Goal: Transaction & Acquisition: Purchase product/service

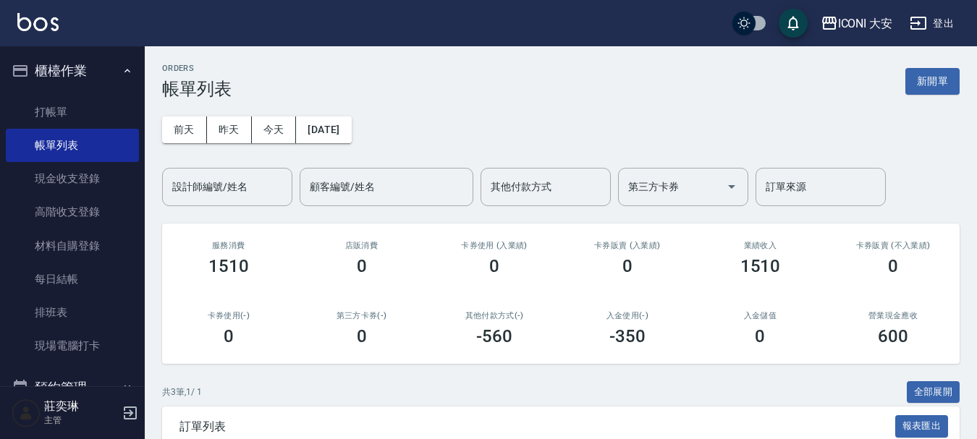
click at [294, 289] on div "服務消費 1510" at bounding box center [228, 259] width 133 height 70
click at [36, 104] on link "打帳單" at bounding box center [72, 111] width 133 height 33
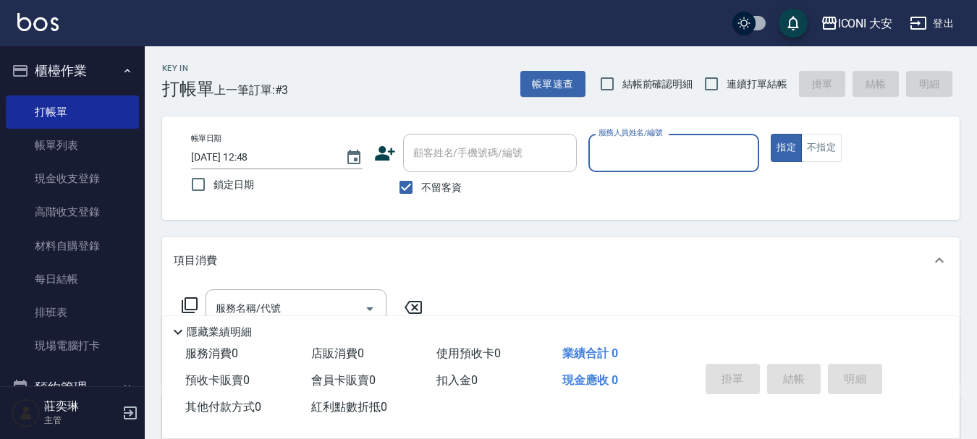
click at [668, 139] on div "服務人員姓名/編號" at bounding box center [673, 153] width 171 height 38
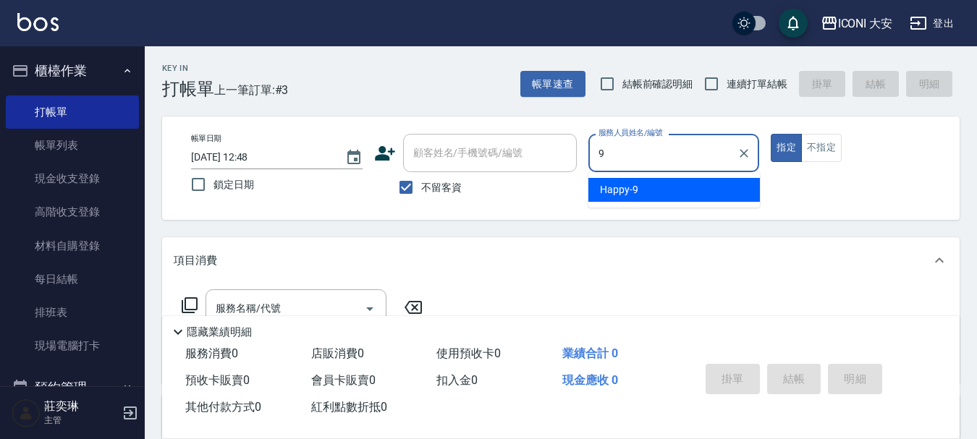
type input "Happy-9"
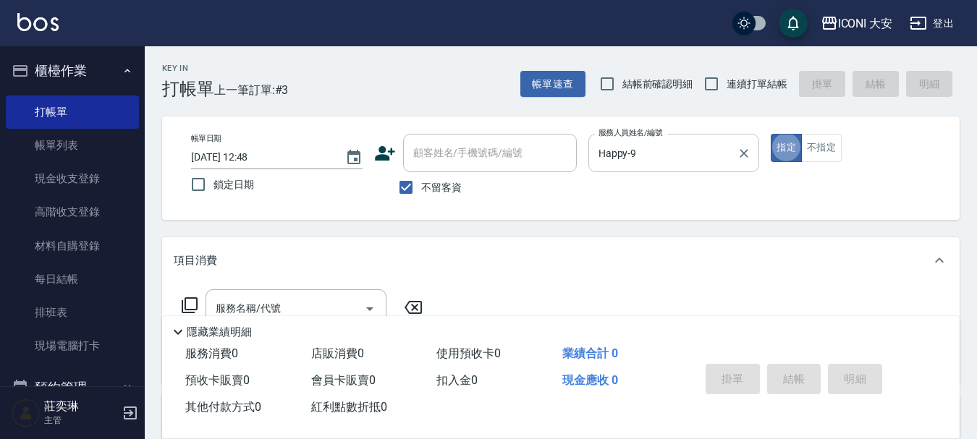
type button "true"
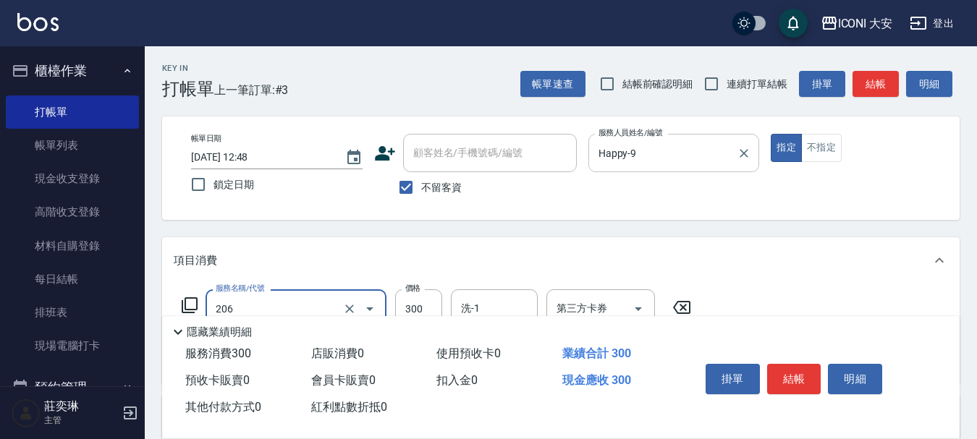
type input "洗髮(206)"
type input "449"
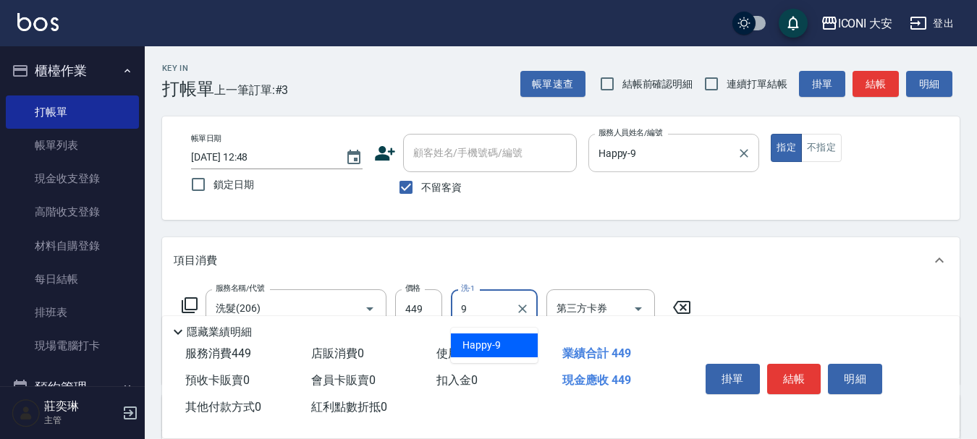
type input "Happy-9"
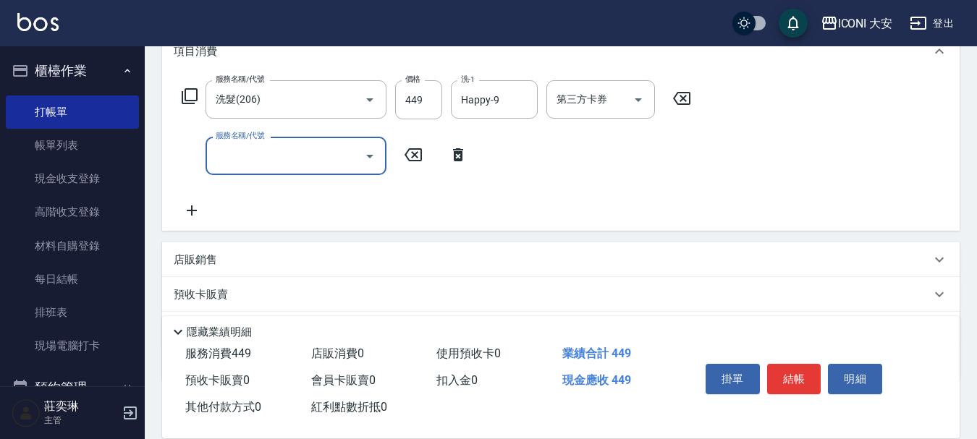
scroll to position [217, 0]
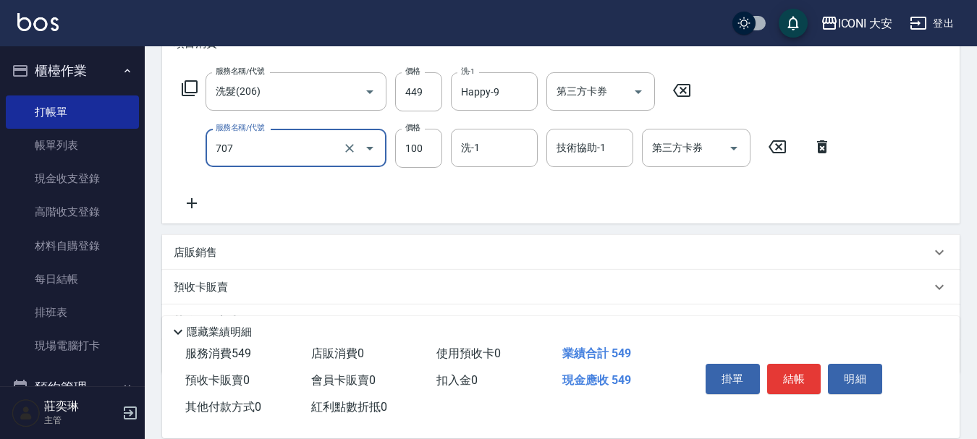
type input "瞬間護髮(707)"
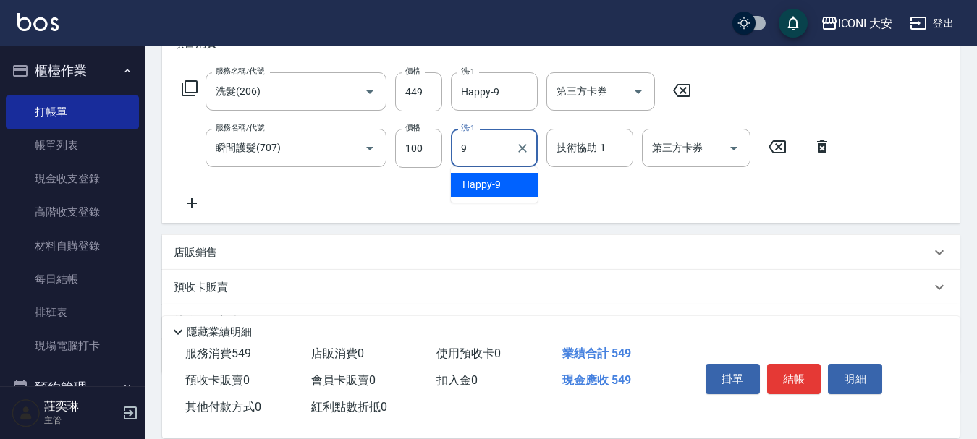
type input "Happy-9"
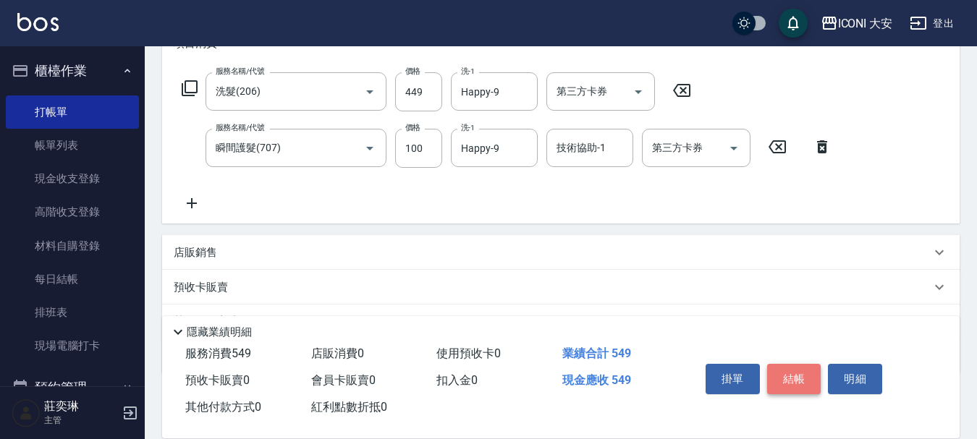
click at [788, 381] on button "結帳" at bounding box center [794, 379] width 54 height 30
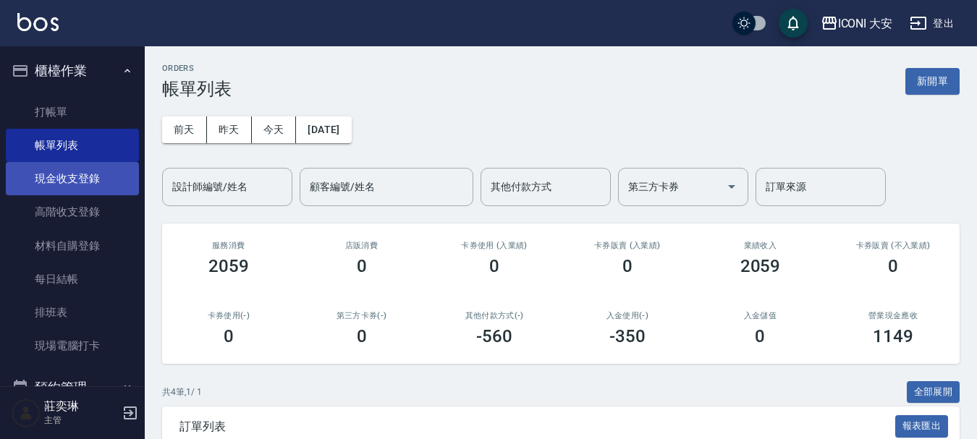
drag, startPoint x: 98, startPoint y: 174, endPoint x: 126, endPoint y: 148, distance: 37.9
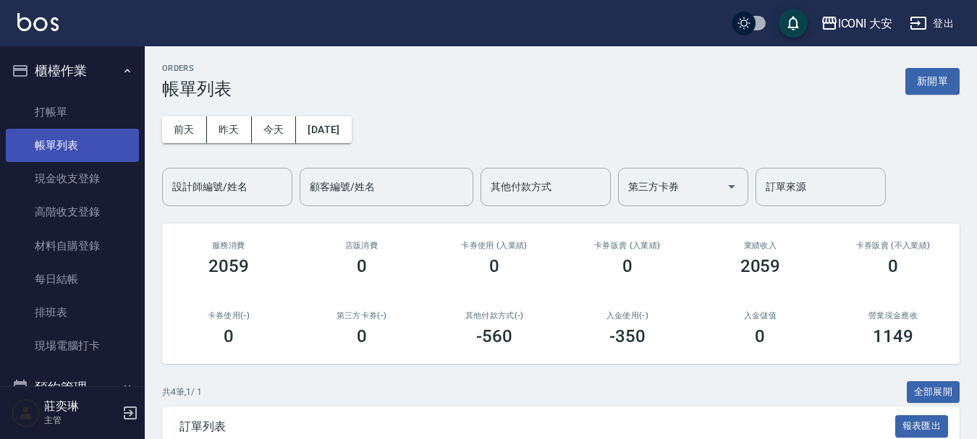
click at [99, 173] on link "現金收支登錄" at bounding box center [72, 178] width 133 height 33
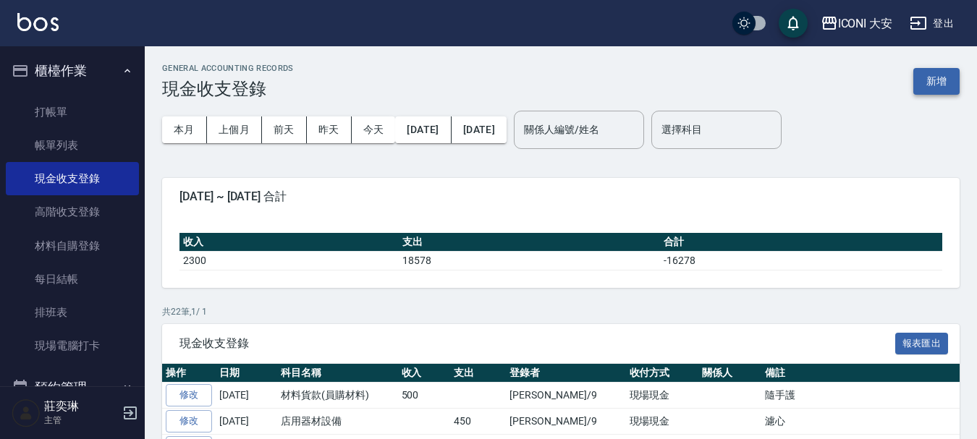
click at [924, 79] on button "新增" at bounding box center [936, 81] width 46 height 27
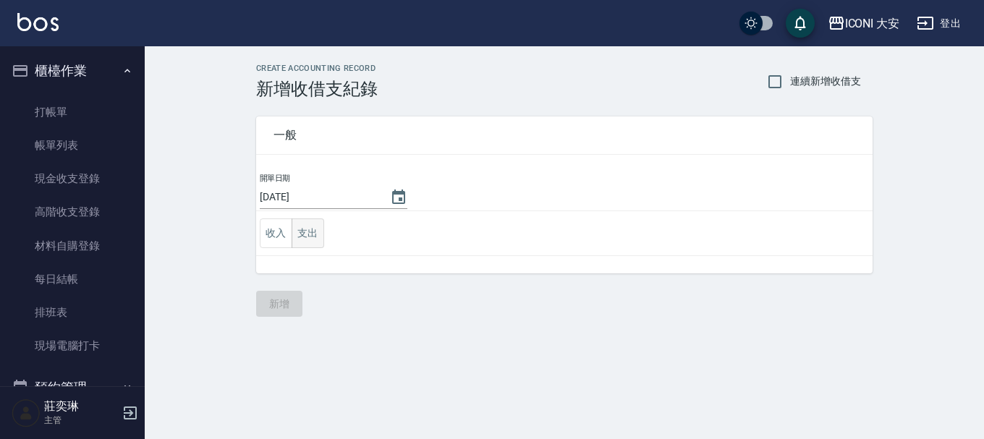
click at [312, 232] on button "支出" at bounding box center [308, 233] width 33 height 30
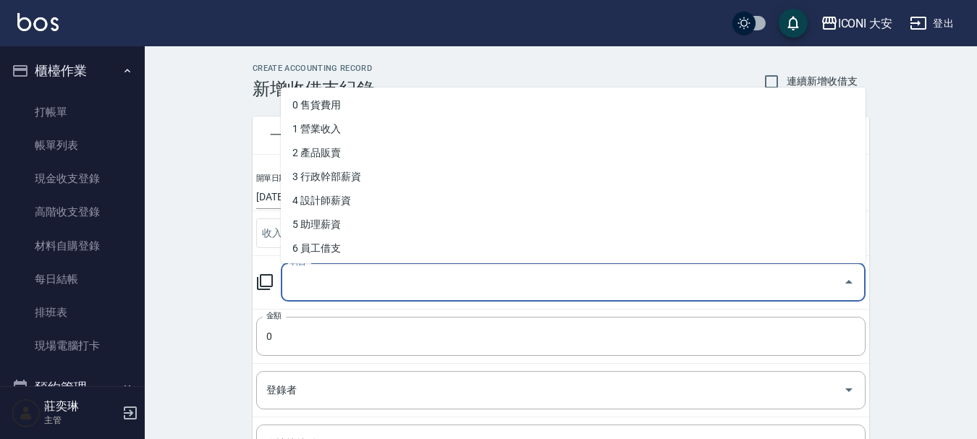
click at [293, 279] on div "科目 科目" at bounding box center [573, 282] width 585 height 38
type input "6"
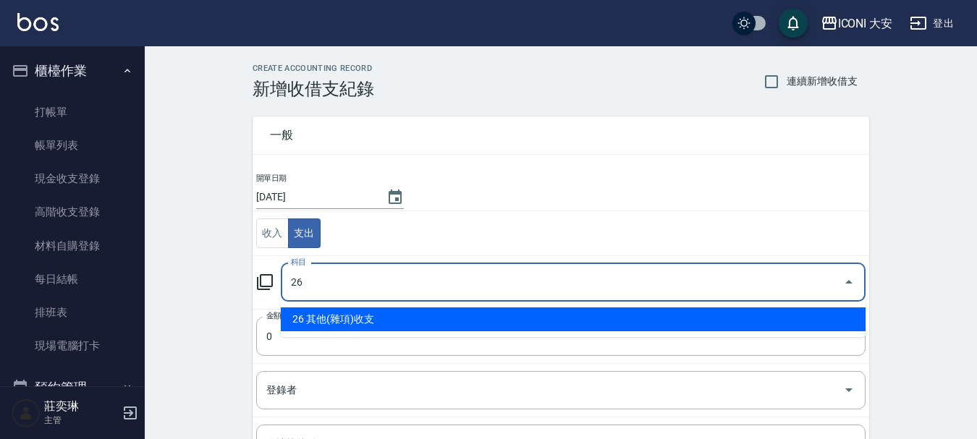
click at [353, 320] on li "26 其他(雜項)收支" at bounding box center [573, 319] width 585 height 24
type input "26 其他(雜項)收支"
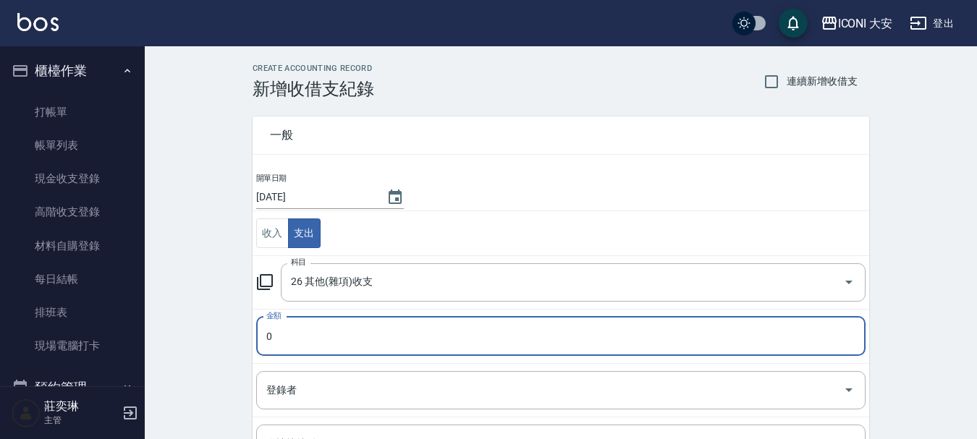
click at [328, 330] on input "0" at bounding box center [560, 336] width 609 height 39
type input "0460"
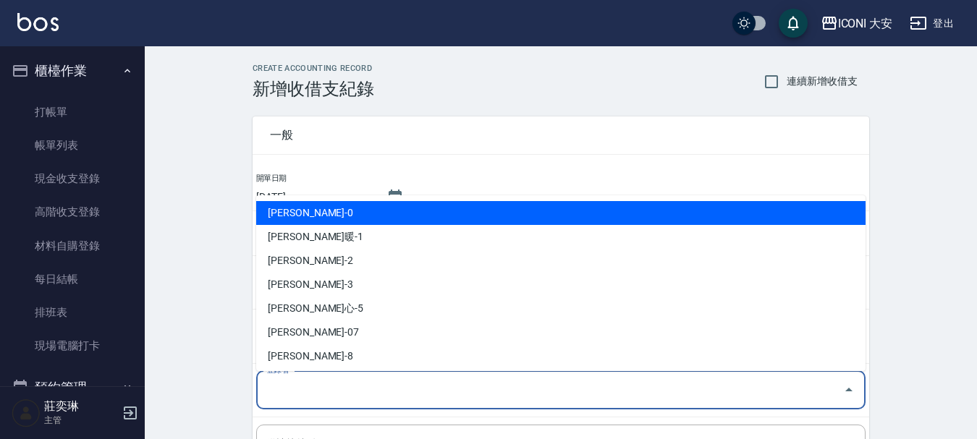
click at [273, 388] on input "登錄者" at bounding box center [550, 390] width 574 height 25
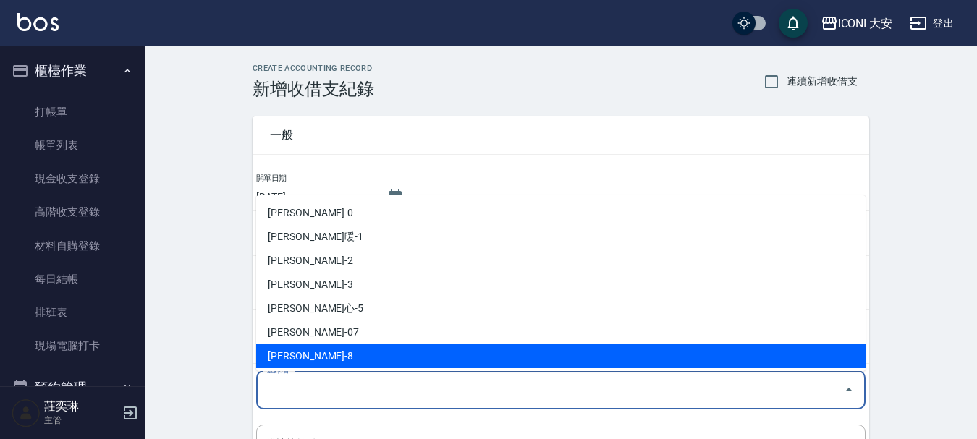
click at [247, 357] on div "一般 開單日期 [DATE] 收入 支出 科目 26 其他(雜項)收支 科目 金額 0460 金額 登錄者 登錄者 備註快捷鍵 ​ 備註快捷鍵 備註 x 備註" at bounding box center [552, 338] width 634 height 478
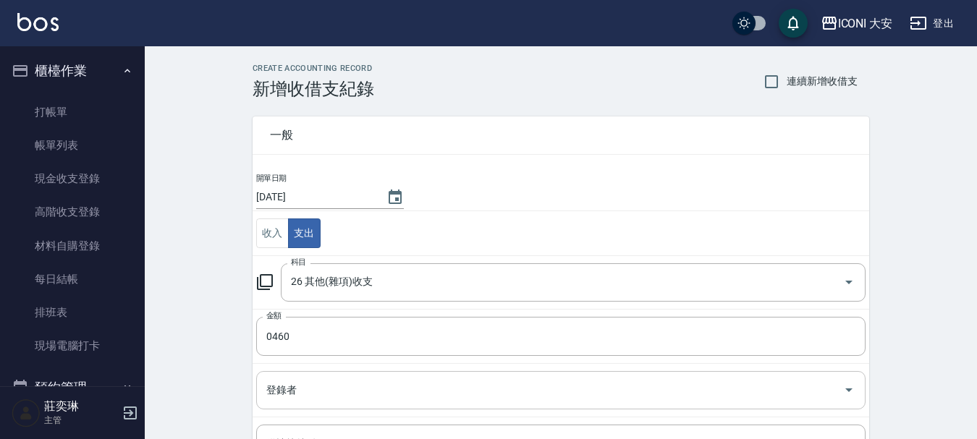
click at [308, 399] on input "登錄者" at bounding box center [550, 390] width 574 height 25
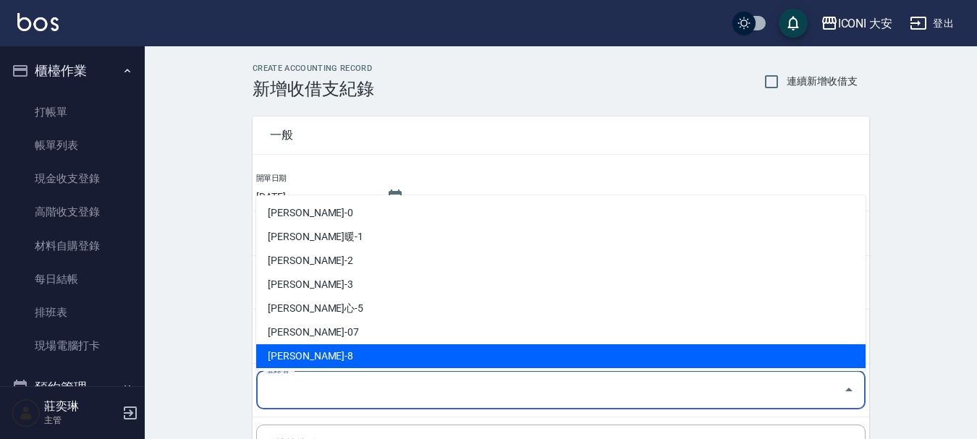
click at [326, 362] on li "[PERSON_NAME]-8" at bounding box center [560, 356] width 609 height 24
type input "[PERSON_NAME]-8"
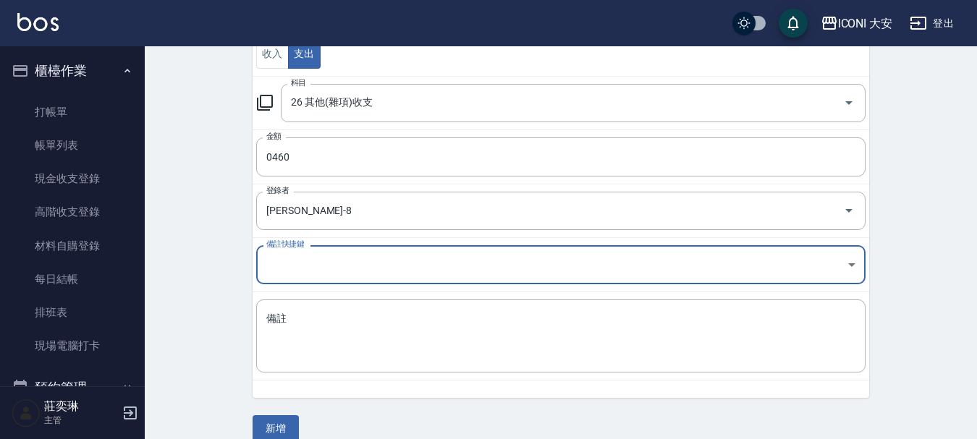
scroll to position [200, 0]
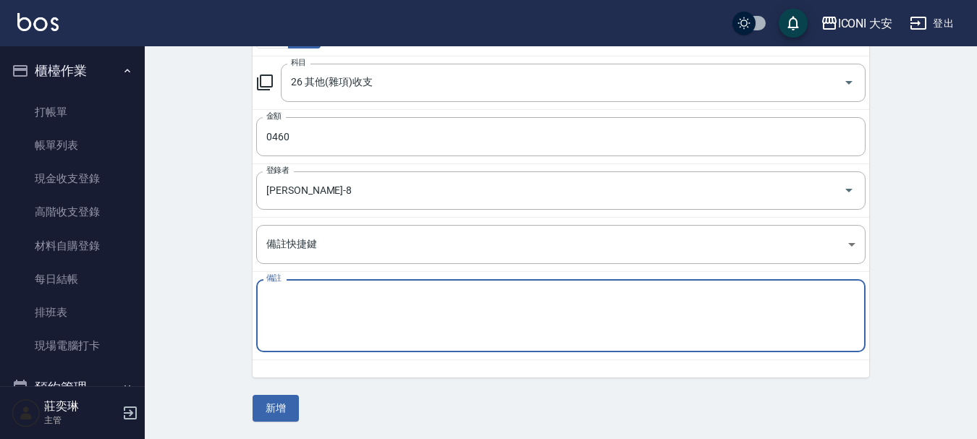
click at [299, 305] on textarea "備註" at bounding box center [560, 316] width 589 height 49
type textarea "ㄓ"
type textarea "條"
type textarea "調配燙藥水.*2"
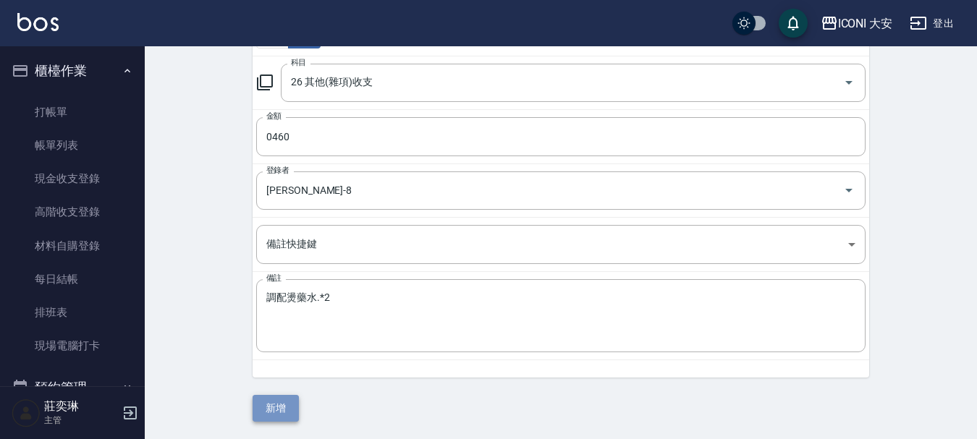
click at [283, 410] on button "新增" at bounding box center [275, 408] width 46 height 27
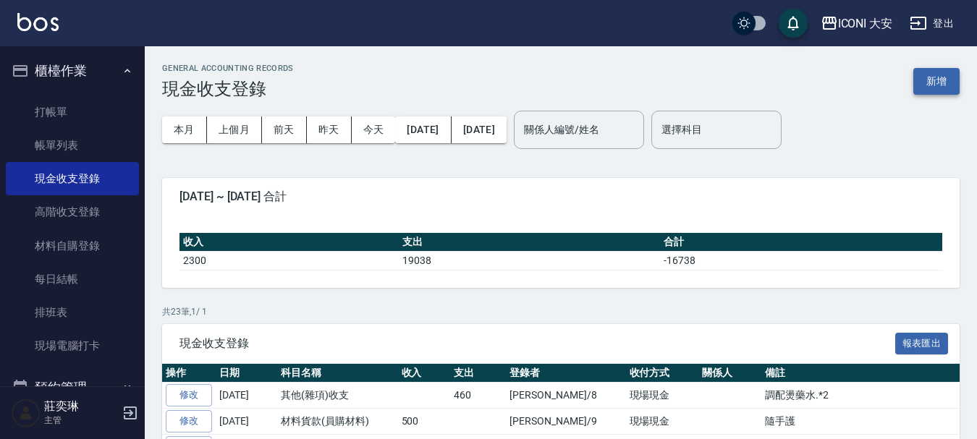
click at [942, 75] on button "新增" at bounding box center [936, 81] width 46 height 27
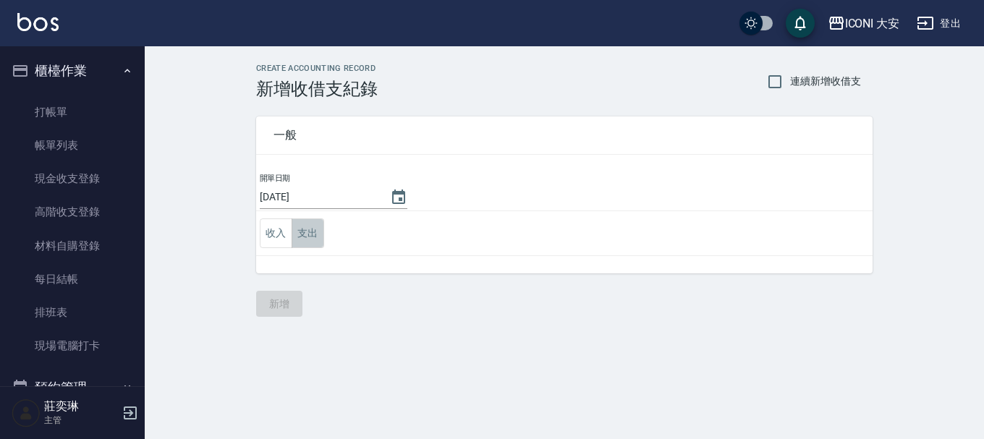
click at [298, 231] on button "支出" at bounding box center [308, 233] width 33 height 30
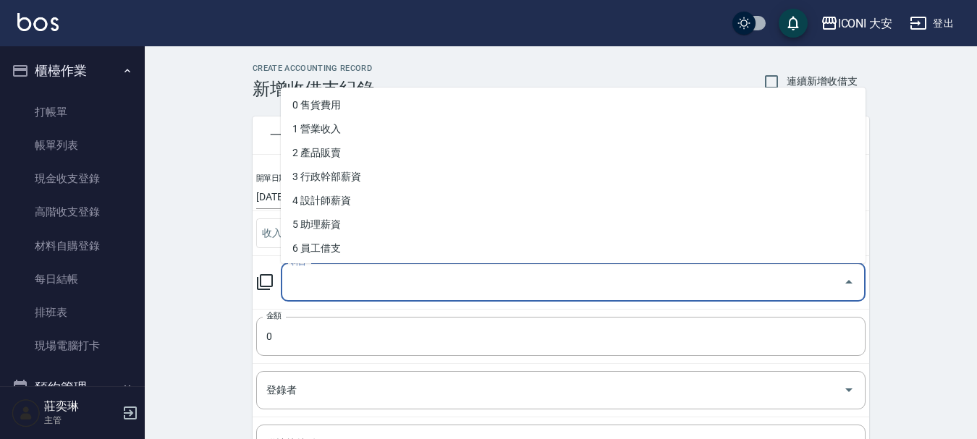
click at [323, 284] on input "科目" at bounding box center [562, 282] width 550 height 25
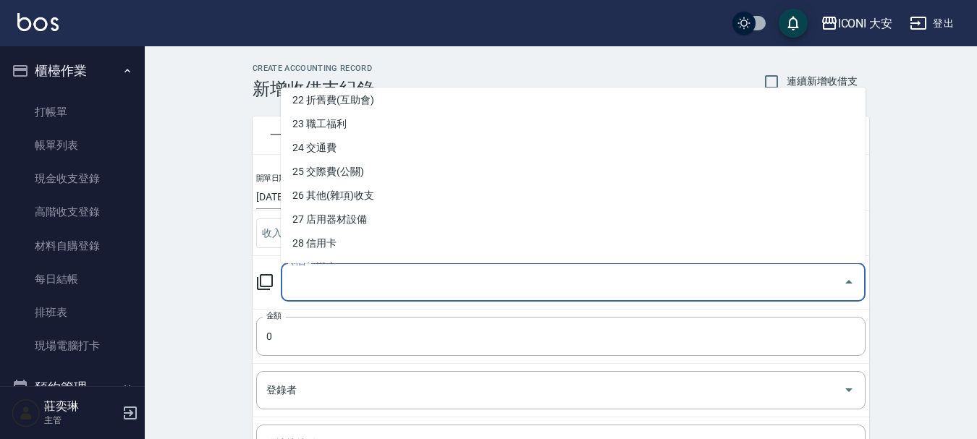
scroll to position [579, 0]
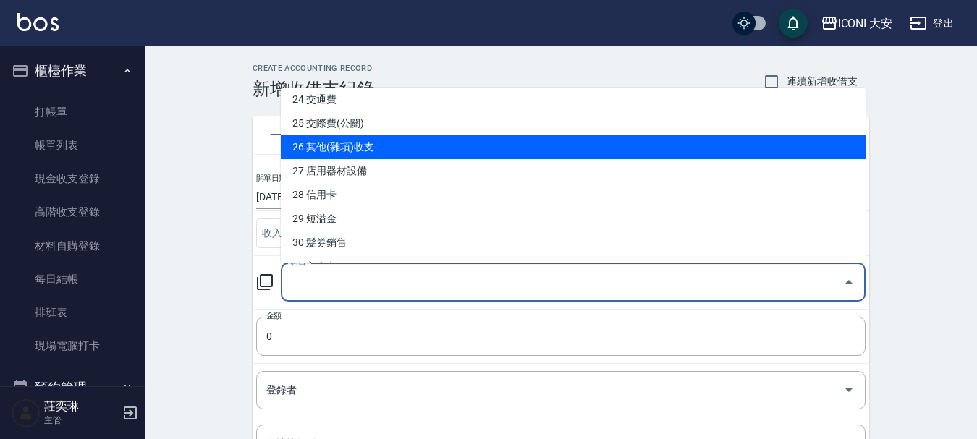
click at [367, 155] on li "26 其他(雜項)收支" at bounding box center [573, 147] width 585 height 24
type input "26 其他(雜項)收支"
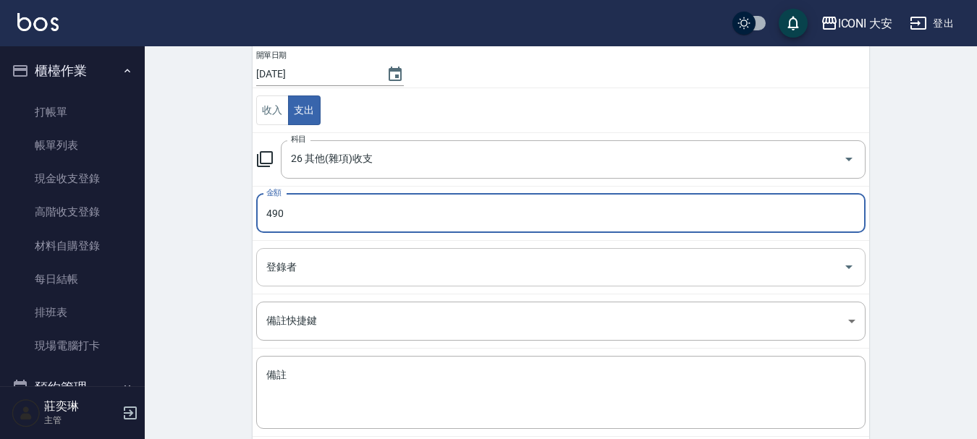
scroll to position [145, 0]
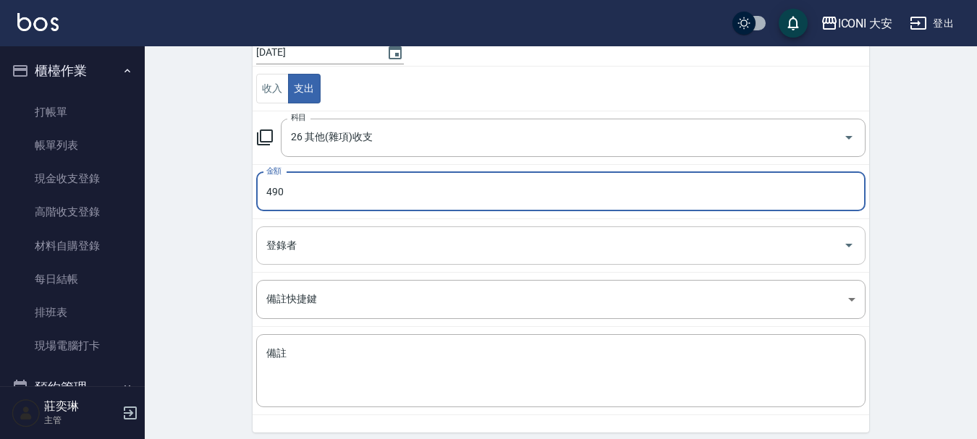
type input "490"
click at [340, 247] on input "登錄者" at bounding box center [550, 245] width 574 height 25
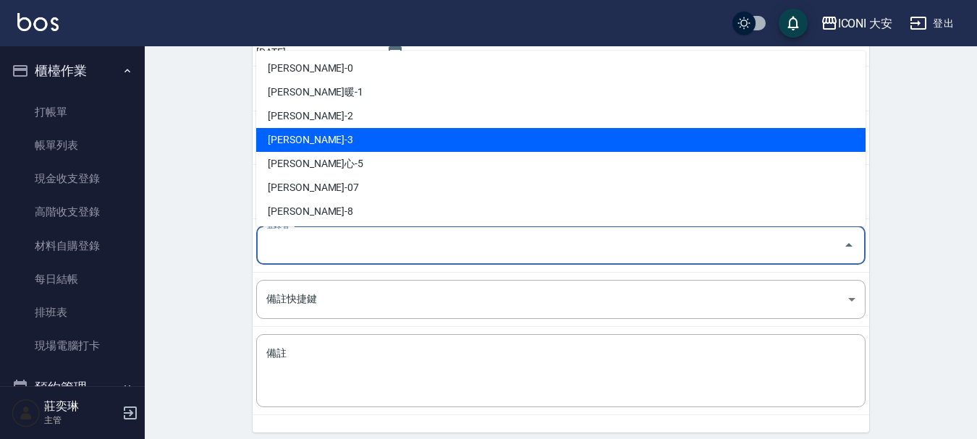
click at [329, 139] on li "[PERSON_NAME]-3" at bounding box center [560, 140] width 609 height 24
type input "[PERSON_NAME]-3"
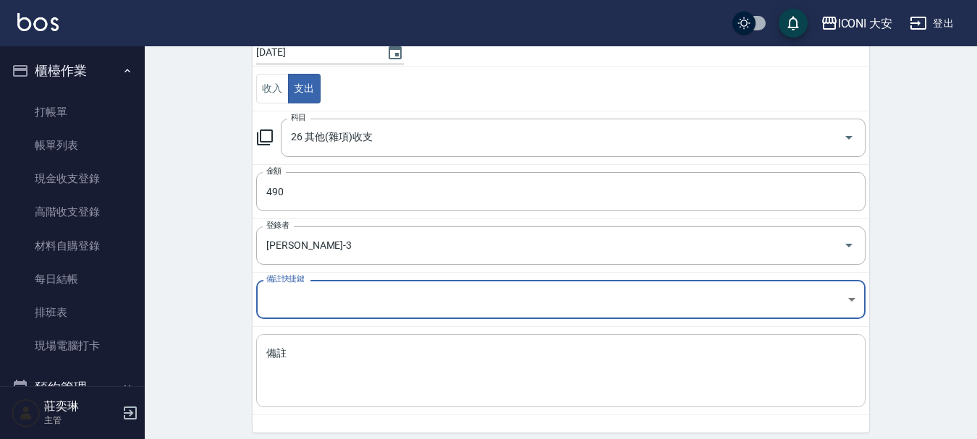
click at [371, 358] on textarea "備註" at bounding box center [560, 371] width 589 height 49
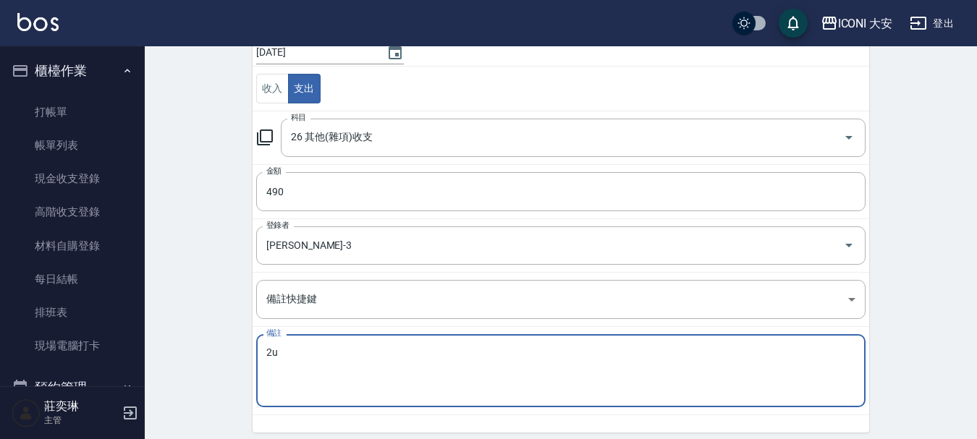
type textarea "2"
type textarea "j"
type textarea "ㄨ"
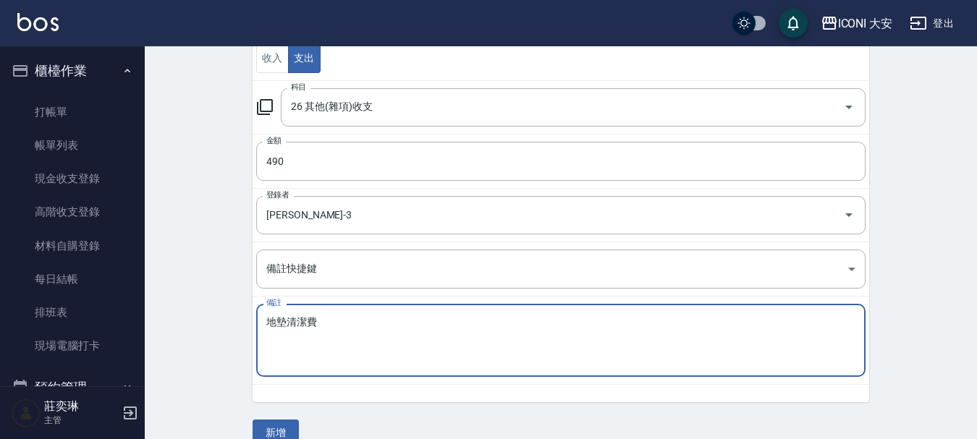
scroll to position [200, 0]
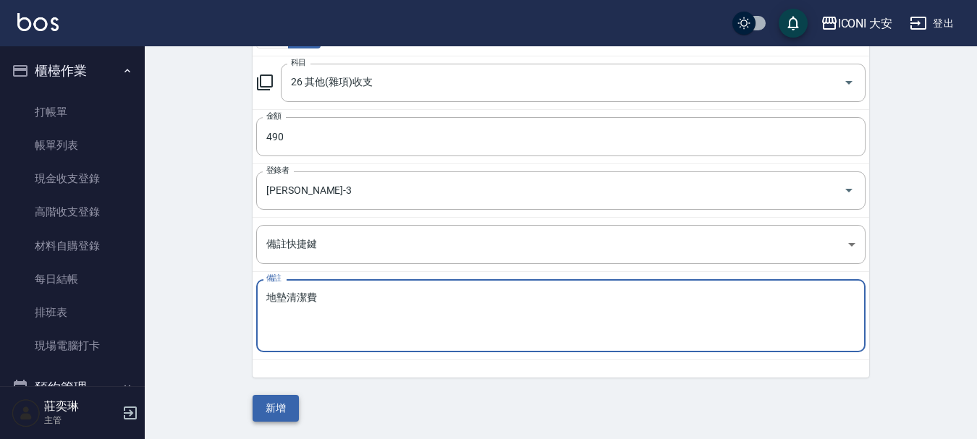
type textarea "地墊清潔費"
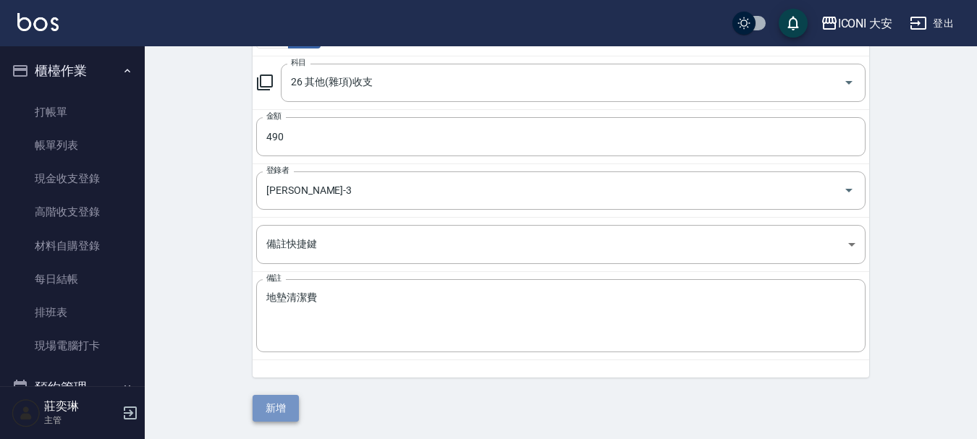
click at [282, 409] on button "新增" at bounding box center [275, 408] width 46 height 27
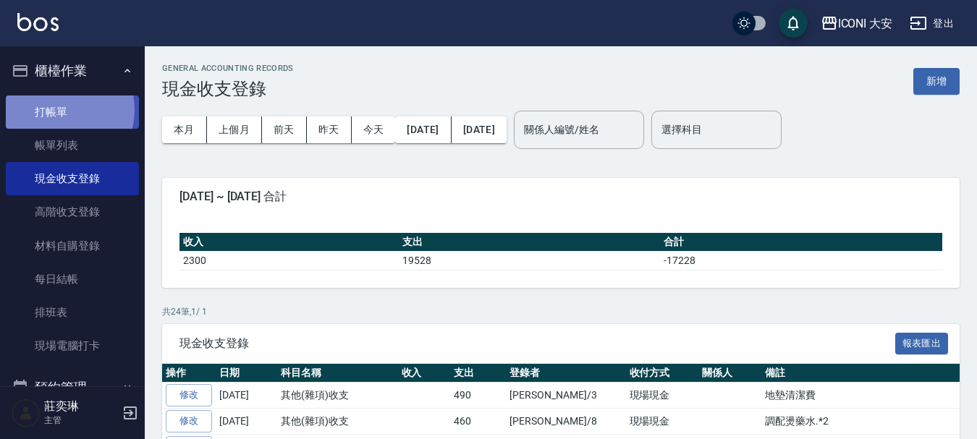
click at [56, 109] on link "打帳單" at bounding box center [72, 111] width 133 height 33
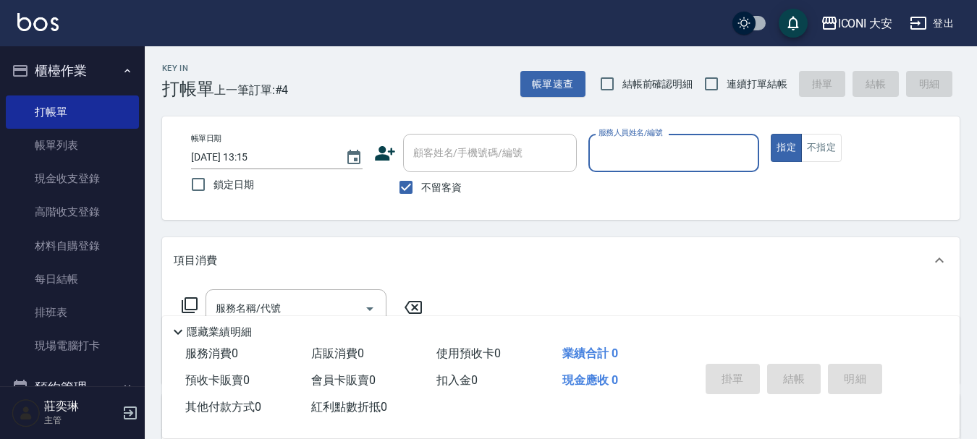
drag, startPoint x: 673, startPoint y: 145, endPoint x: 671, endPoint y: 156, distance: 10.2
click at [673, 149] on input "服務人員姓名/編號" at bounding box center [674, 152] width 158 height 25
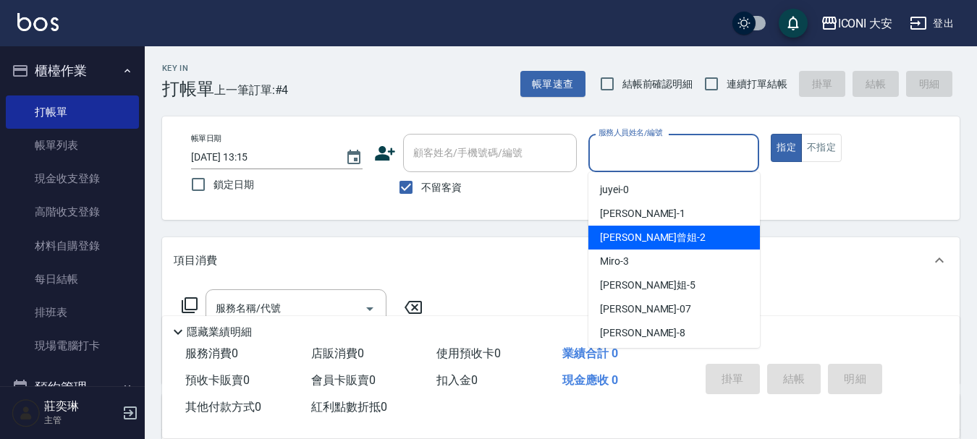
click at [639, 239] on span "[PERSON_NAME]曾姐 -2" at bounding box center [653, 237] width 106 height 15
type input "[PERSON_NAME]曾姐-2"
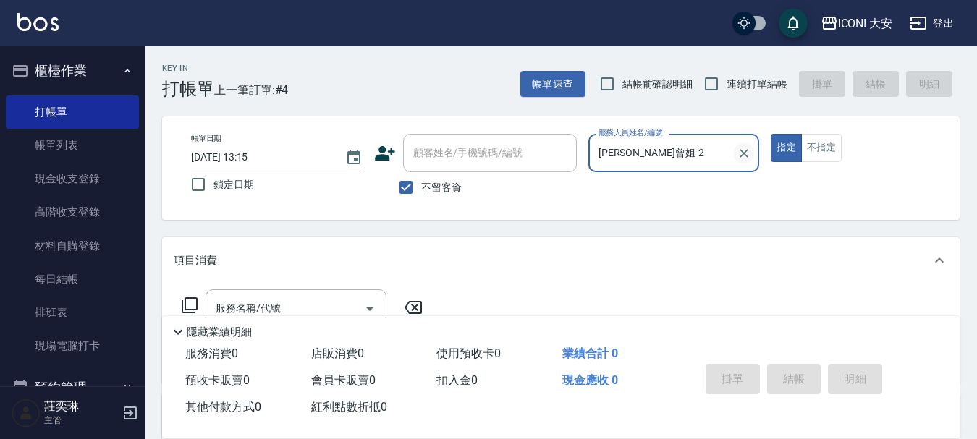
click at [744, 153] on icon "Clear" at bounding box center [744, 153] width 9 height 9
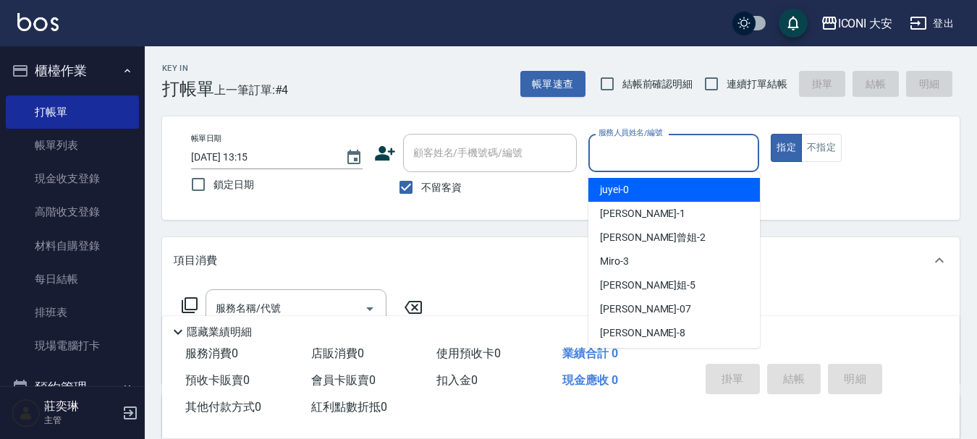
click at [684, 148] on input "服務人員姓名/編號" at bounding box center [674, 152] width 158 height 25
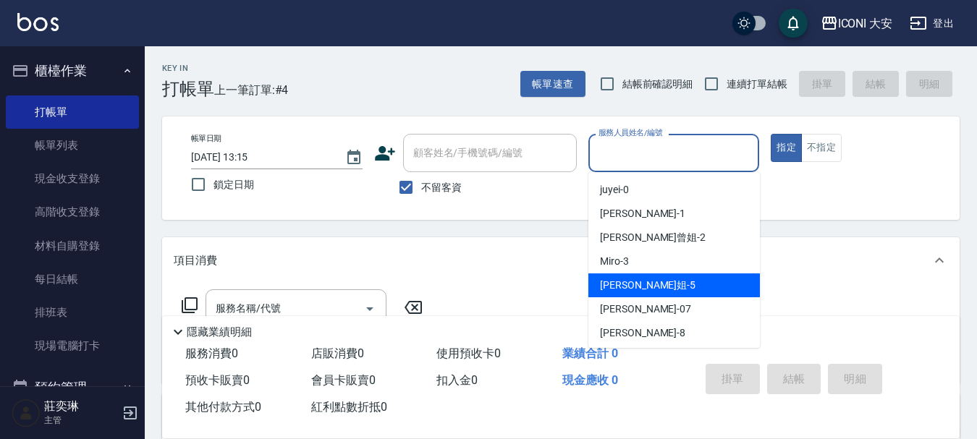
click at [649, 281] on span "[PERSON_NAME]姐 -5" at bounding box center [647, 285] width 95 height 15
type input "[PERSON_NAME]姐-5"
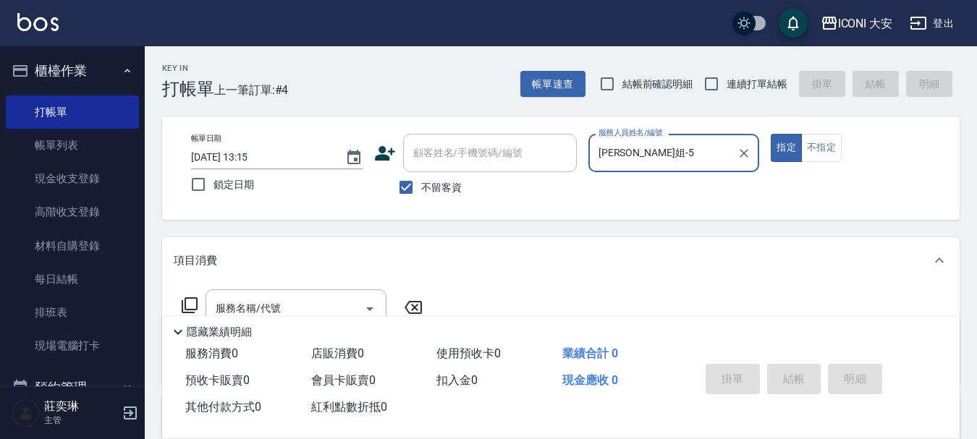
scroll to position [72, 0]
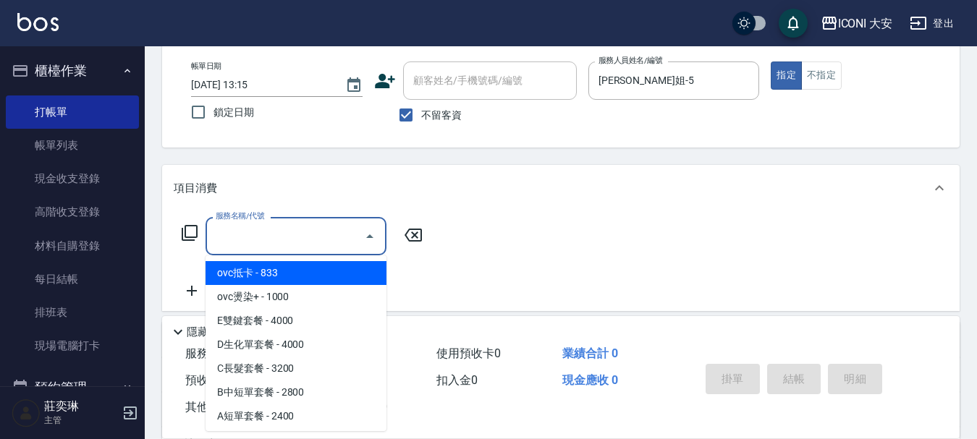
click at [284, 239] on input "服務名稱/代號" at bounding box center [285, 236] width 146 height 25
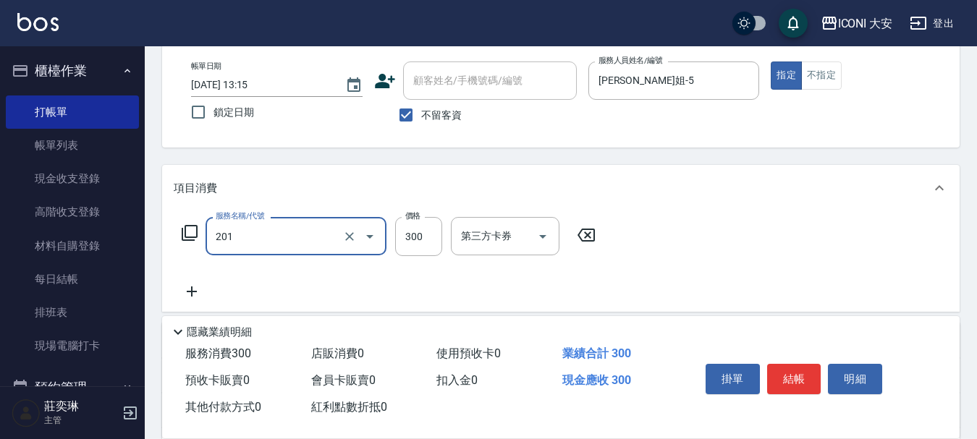
type input "張.曾洗髮　(201)"
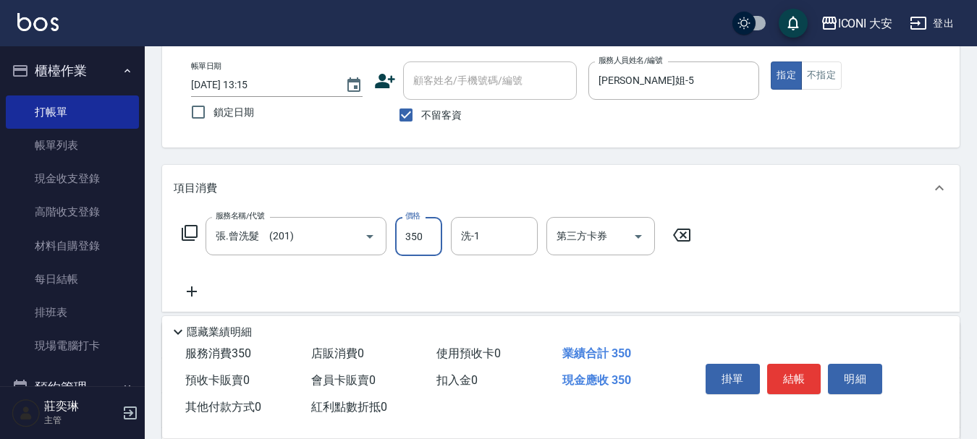
type input "350"
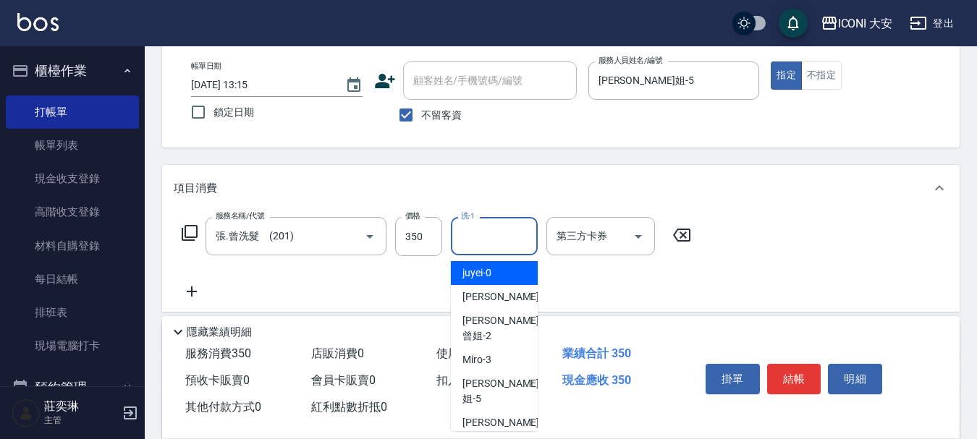
click at [493, 236] on input "洗-1" at bounding box center [494, 236] width 74 height 25
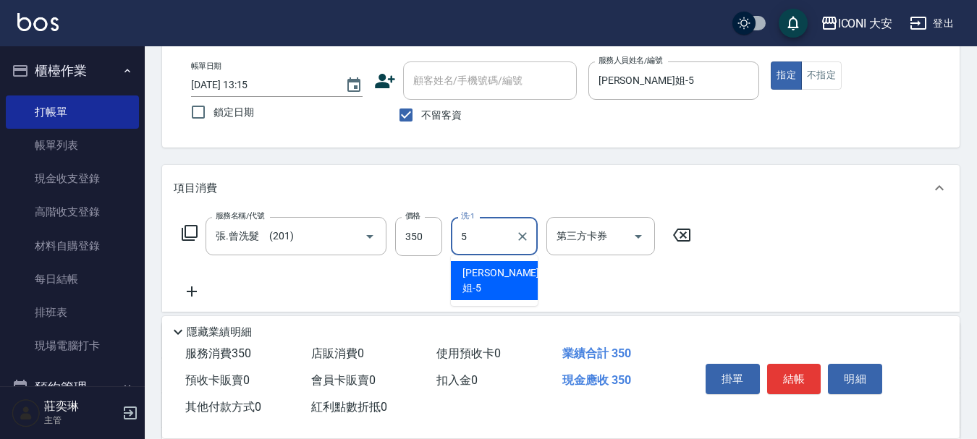
type input "[PERSON_NAME]姐-5"
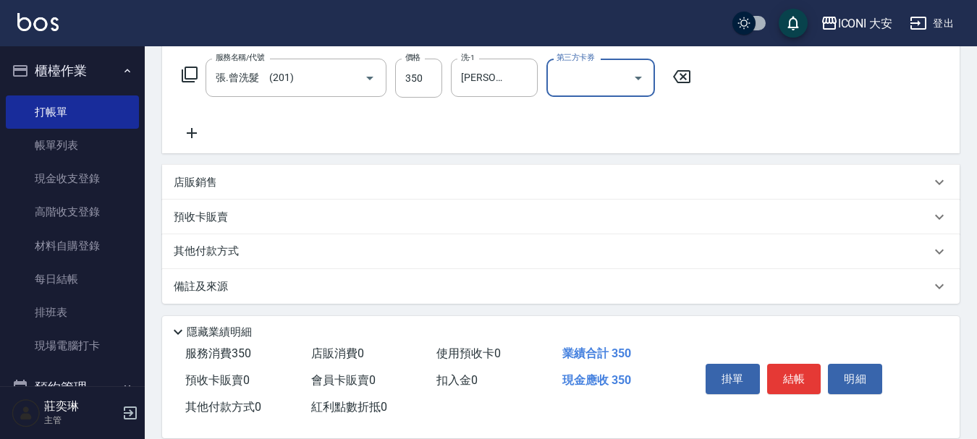
scroll to position [234, 0]
click at [794, 368] on button "結帳" at bounding box center [794, 379] width 54 height 30
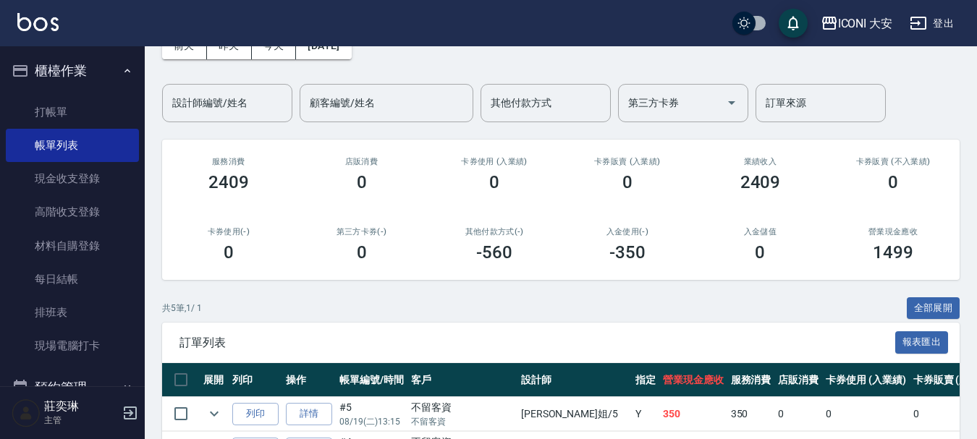
scroll to position [283, 0]
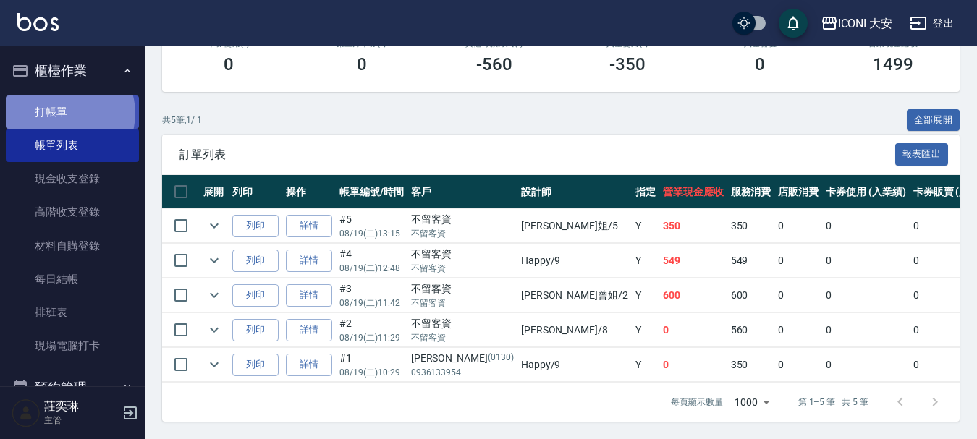
click at [66, 113] on link "打帳單" at bounding box center [72, 111] width 133 height 33
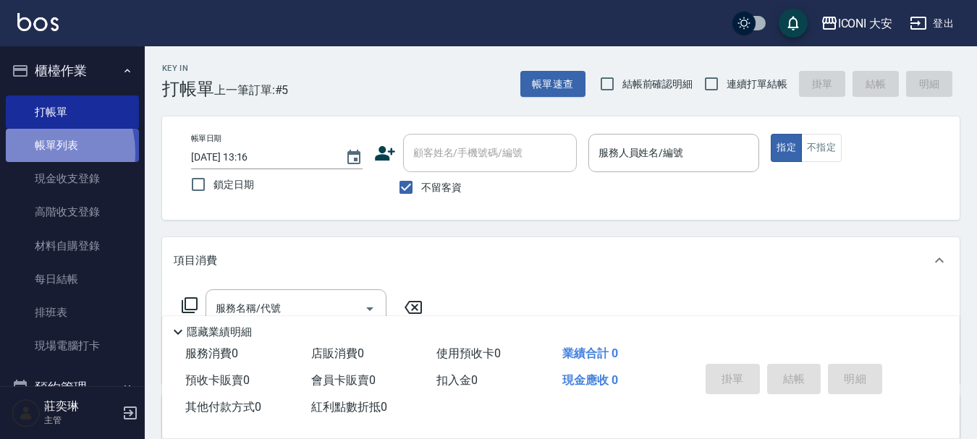
click at [32, 153] on link "帳單列表" at bounding box center [72, 145] width 133 height 33
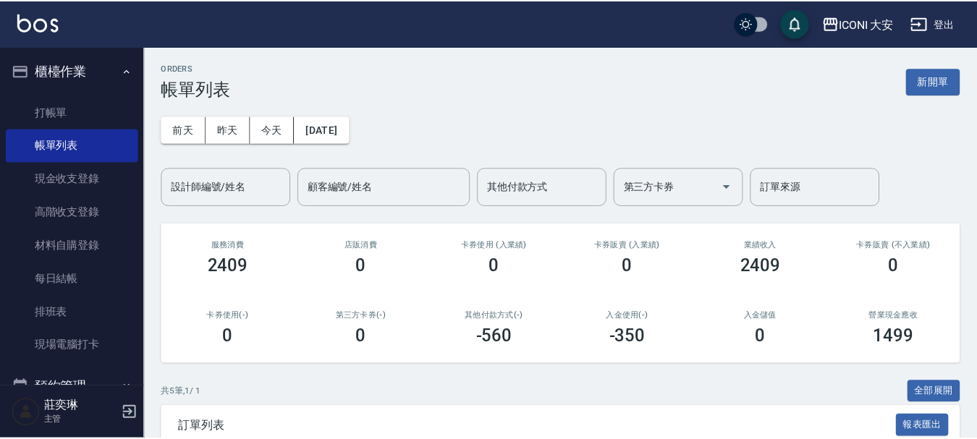
scroll to position [283, 0]
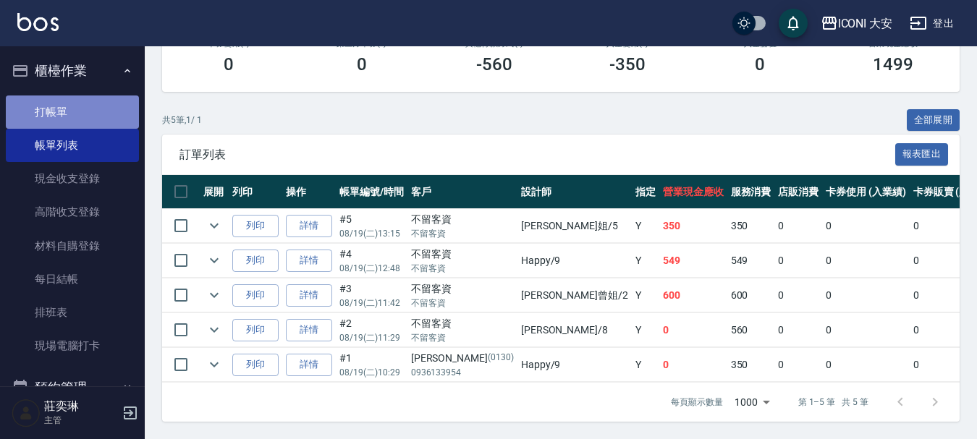
click at [77, 123] on link "打帳單" at bounding box center [72, 111] width 133 height 33
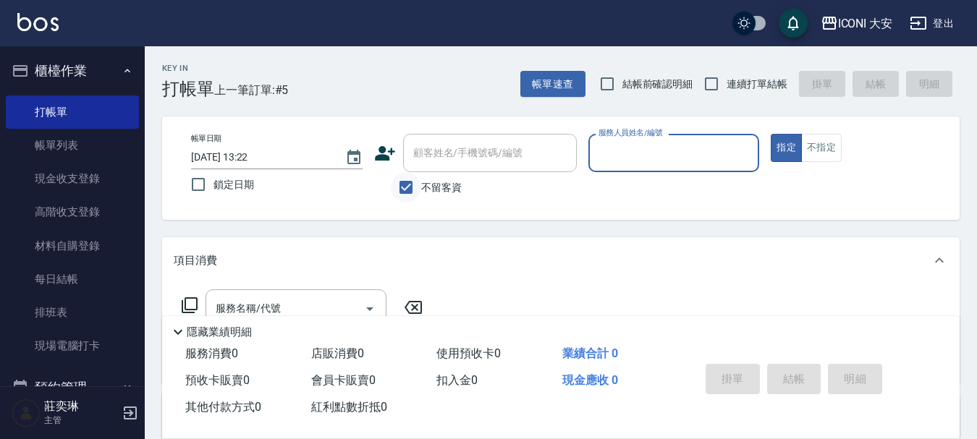
click at [404, 190] on input "不留客資" at bounding box center [406, 187] width 30 height 30
checkbox input "false"
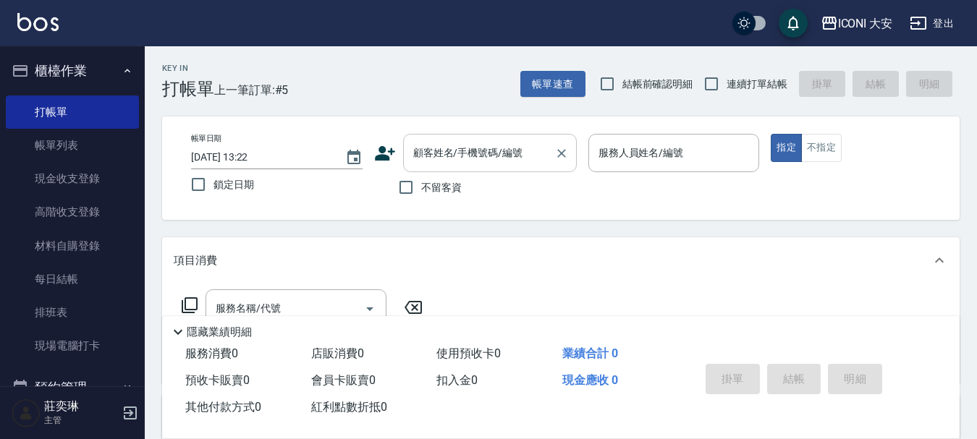
click at [470, 160] on input "顧客姓名/手機號碼/編號" at bounding box center [478, 152] width 139 height 25
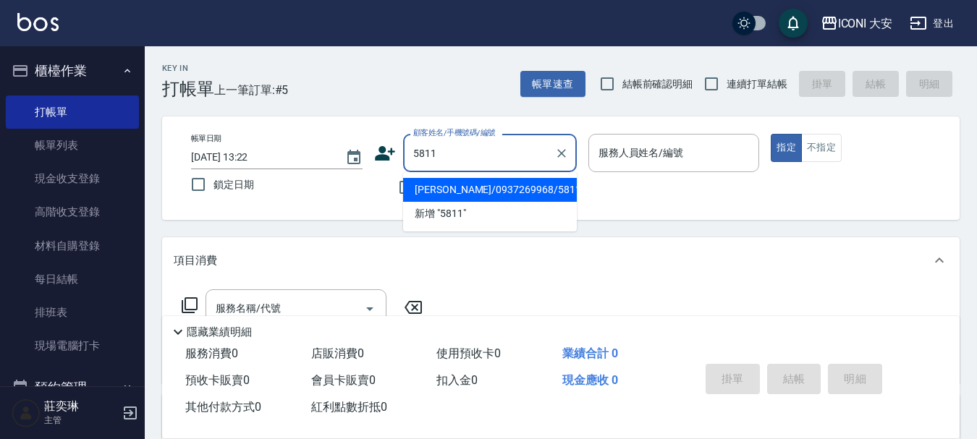
click at [488, 187] on li "[PERSON_NAME]/0937269968/581121" at bounding box center [490, 190] width 174 height 24
type input "[PERSON_NAME]/0937269968/581121"
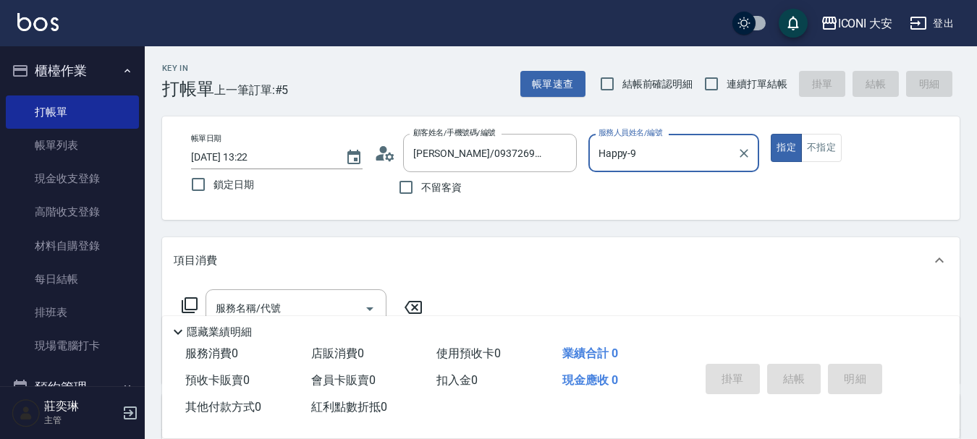
type input "Happy-9"
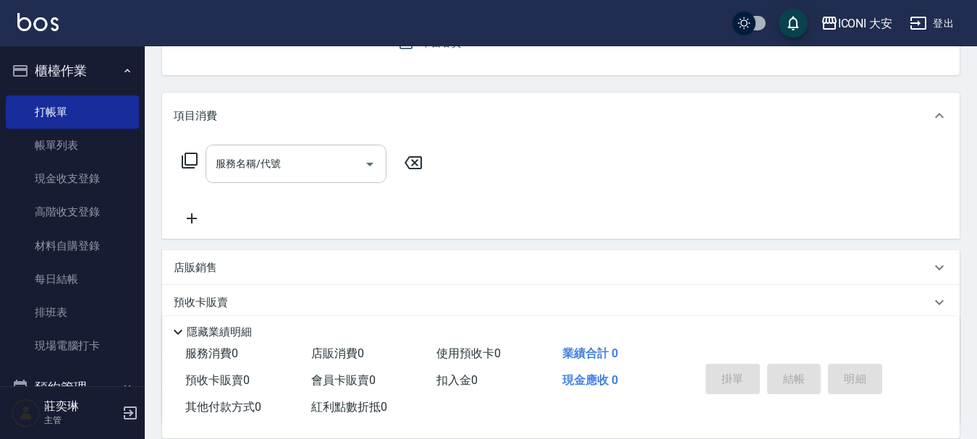
click at [297, 169] on input "服務名稱/代號" at bounding box center [285, 163] width 146 height 25
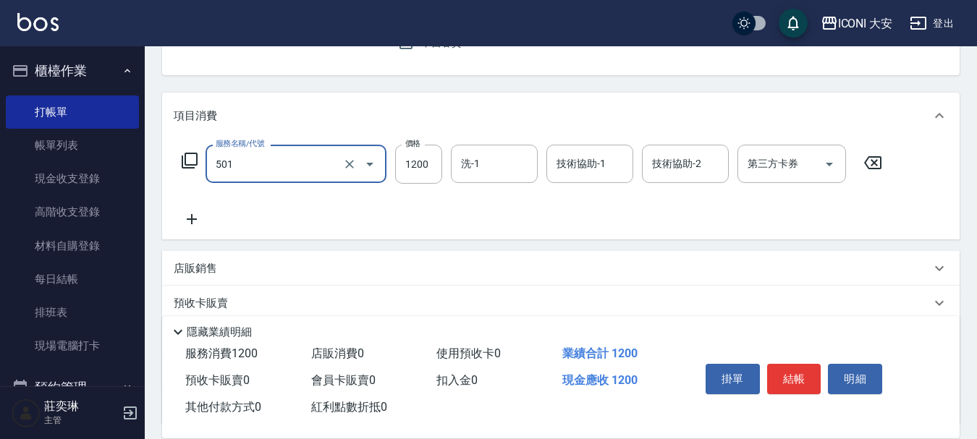
type input "染髮(501)"
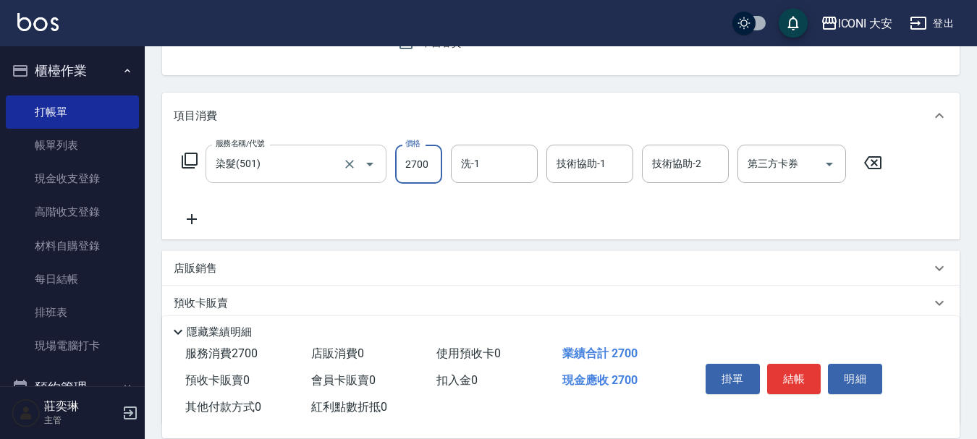
type input "2700"
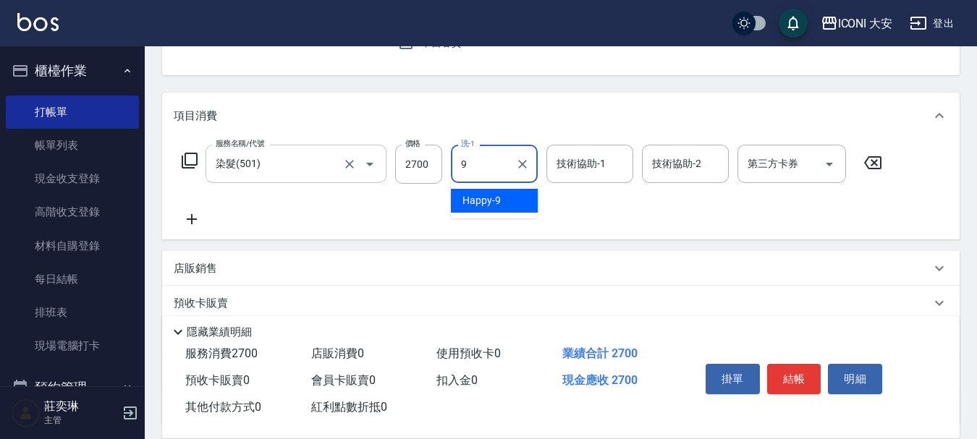
type input "Happy-9"
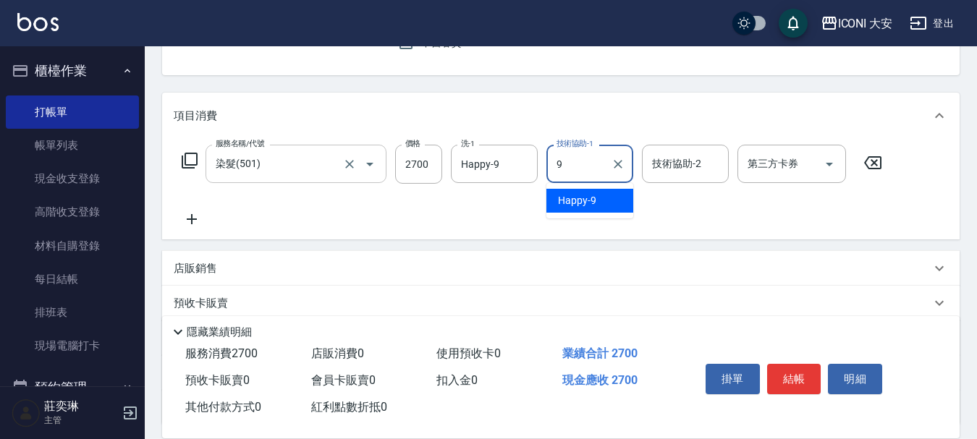
type input "Happy-9"
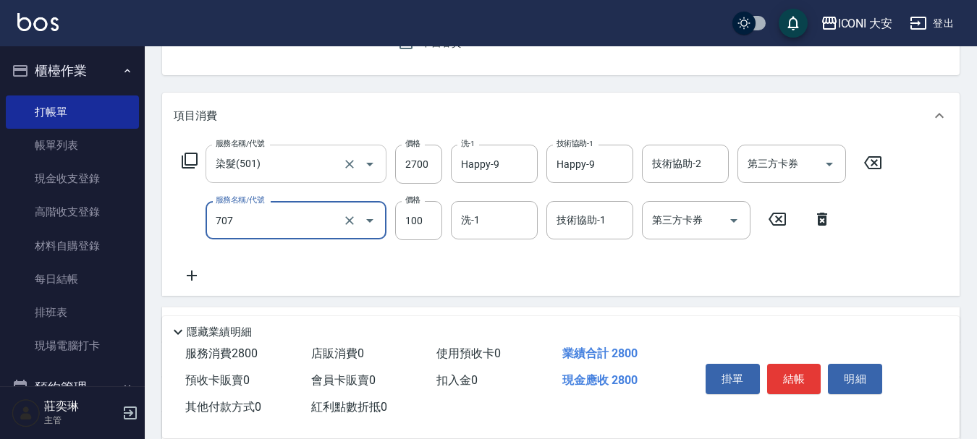
type input "瞬間護髮(707)"
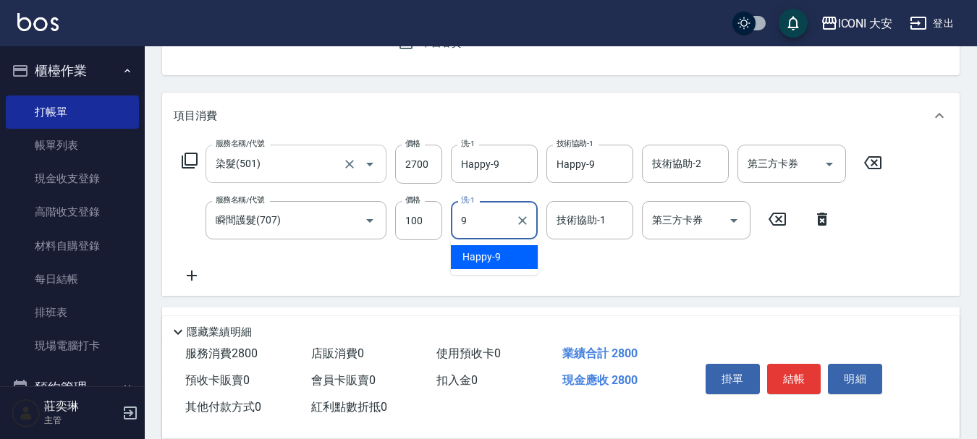
type input "Happy-9"
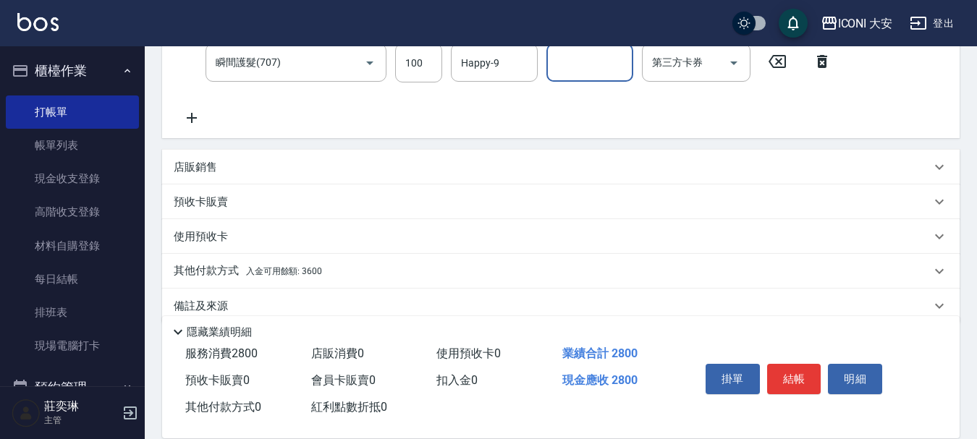
scroll to position [326, 0]
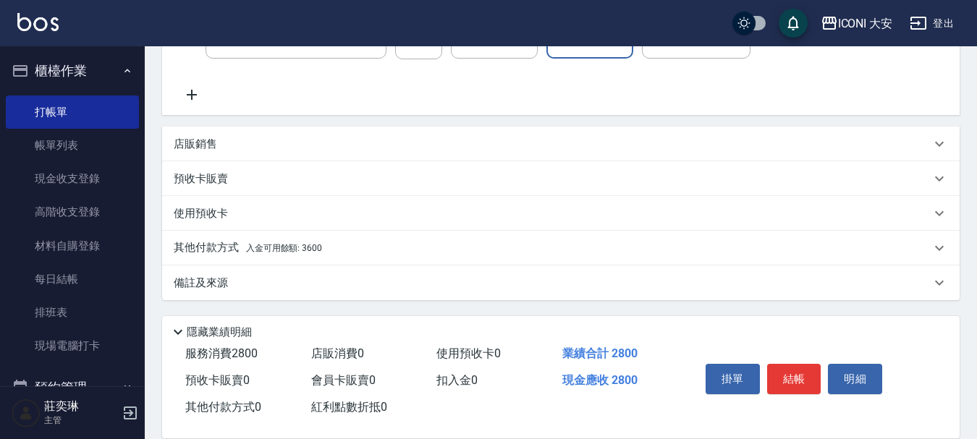
click at [310, 246] on span "入金可用餘額: 3600" at bounding box center [284, 248] width 76 height 10
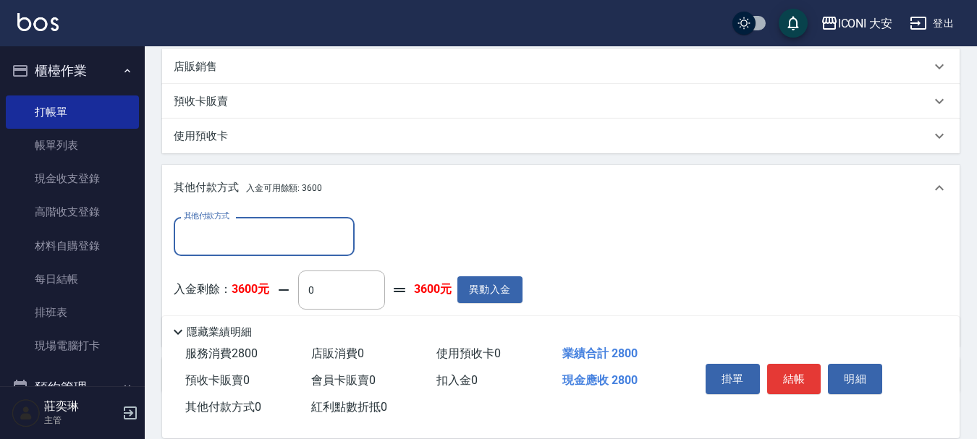
scroll to position [496, 0]
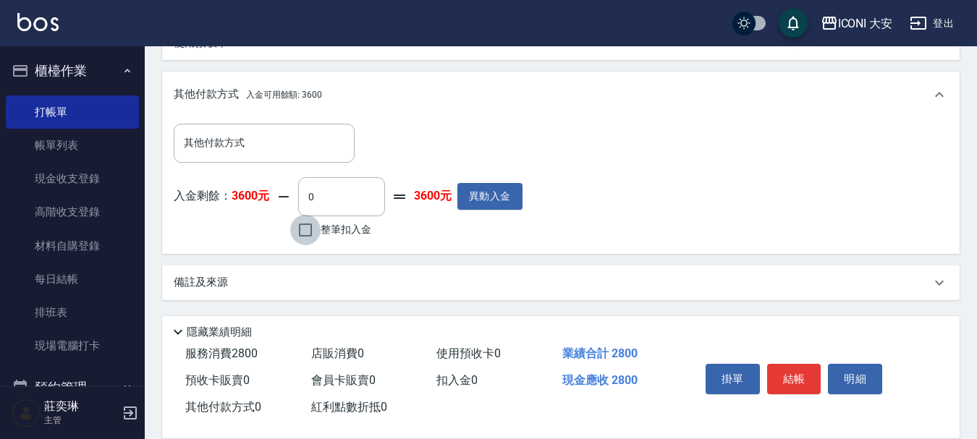
click at [312, 240] on input "整筆扣入金" at bounding box center [305, 230] width 30 height 30
checkbox input "true"
type input "2800"
click at [797, 372] on button "結帳" at bounding box center [794, 379] width 54 height 30
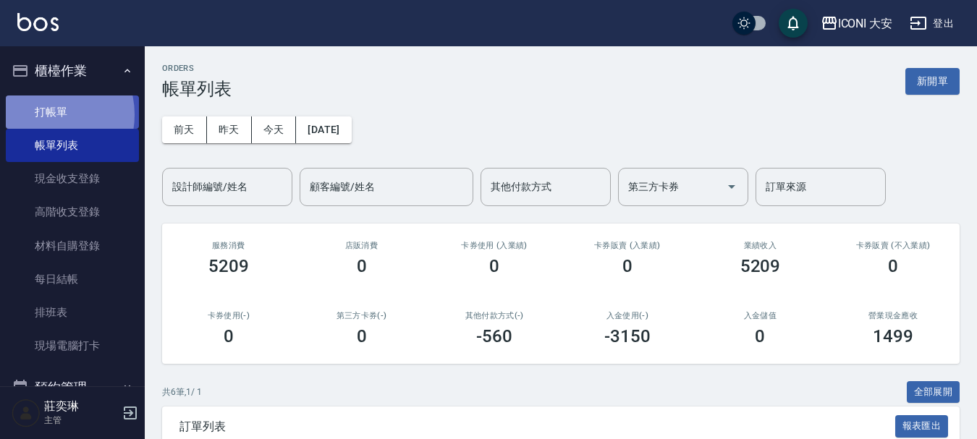
click at [45, 114] on link "打帳單" at bounding box center [72, 111] width 133 height 33
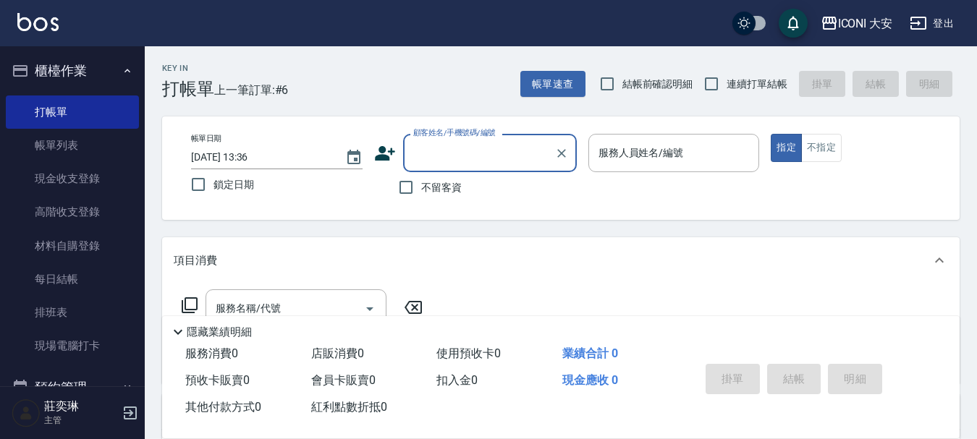
click at [489, 153] on input "顧客姓名/手機號碼/編號" at bounding box center [478, 152] width 139 height 25
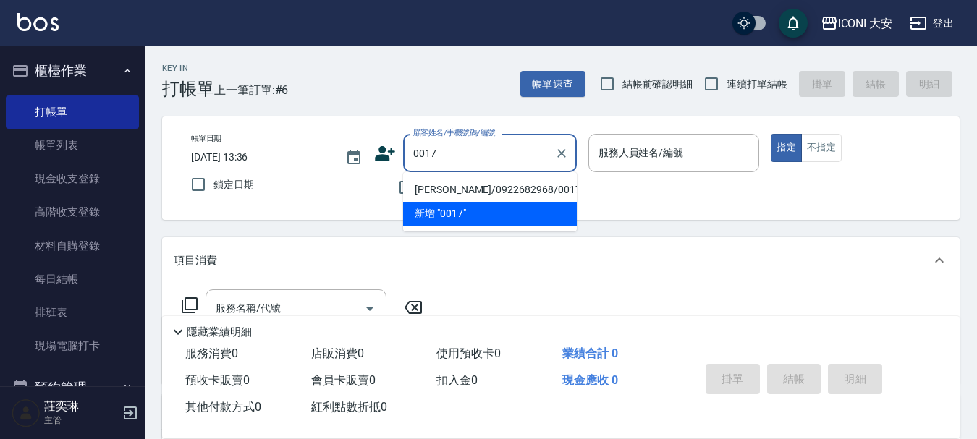
click at [501, 187] on li "[PERSON_NAME]/0922682968/0017" at bounding box center [490, 190] width 174 height 24
type input "[PERSON_NAME]/0922682968/0017"
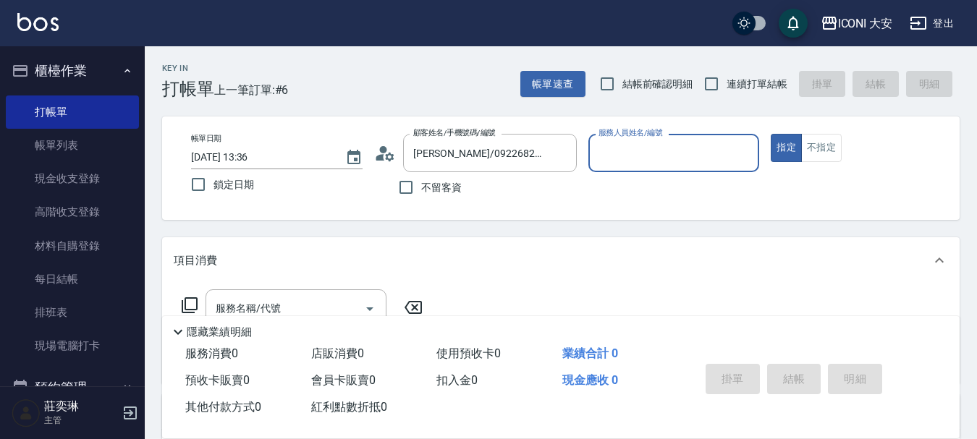
type input "[PERSON_NAME]曾姐-2"
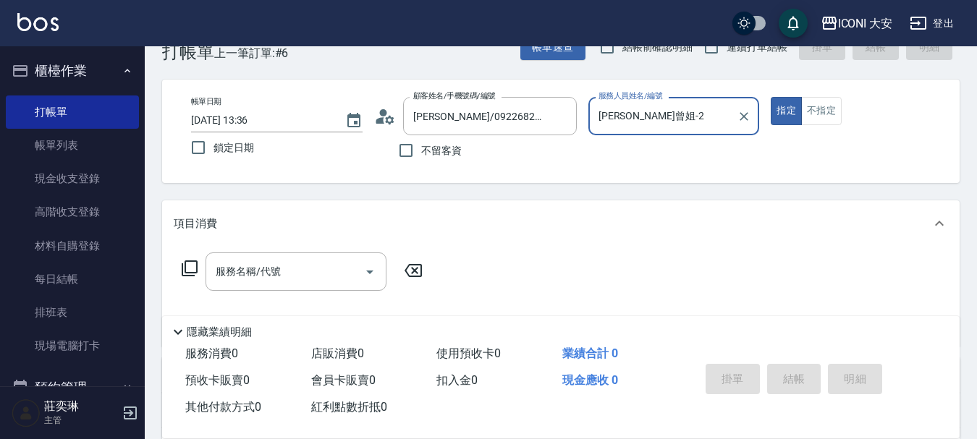
scroll to position [72, 0]
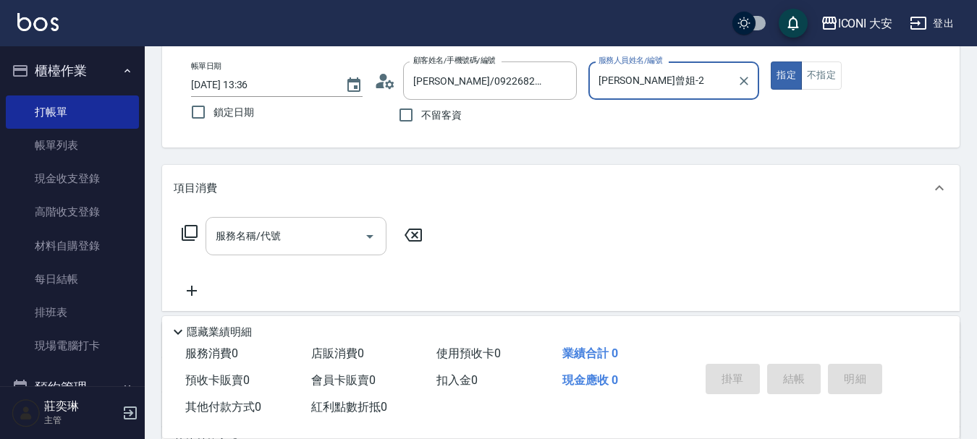
click at [278, 222] on div "服務名稱/代號" at bounding box center [295, 236] width 181 height 38
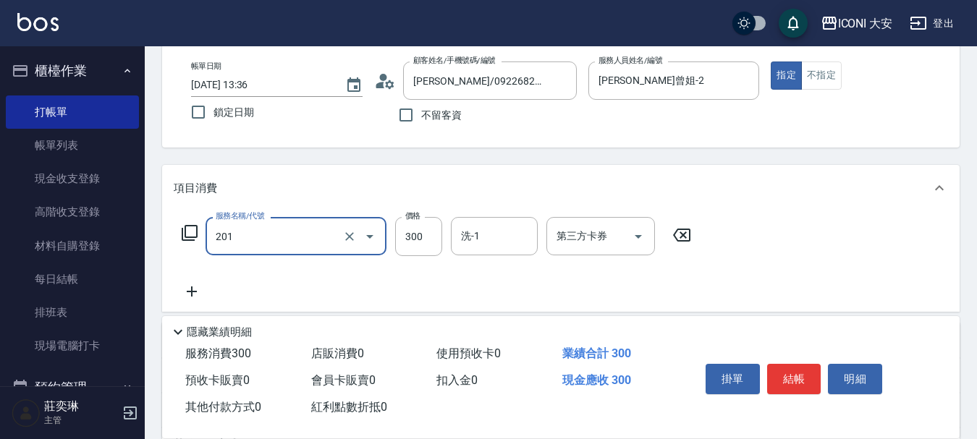
type input "張.曾洗髮　(201)"
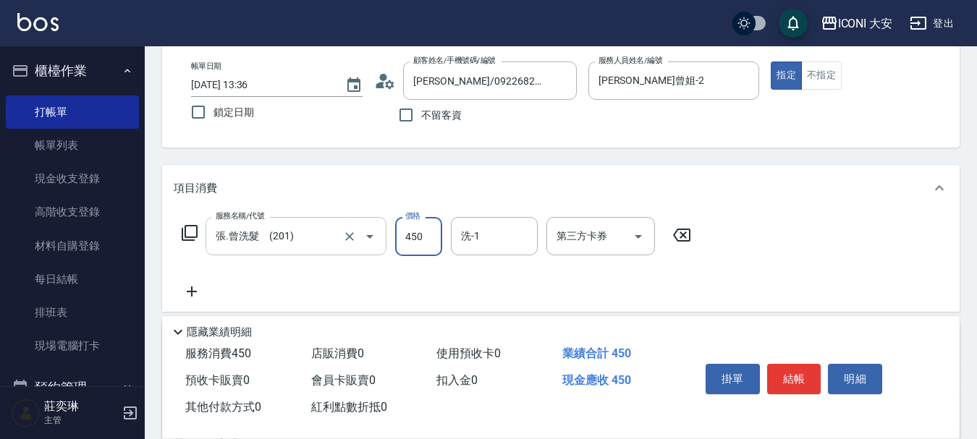
type input "450"
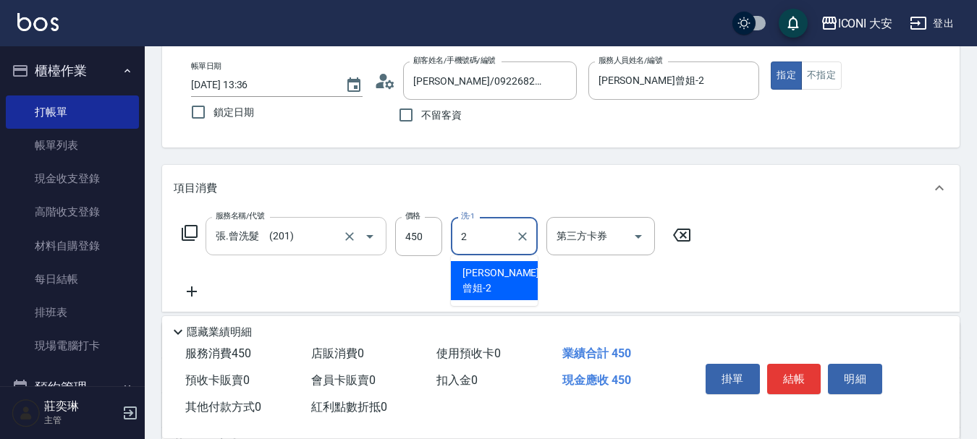
type input "[PERSON_NAME]曾姐-2"
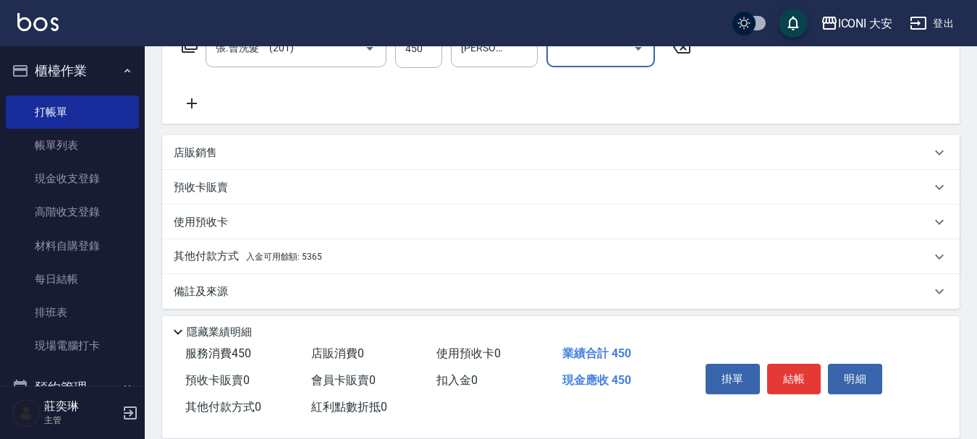
scroll to position [269, 0]
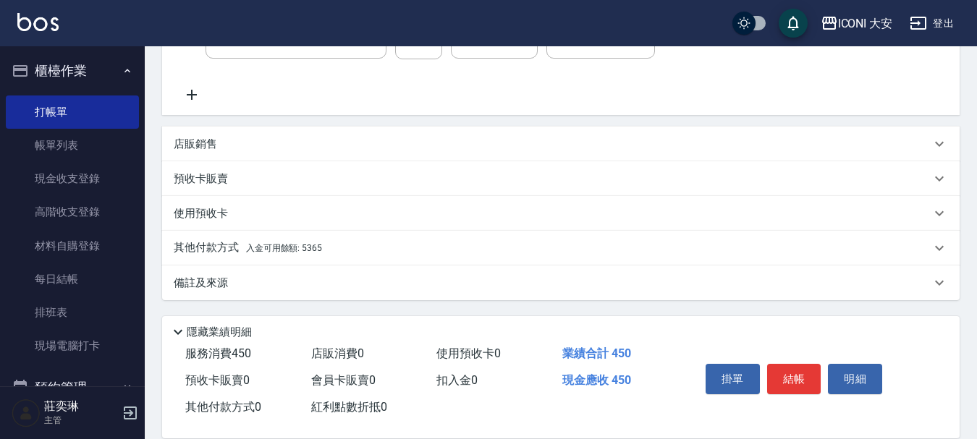
click at [277, 246] on span "入金可用餘額: 5365" at bounding box center [284, 248] width 76 height 10
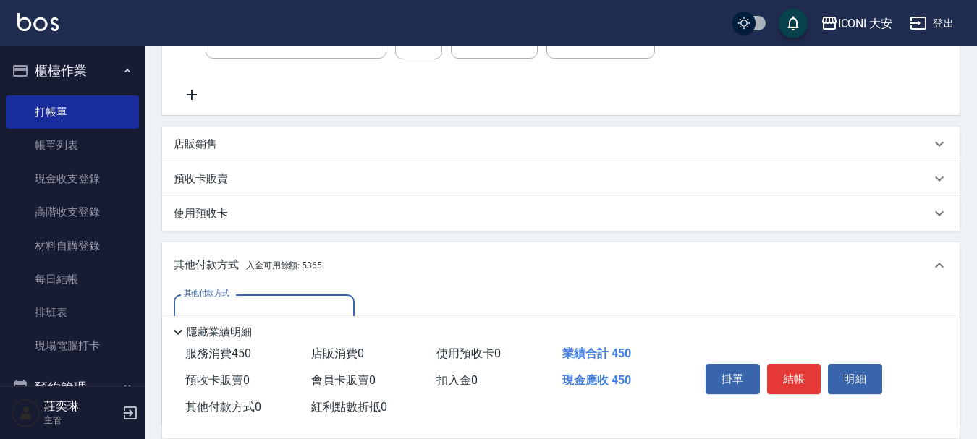
scroll to position [440, 0]
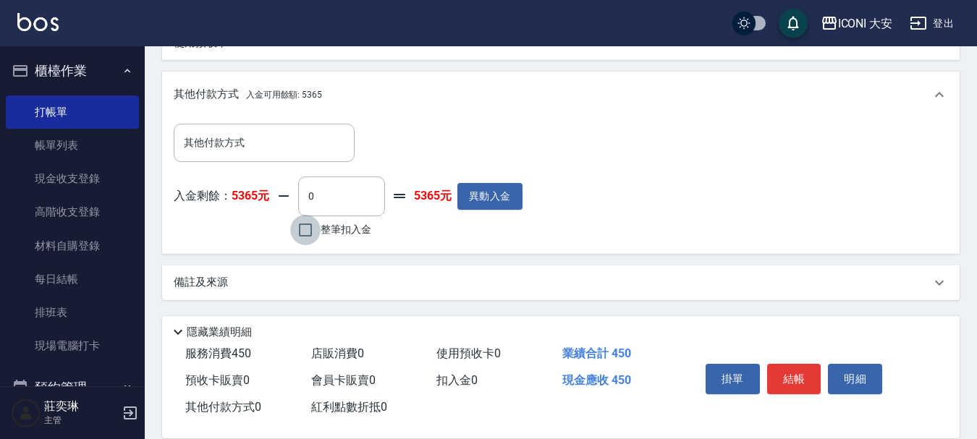
click at [302, 226] on input "整筆扣入金" at bounding box center [305, 230] width 30 height 30
checkbox input "true"
type input "450"
drag, startPoint x: 789, startPoint y: 373, endPoint x: 780, endPoint y: 370, distance: 9.8
click at [788, 373] on button "結帳" at bounding box center [794, 379] width 54 height 30
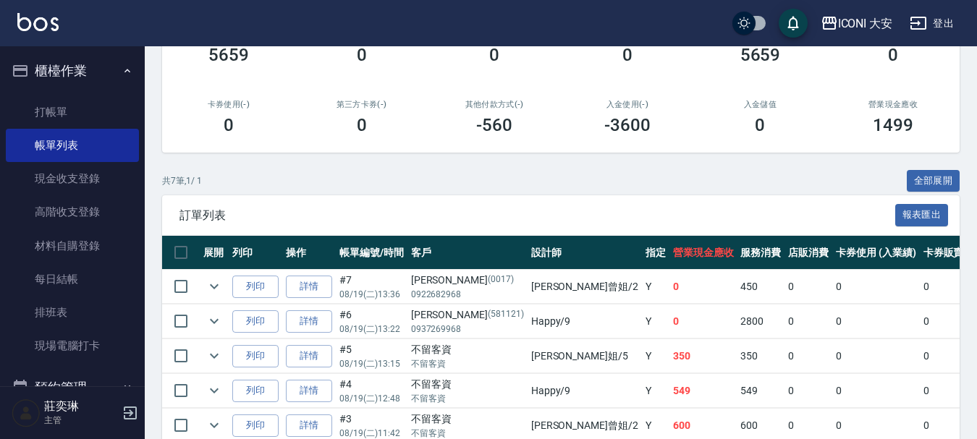
scroll to position [217, 0]
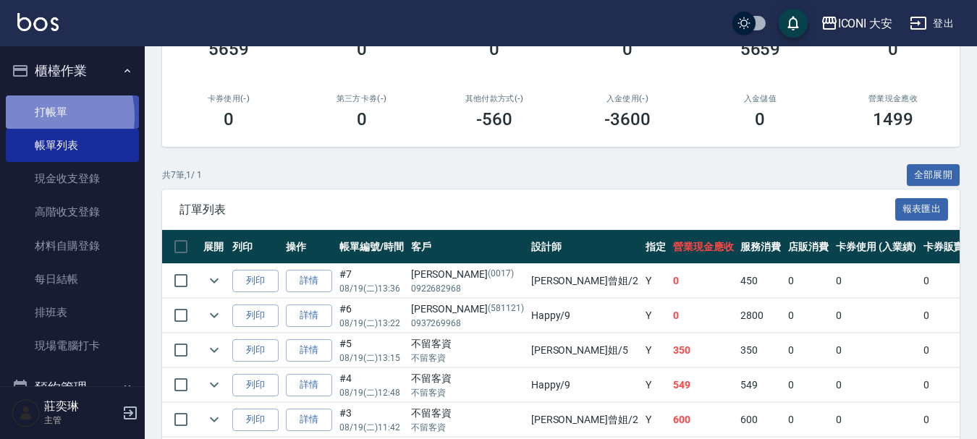
click at [39, 116] on link "打帳單" at bounding box center [72, 111] width 133 height 33
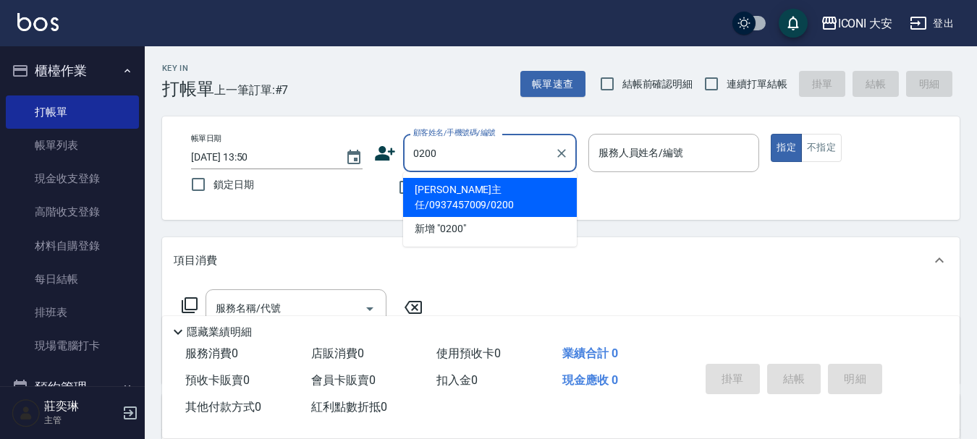
click at [463, 197] on li "[PERSON_NAME]主任/0937457009/0200" at bounding box center [490, 197] width 174 height 39
type input "[PERSON_NAME]主任/0937457009/0200"
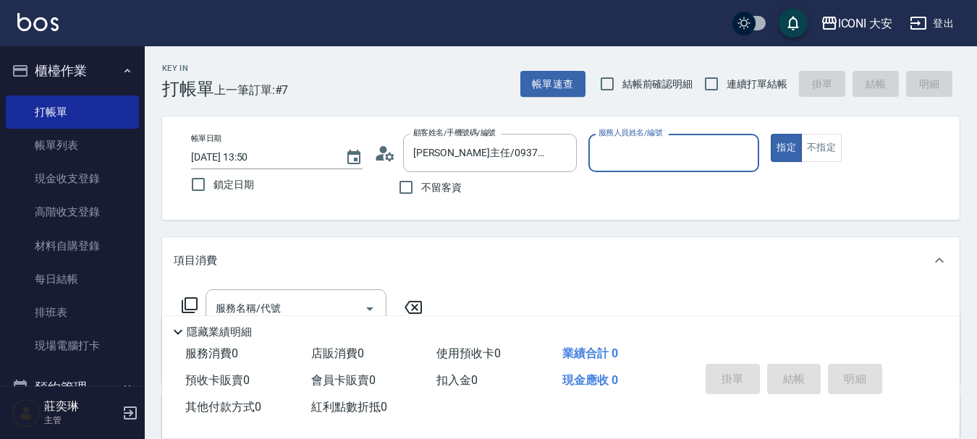
type input "Happy-9"
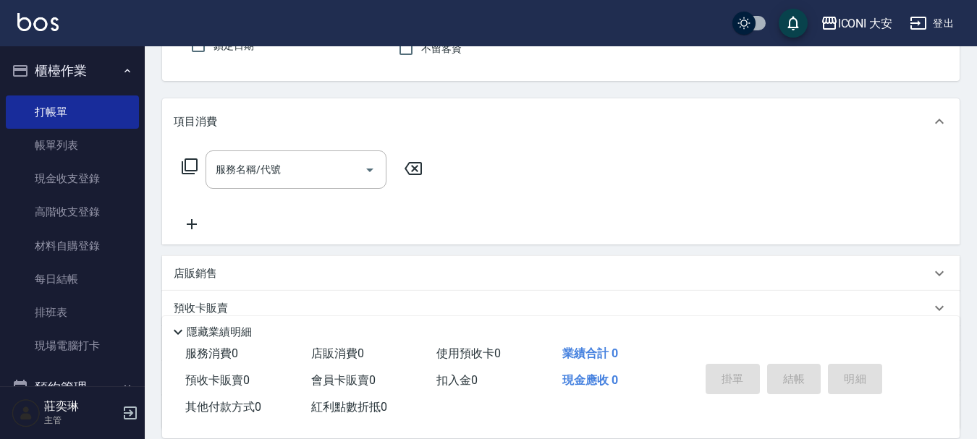
scroll to position [145, 0]
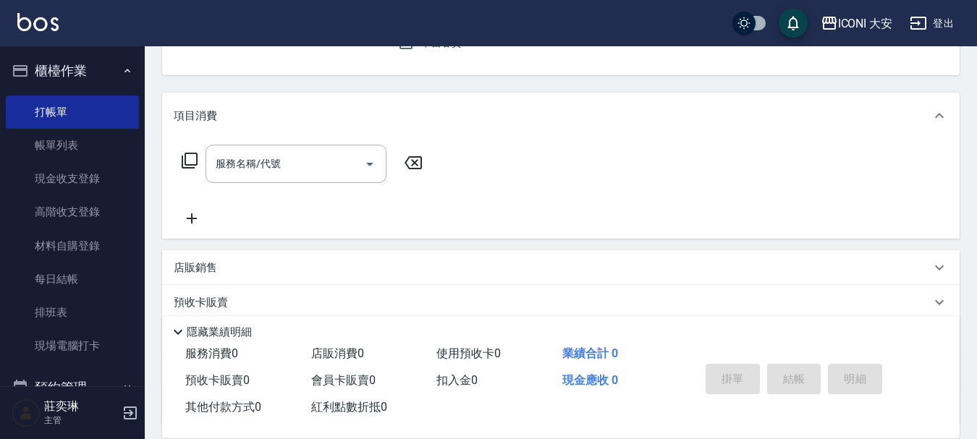
click at [190, 157] on icon at bounding box center [189, 160] width 17 height 17
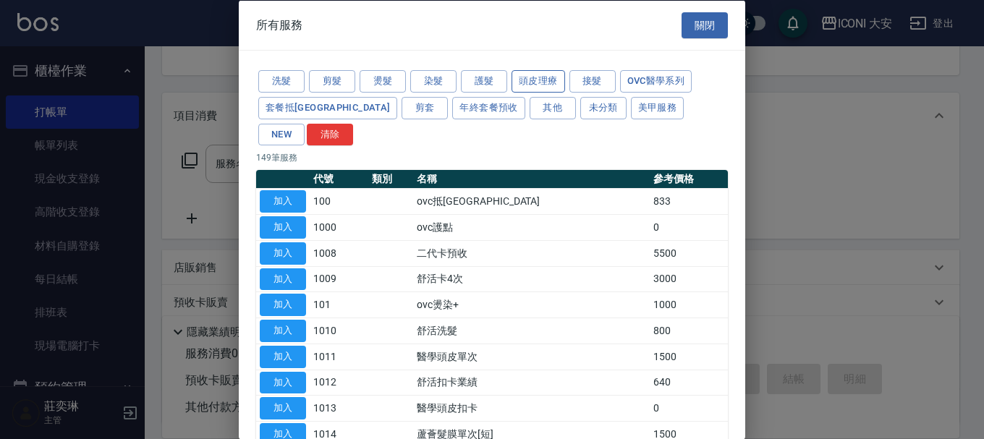
click at [547, 85] on button "頭皮理療" at bounding box center [538, 81] width 54 height 22
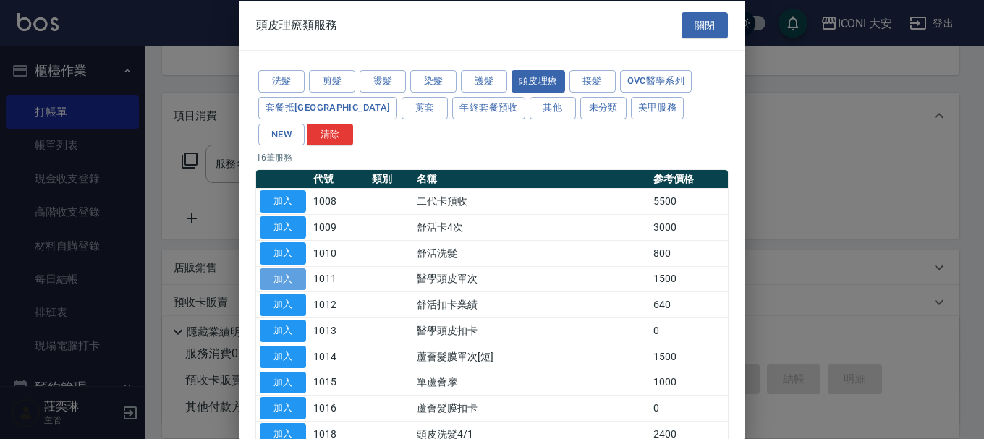
click at [278, 268] on button "加入" at bounding box center [283, 279] width 46 height 22
type input "醫學頭皮單次(1011)"
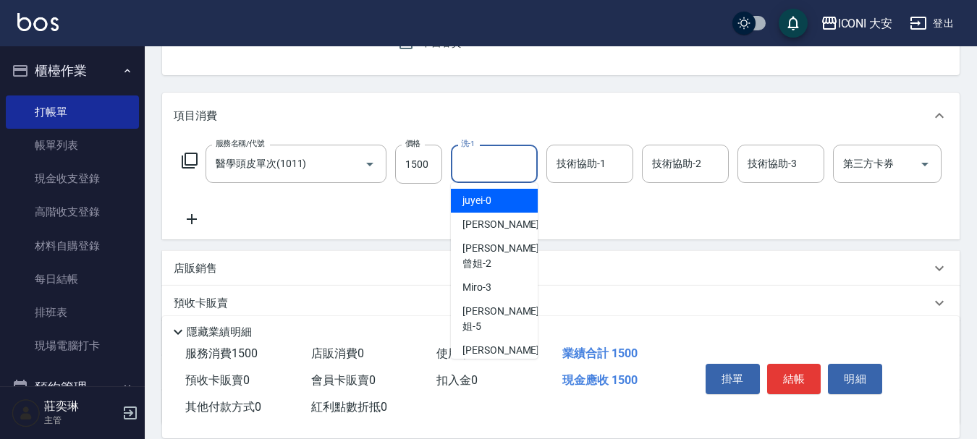
click at [481, 154] on input "洗-1" at bounding box center [494, 163] width 74 height 25
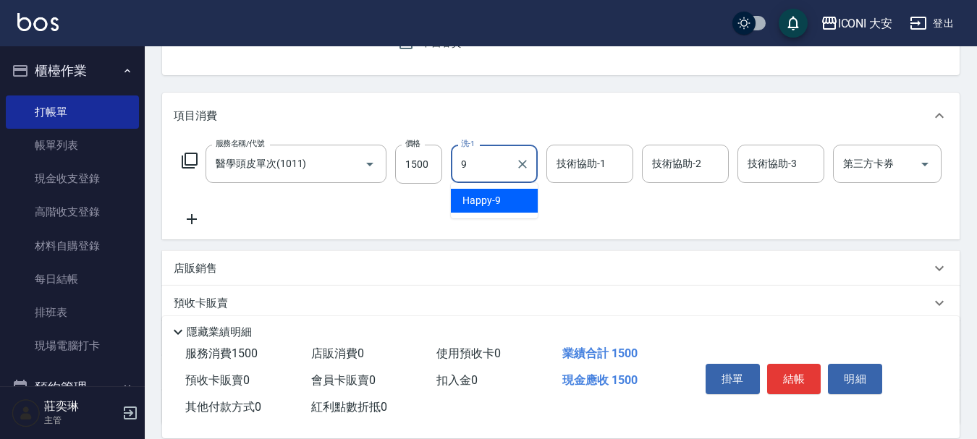
type input "Happy-9"
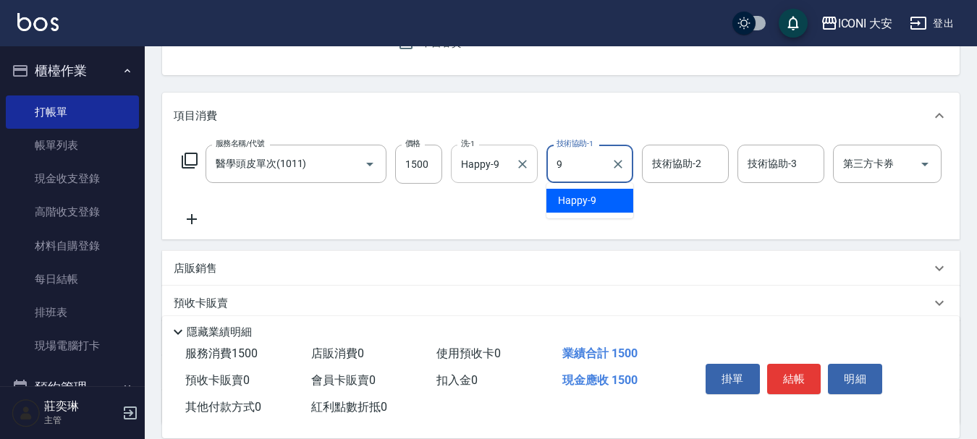
type input "Happy-9"
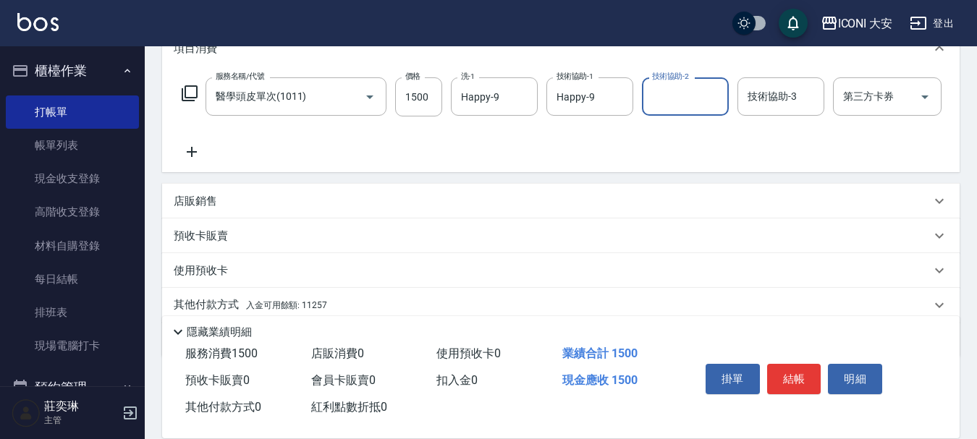
scroll to position [280, 0]
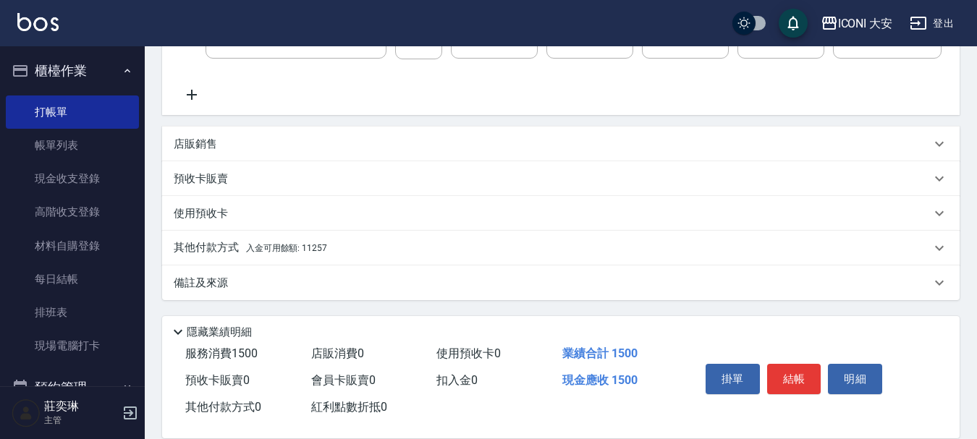
click at [278, 242] on p "其他付款方式 入金可用餘額: 11257" at bounding box center [250, 248] width 153 height 16
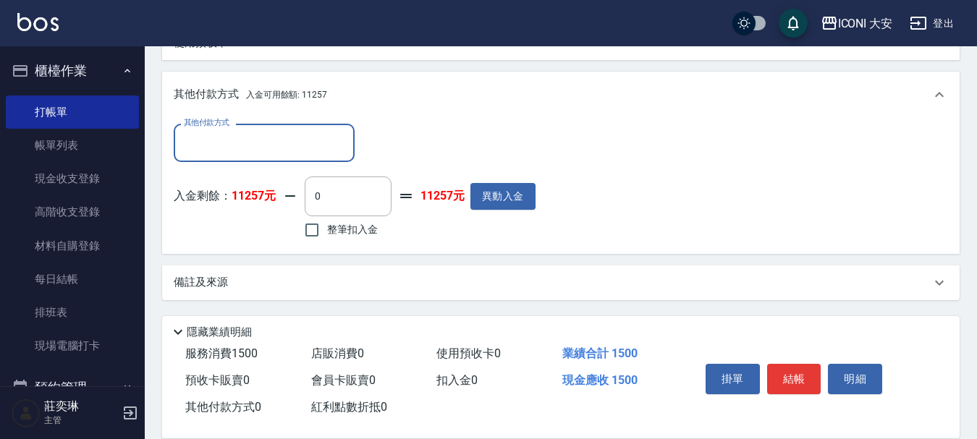
scroll to position [451, 0]
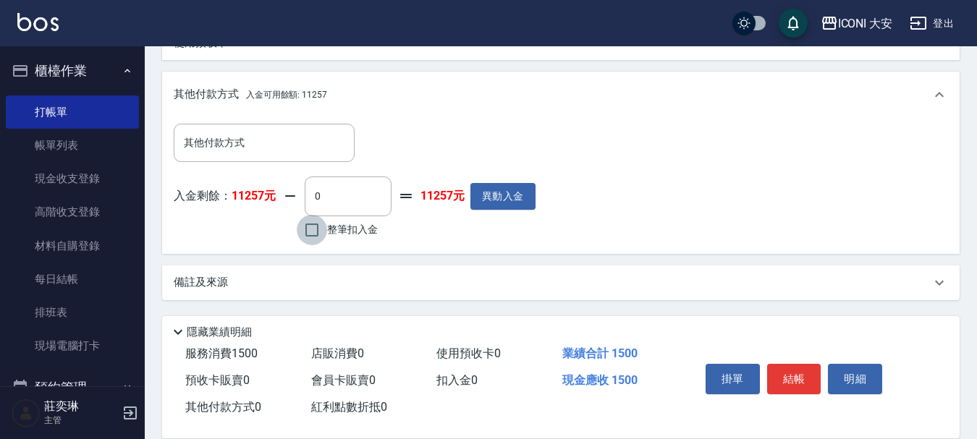
click at [318, 231] on input "整筆扣入金" at bounding box center [312, 230] width 30 height 30
checkbox input "true"
type input "1500"
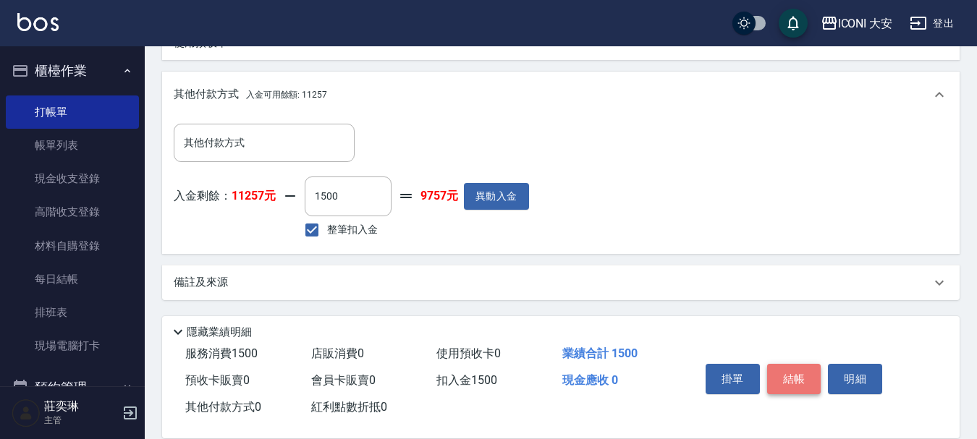
click at [780, 368] on button "結帳" at bounding box center [794, 379] width 54 height 30
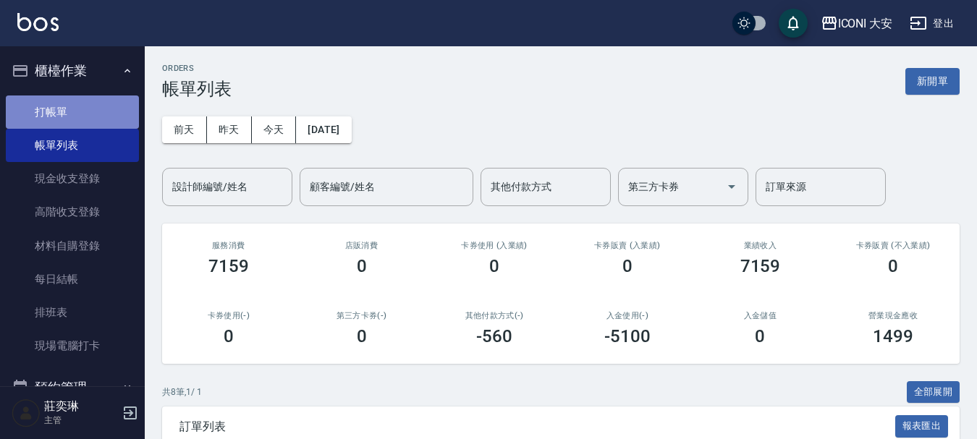
click at [88, 116] on link "打帳單" at bounding box center [72, 111] width 133 height 33
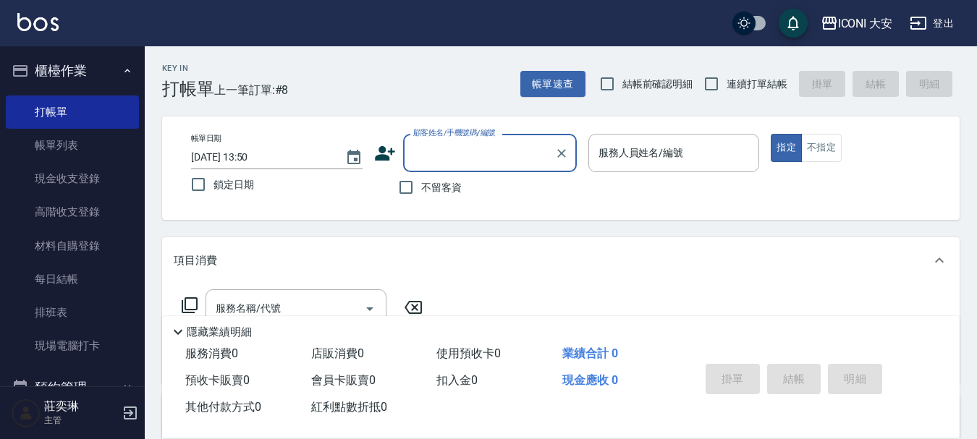
click at [484, 158] on input "顧客姓名/手機號碼/編號" at bounding box center [478, 152] width 139 height 25
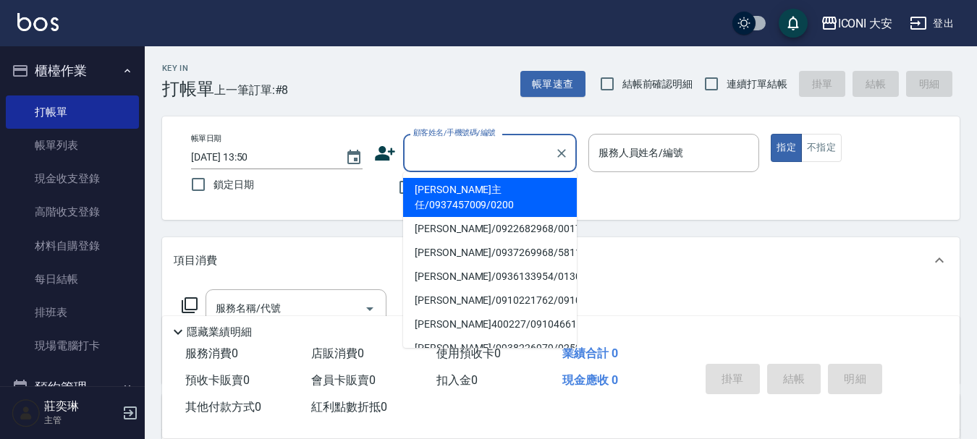
click at [488, 196] on li "[PERSON_NAME]主任/0937457009/0200" at bounding box center [490, 197] width 174 height 39
type input "[PERSON_NAME]主任/0937457009/0200"
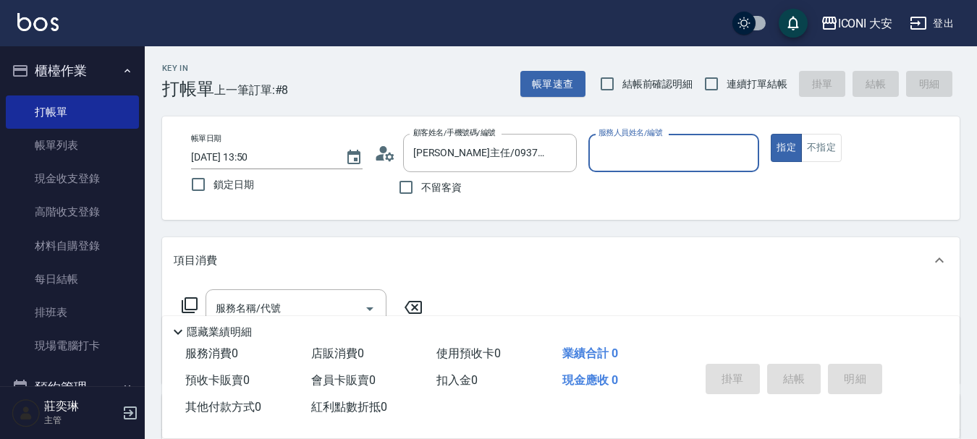
type input "Happy-9"
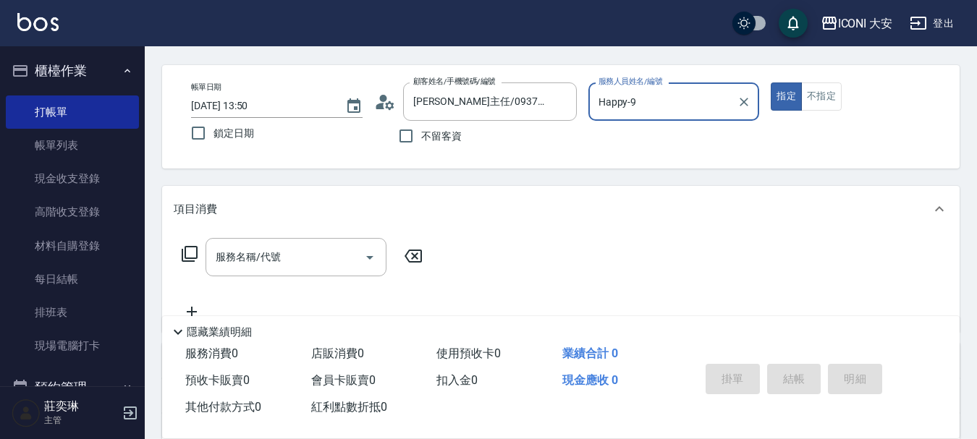
scroll to position [217, 0]
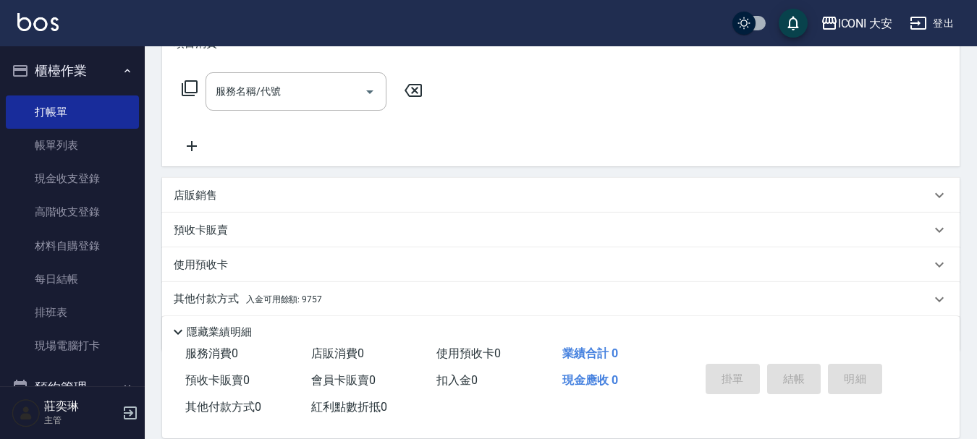
click at [196, 93] on icon at bounding box center [190, 88] width 16 height 16
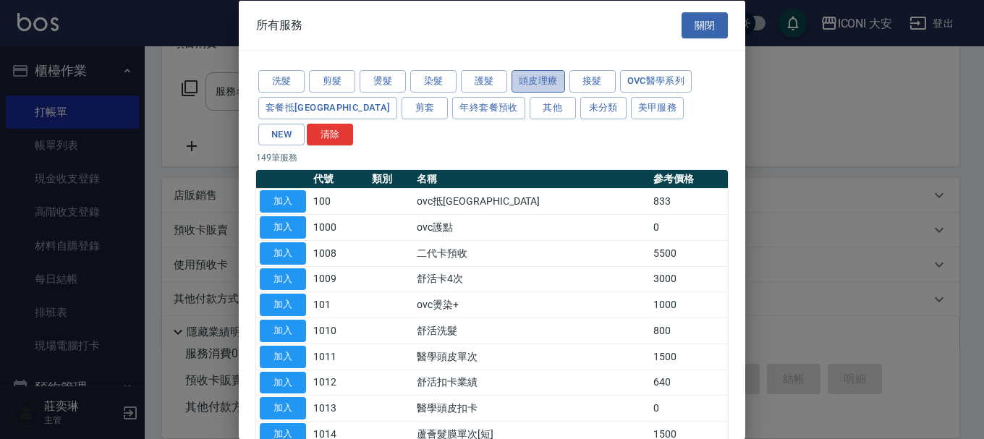
click at [537, 77] on button "頭皮理療" at bounding box center [538, 81] width 54 height 22
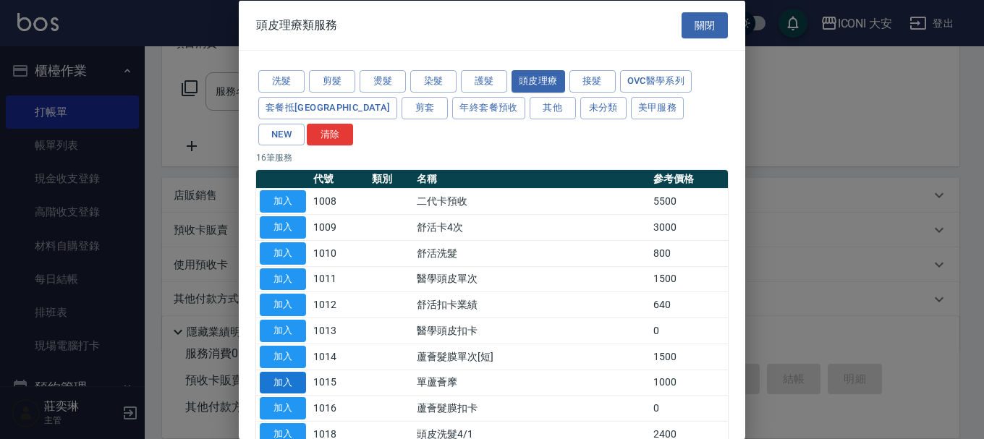
click at [273, 371] on button "加入" at bounding box center [283, 382] width 46 height 22
type input "單蘆薈摩(1015)"
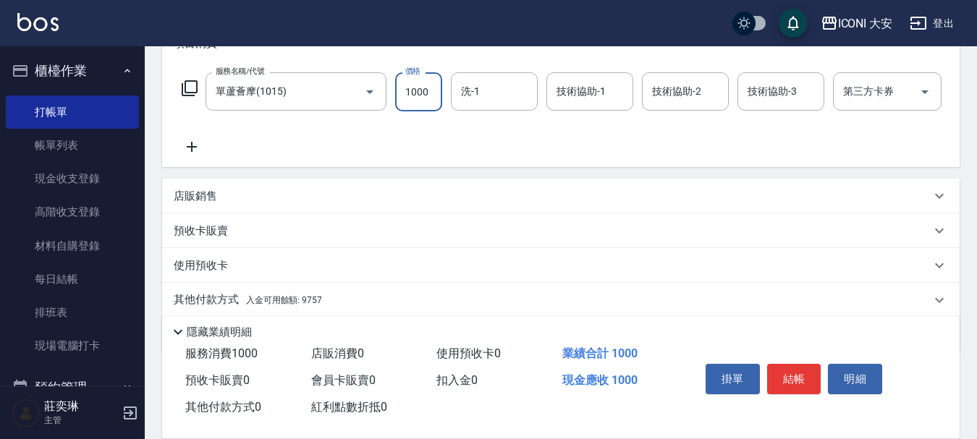
click at [437, 98] on input "1000" at bounding box center [418, 91] width 47 height 39
type input "1500"
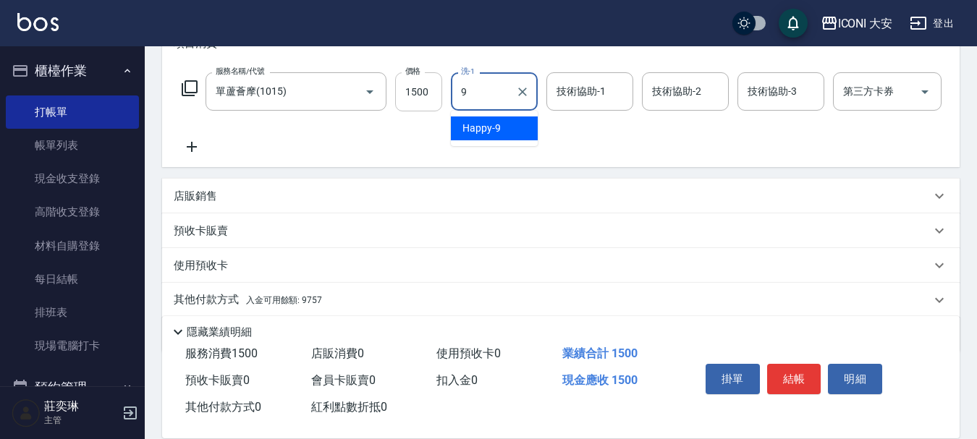
type input "Happy-9"
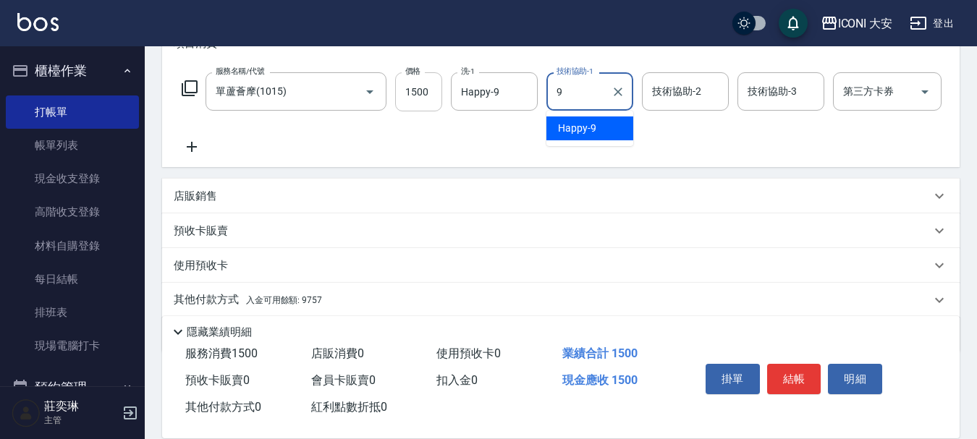
type input "Happy-9"
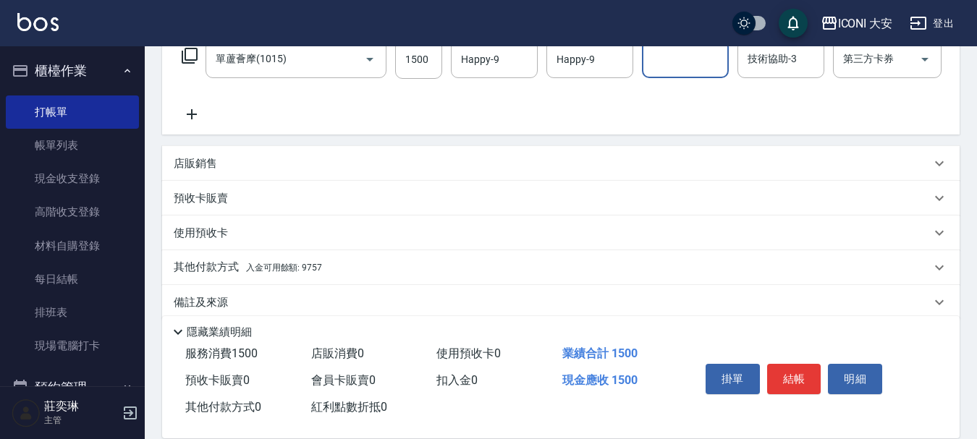
scroll to position [280, 0]
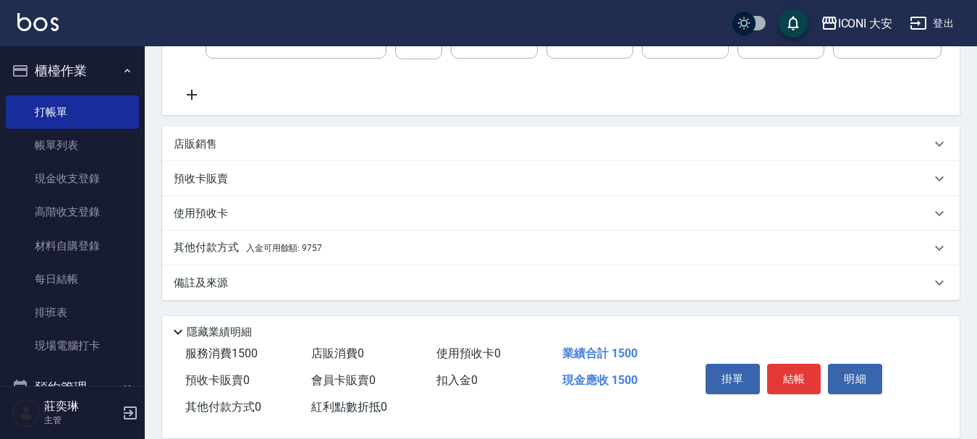
click at [314, 246] on span "入金可用餘額: 9757" at bounding box center [284, 248] width 76 height 10
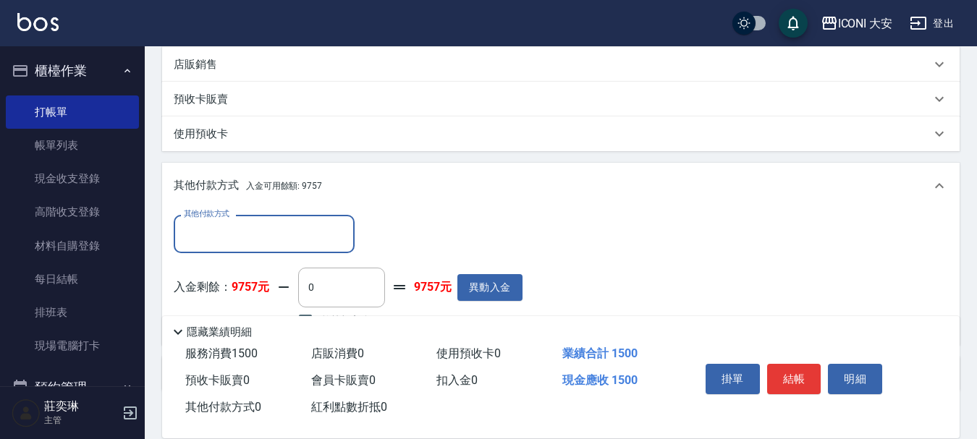
scroll to position [451, 0]
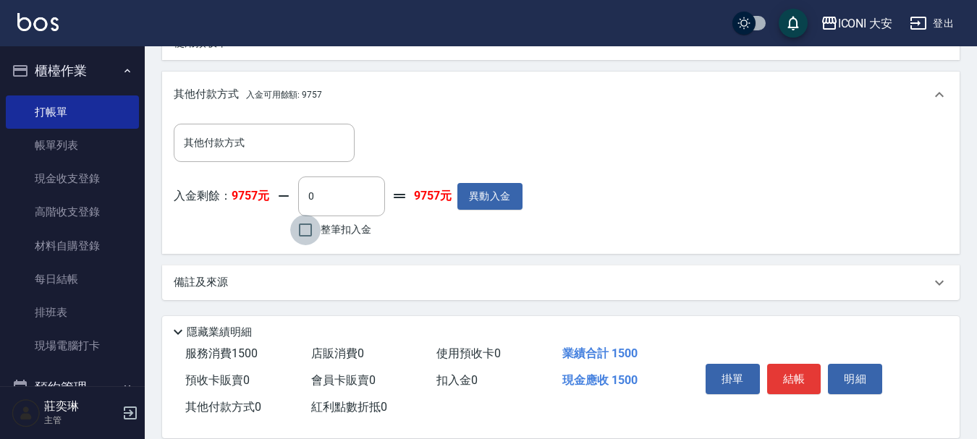
click at [306, 227] on input "整筆扣入金" at bounding box center [305, 230] width 30 height 30
checkbox input "true"
type input "1500"
click at [779, 370] on button "結帳" at bounding box center [794, 379] width 54 height 30
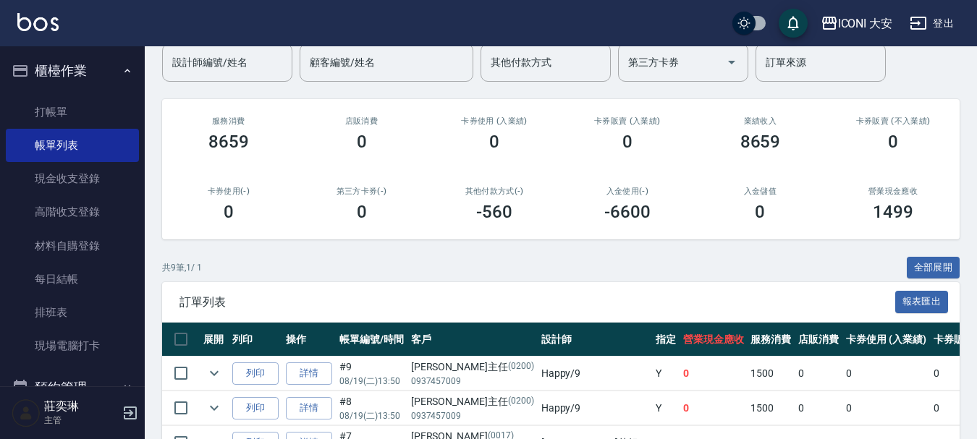
scroll to position [217, 0]
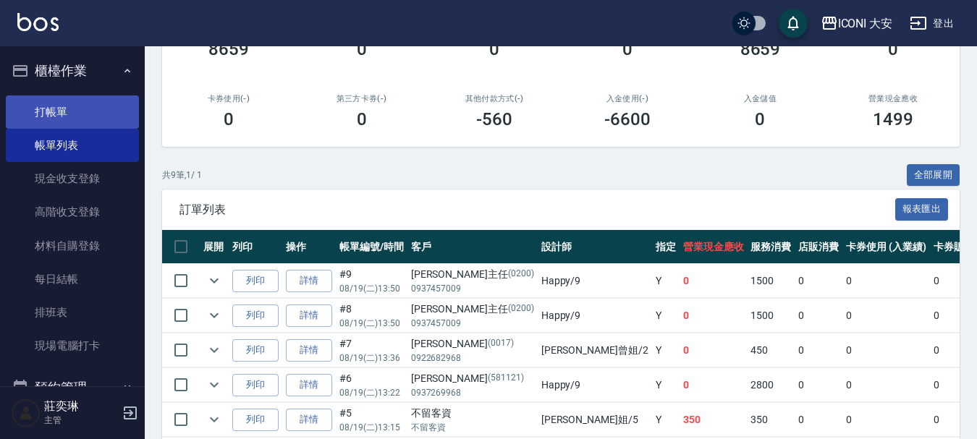
click at [69, 109] on link "打帳單" at bounding box center [72, 111] width 133 height 33
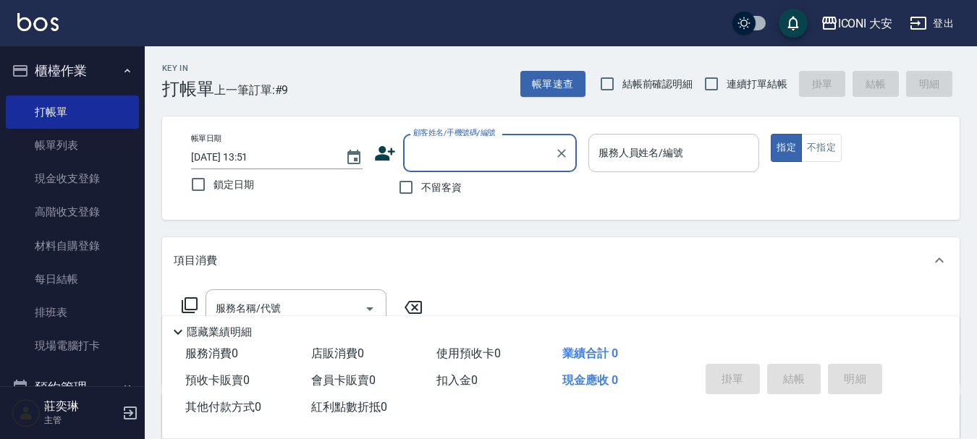
click at [633, 161] on input "服務人員姓名/編號" at bounding box center [674, 152] width 158 height 25
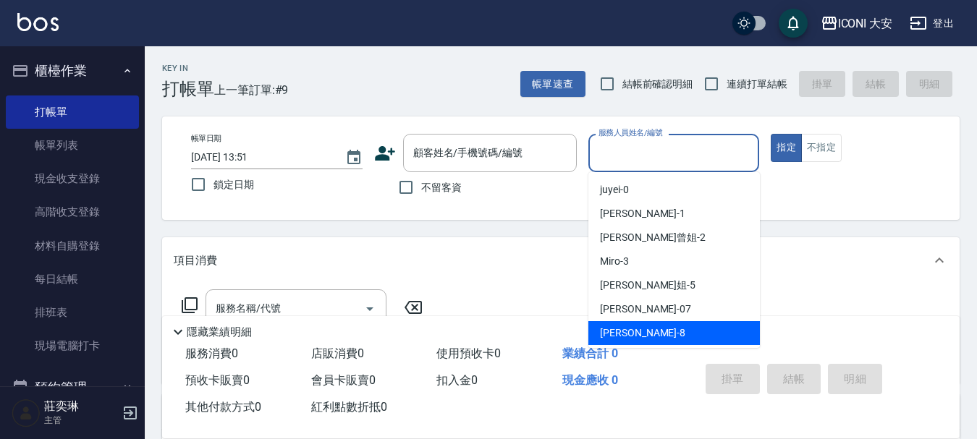
click at [617, 334] on span "Yulisa -8" at bounding box center [642, 333] width 85 height 15
type input "Yulisa-8"
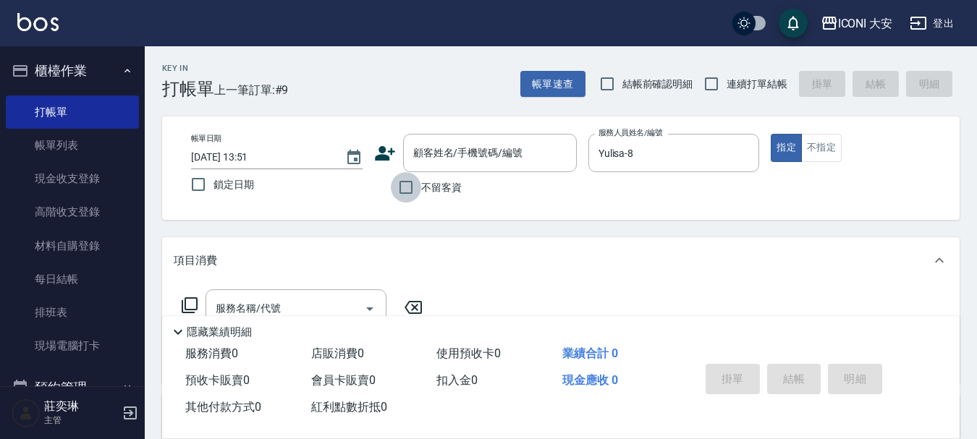
click at [415, 186] on input "不留客資" at bounding box center [406, 187] width 30 height 30
checkbox input "true"
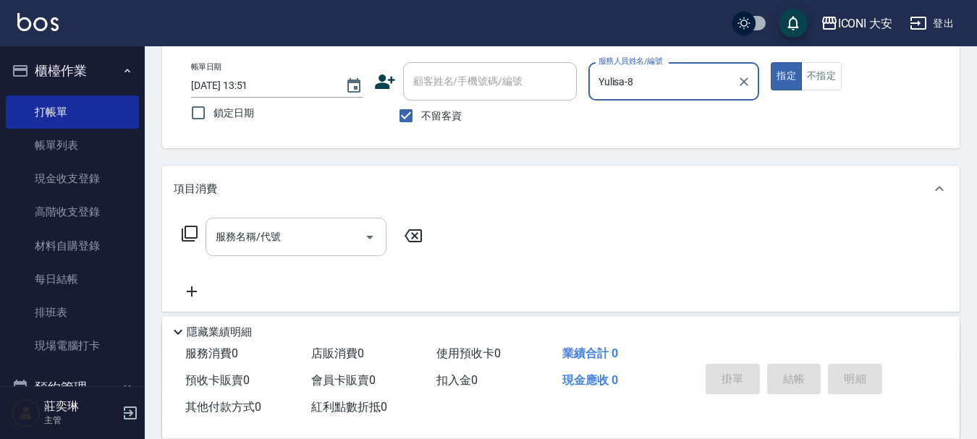
scroll to position [72, 0]
click at [190, 230] on icon at bounding box center [189, 232] width 17 height 17
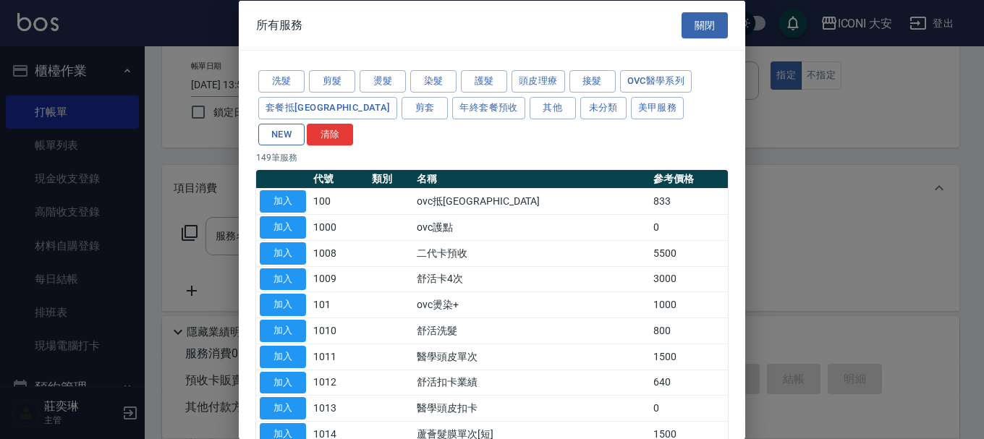
click at [305, 123] on button "NEW" at bounding box center [281, 134] width 46 height 22
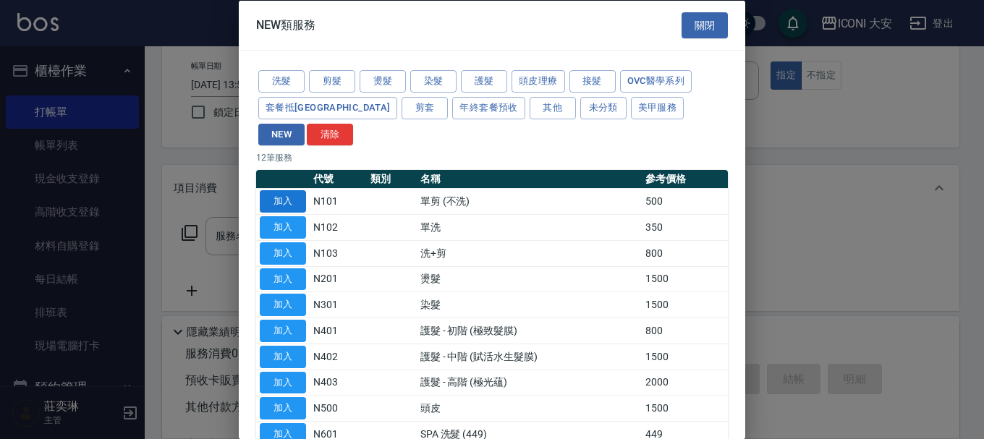
click at [301, 190] on button "加入" at bounding box center [283, 201] width 46 height 22
type input "單剪 (不洗)(N101)"
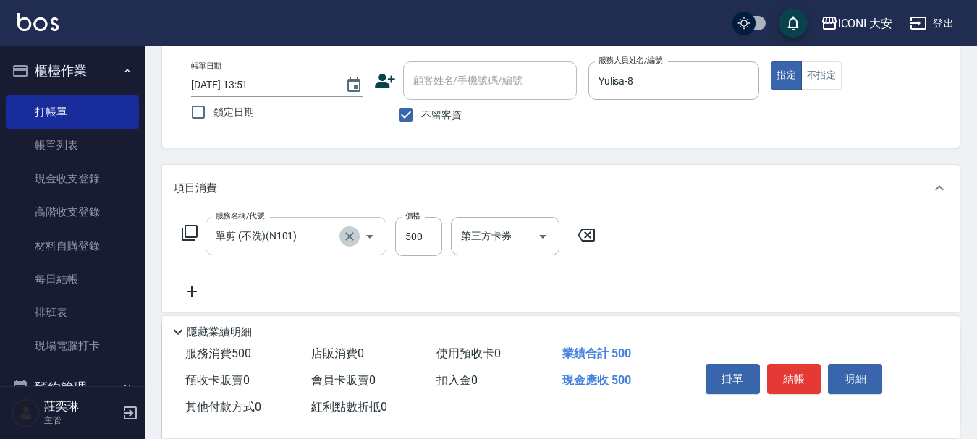
click at [344, 232] on icon "Clear" at bounding box center [349, 236] width 14 height 14
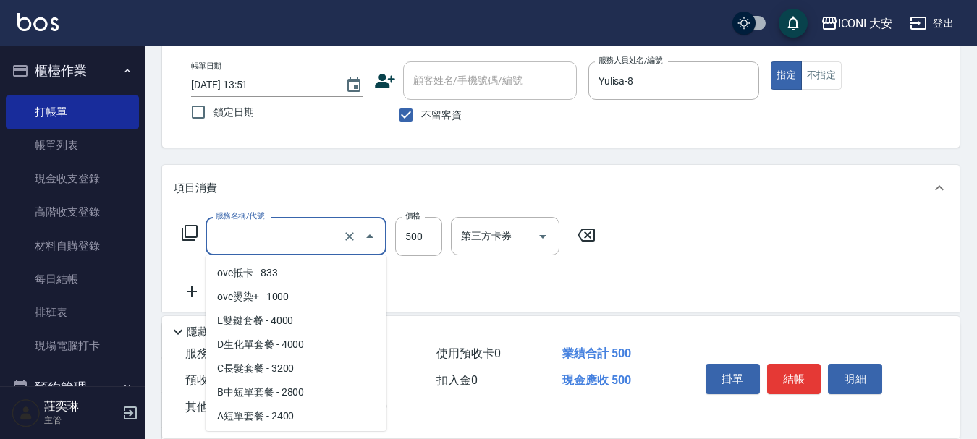
click at [250, 236] on input "服務名稱/代號" at bounding box center [275, 236] width 127 height 25
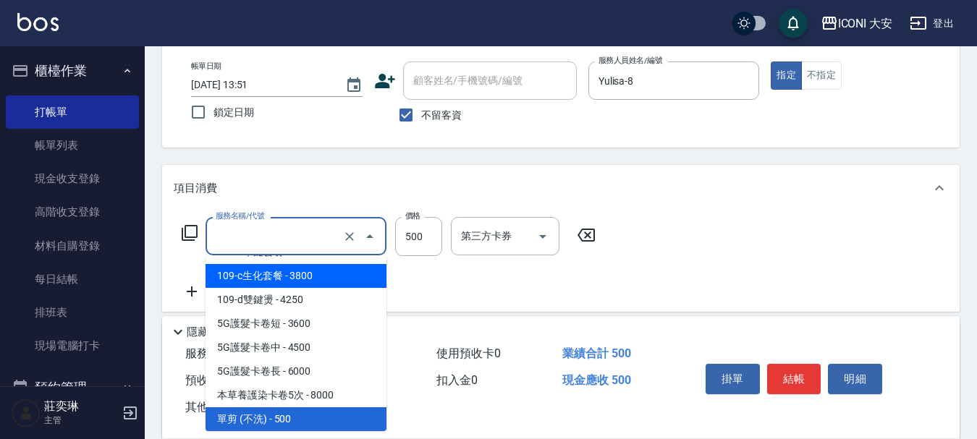
type input "單剪 (不洗)(N101)"
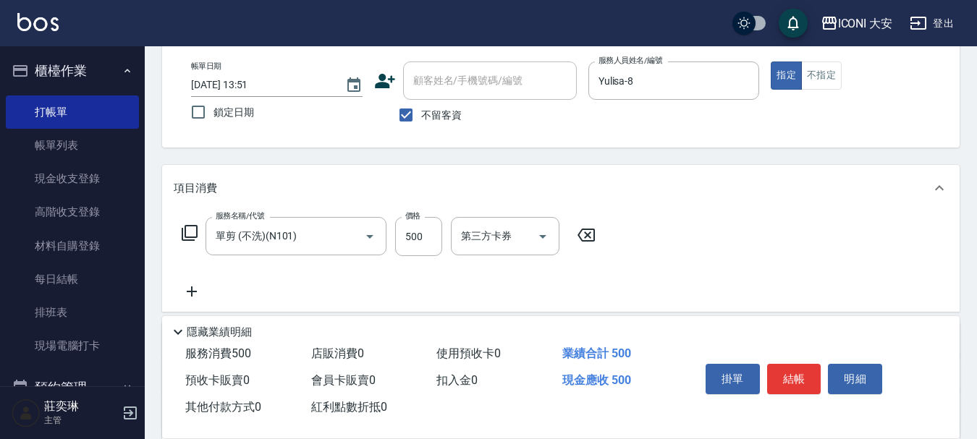
click at [190, 226] on icon at bounding box center [190, 233] width 16 height 16
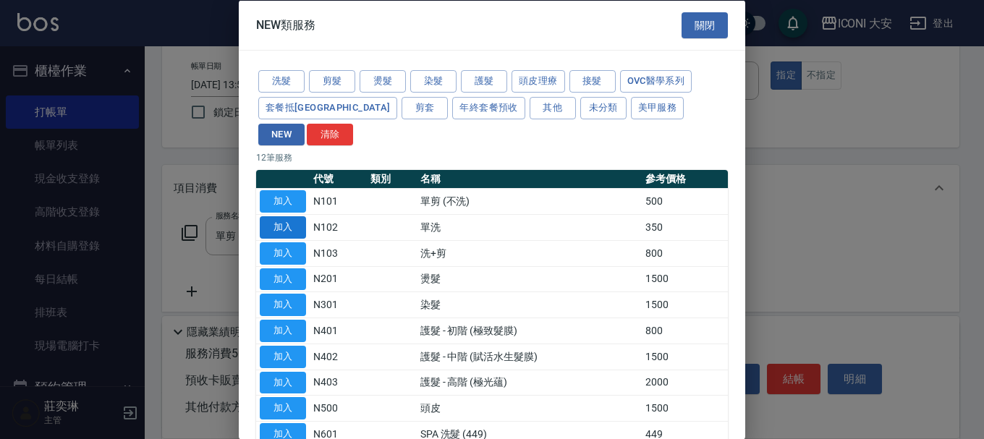
click at [285, 216] on button "加入" at bounding box center [283, 227] width 46 height 22
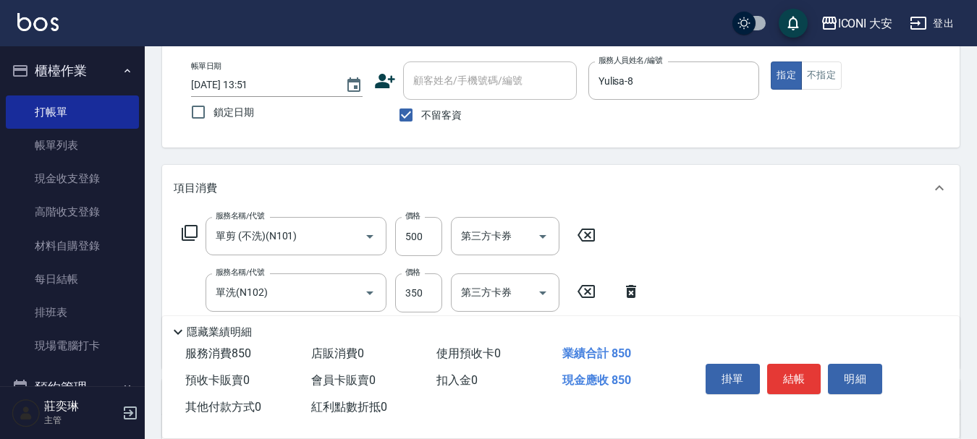
click at [587, 237] on icon at bounding box center [586, 234] width 36 height 17
click at [431, 287] on input "350" at bounding box center [418, 292] width 47 height 39
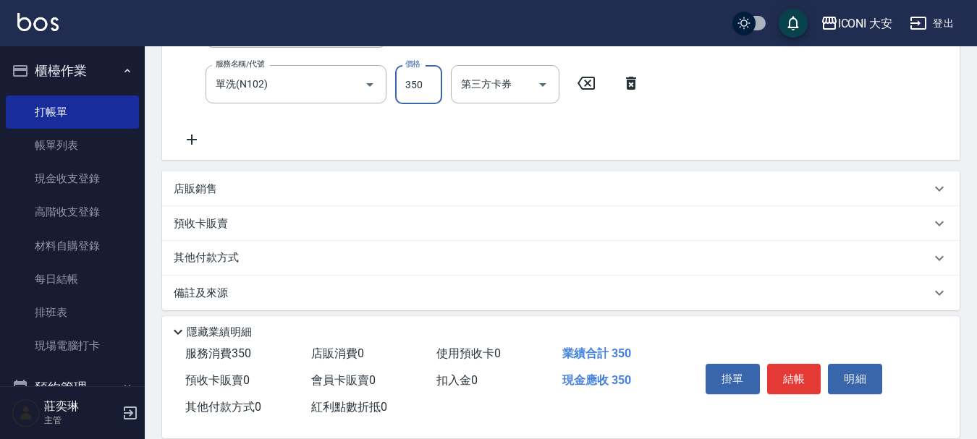
scroll to position [290, 0]
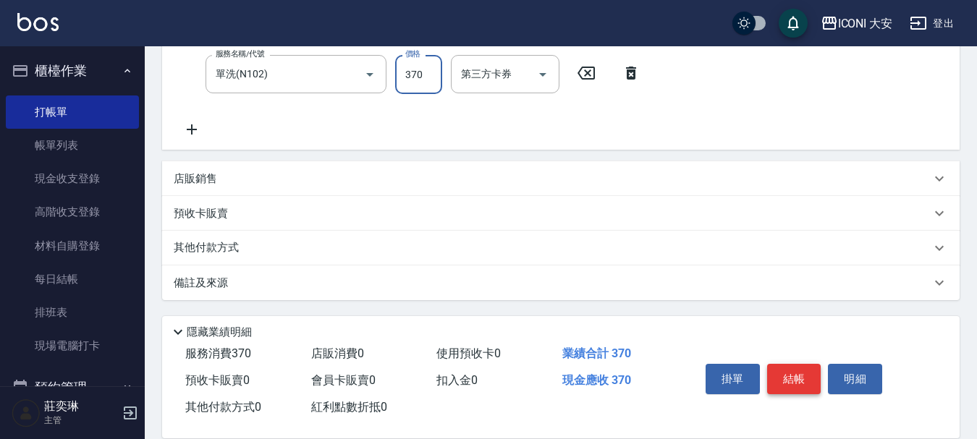
type input "370"
click at [794, 375] on button "結帳" at bounding box center [794, 379] width 54 height 30
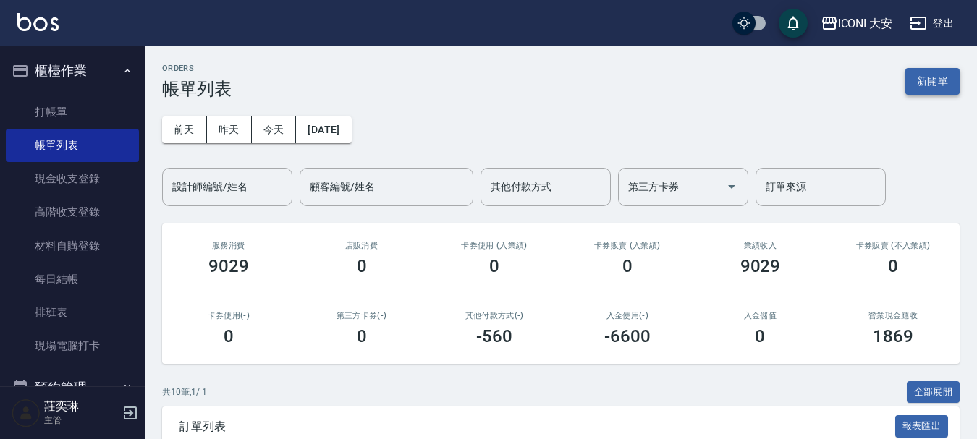
click at [934, 75] on button "新開單" at bounding box center [932, 81] width 54 height 27
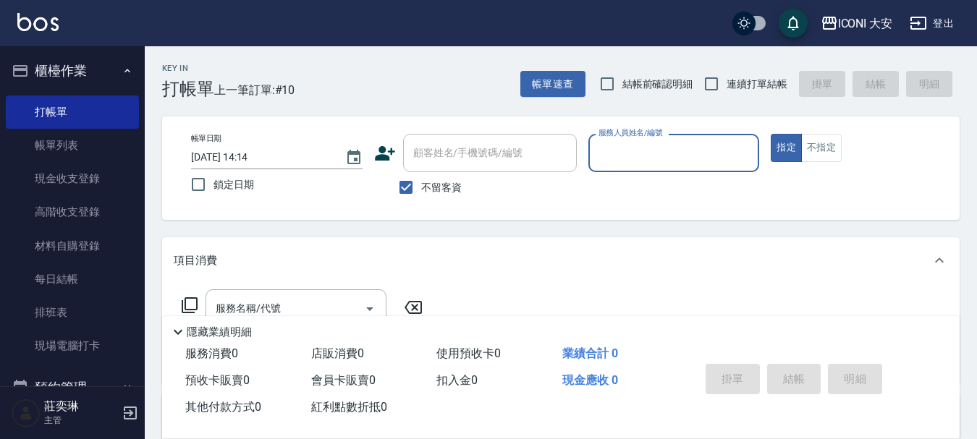
click at [649, 158] on input "服務人員姓名/編號" at bounding box center [674, 152] width 158 height 25
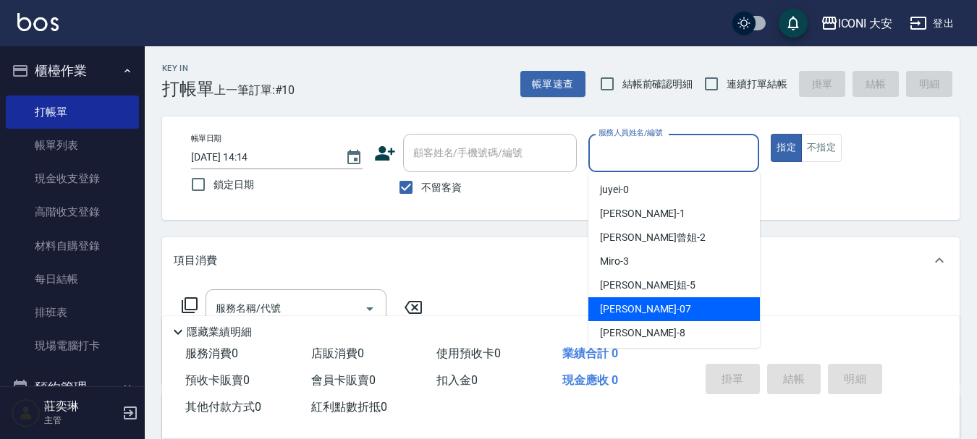
click at [625, 309] on span "[PERSON_NAME] -07" at bounding box center [645, 309] width 91 height 15
type input "[PERSON_NAME]-07"
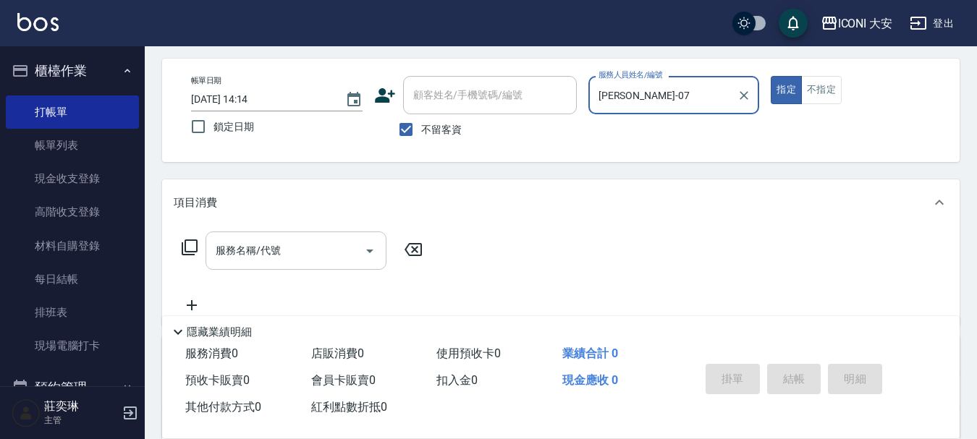
scroll to position [145, 0]
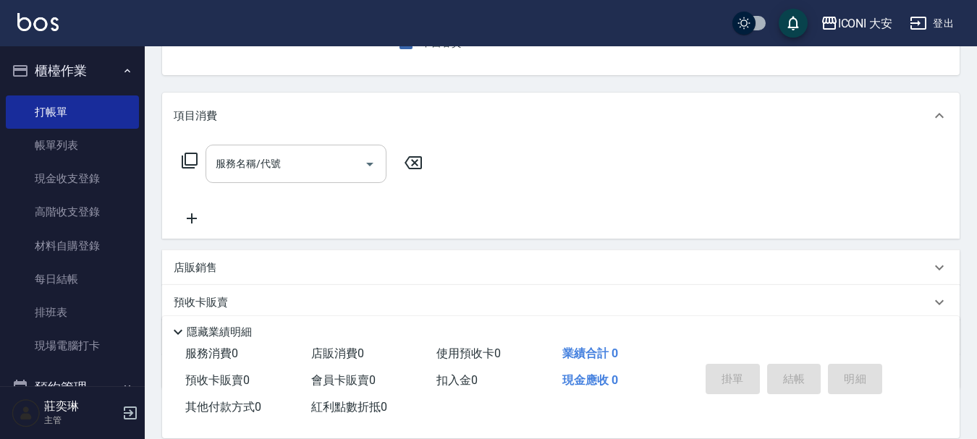
click at [241, 171] on input "服務名稱/代號" at bounding box center [285, 163] width 146 height 25
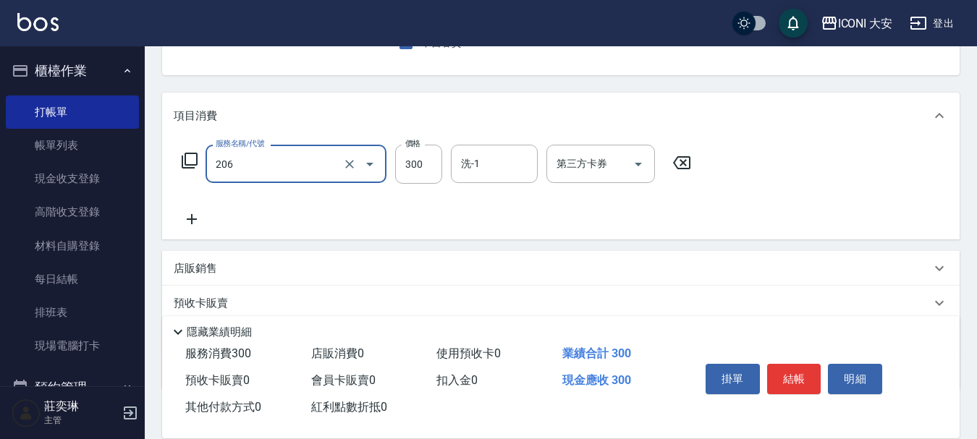
type input "洗髮(206)"
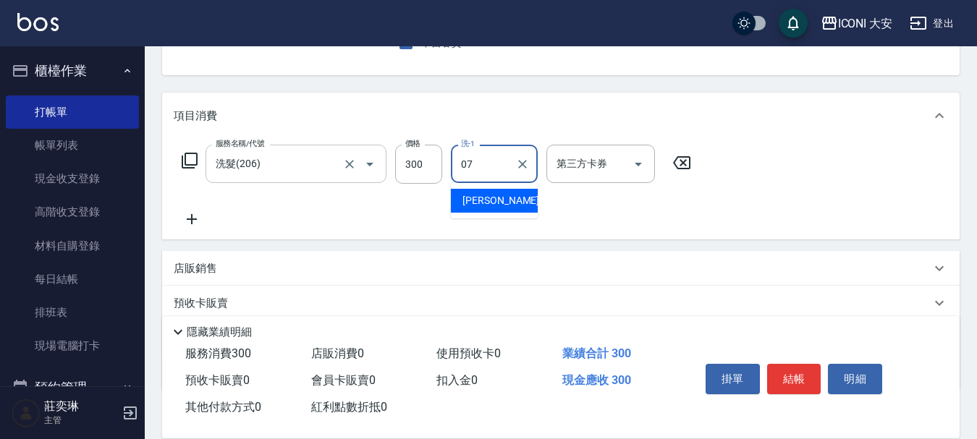
type input "[PERSON_NAME]-07"
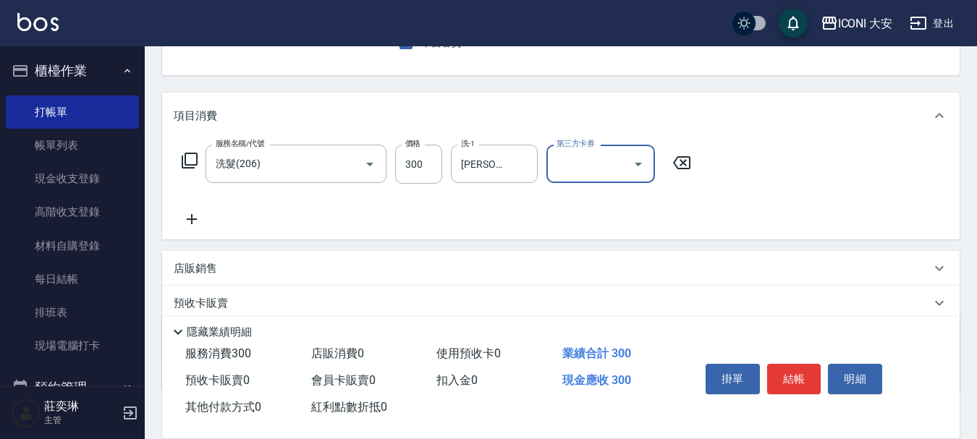
click at [188, 218] on icon at bounding box center [192, 219] width 36 height 17
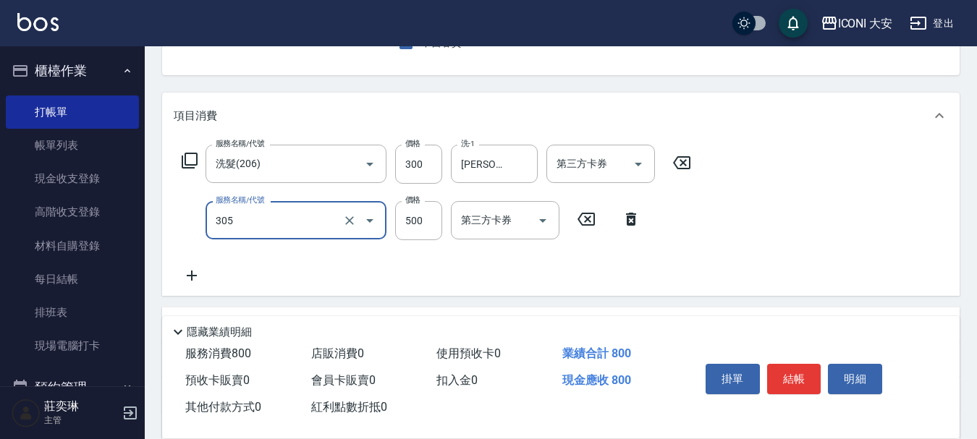
type input "剪髮(305)"
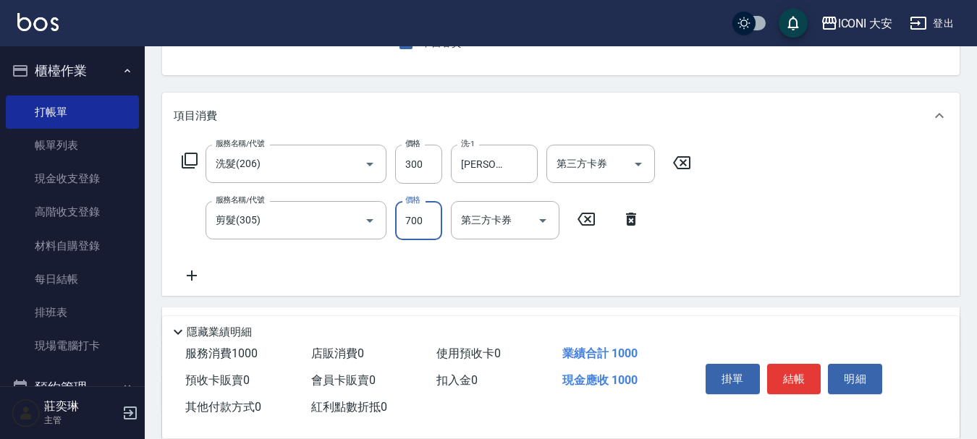
type input "700"
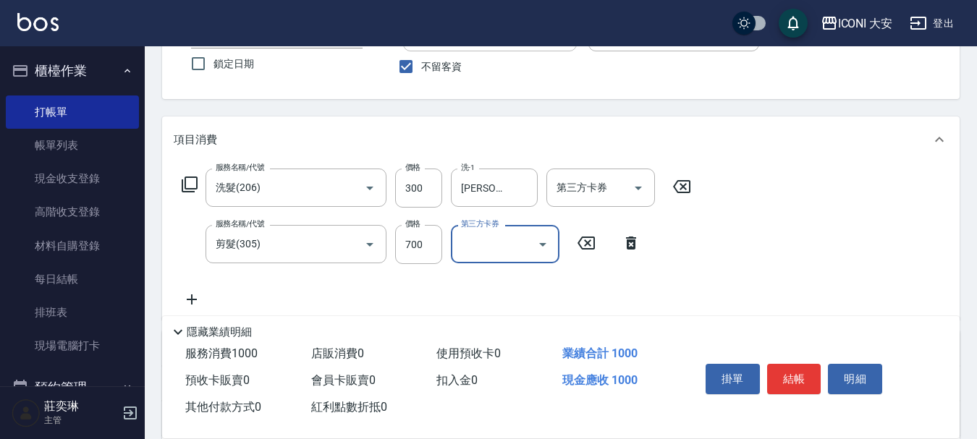
scroll to position [289, 0]
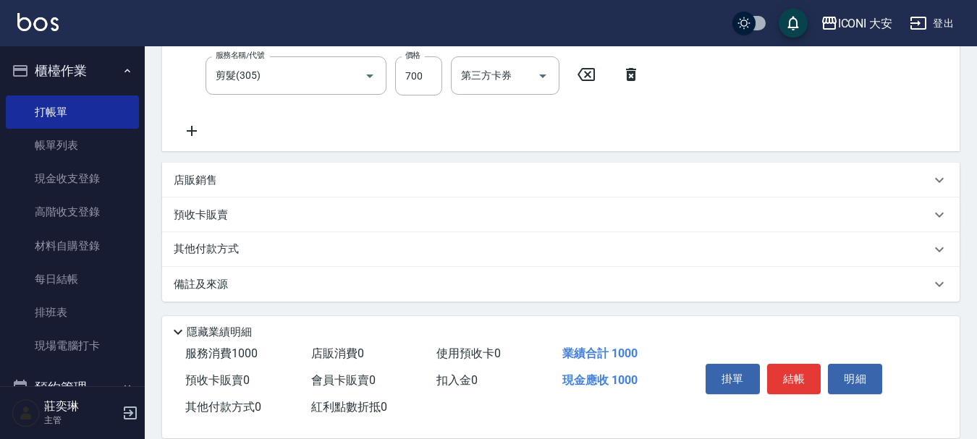
click at [213, 250] on p "其他付款方式" at bounding box center [210, 250] width 72 height 16
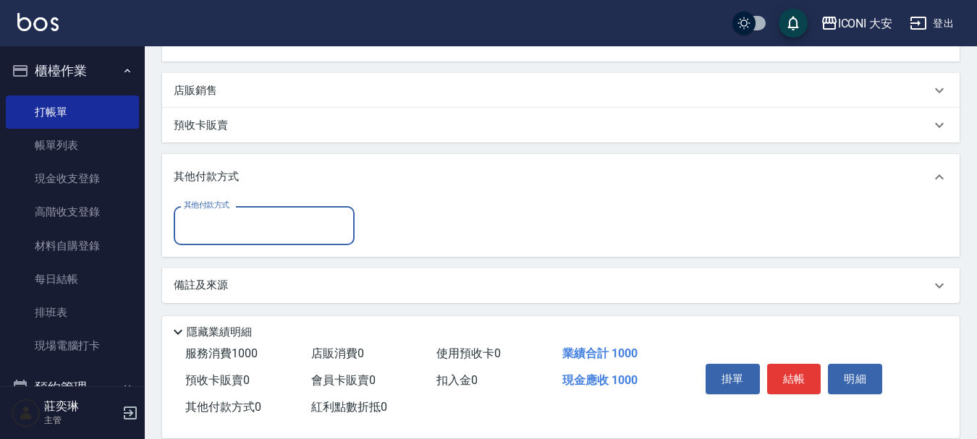
scroll to position [382, 0]
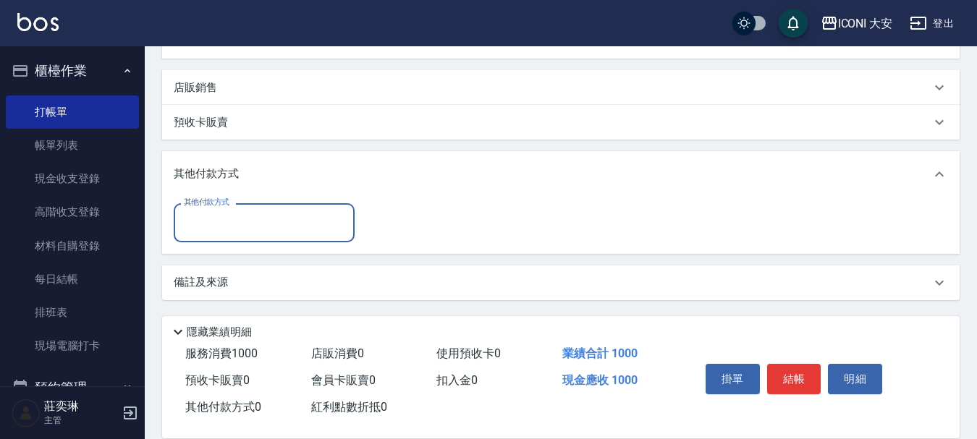
click at [253, 225] on input "其他付款方式" at bounding box center [264, 222] width 168 height 25
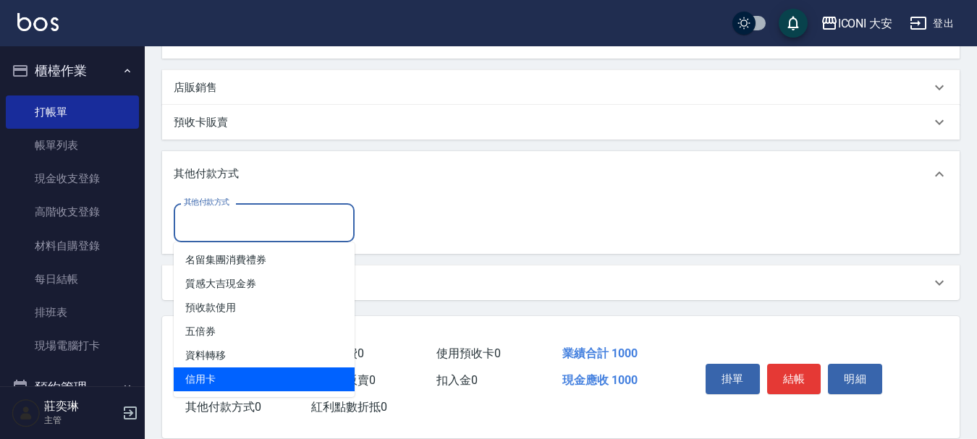
click at [250, 375] on span "信用卡" at bounding box center [264, 380] width 181 height 24
type input "信用卡"
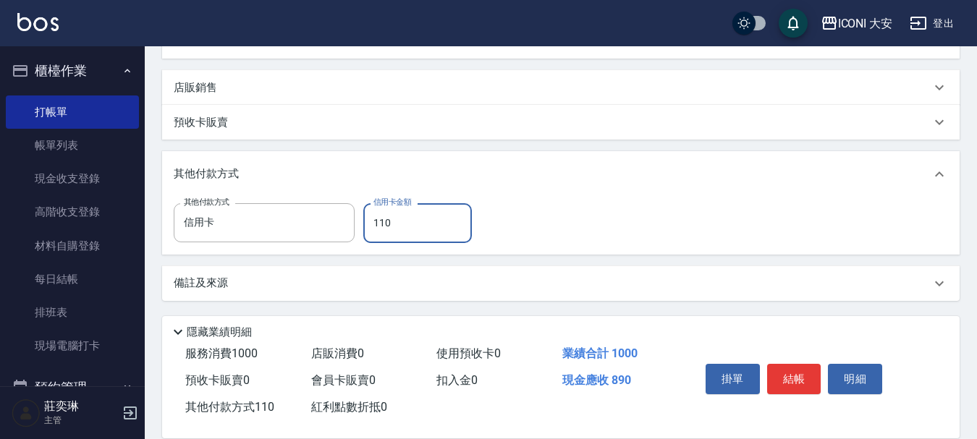
click at [378, 223] on input "110" at bounding box center [417, 222] width 109 height 39
click at [428, 223] on input "110" at bounding box center [417, 222] width 109 height 39
type input "1000"
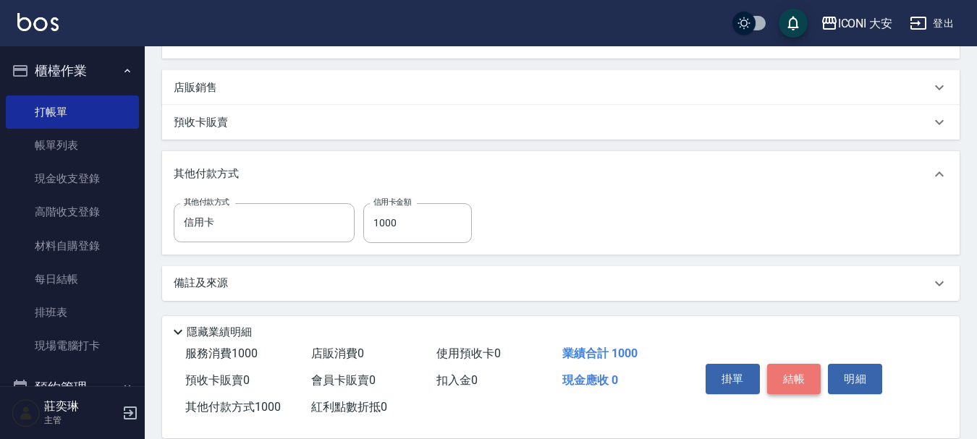
click at [803, 373] on button "結帳" at bounding box center [794, 379] width 54 height 30
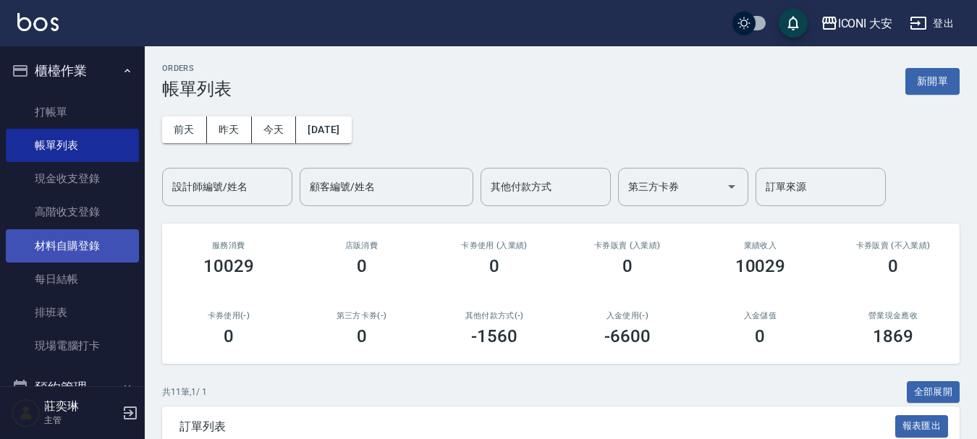
scroll to position [145, 0]
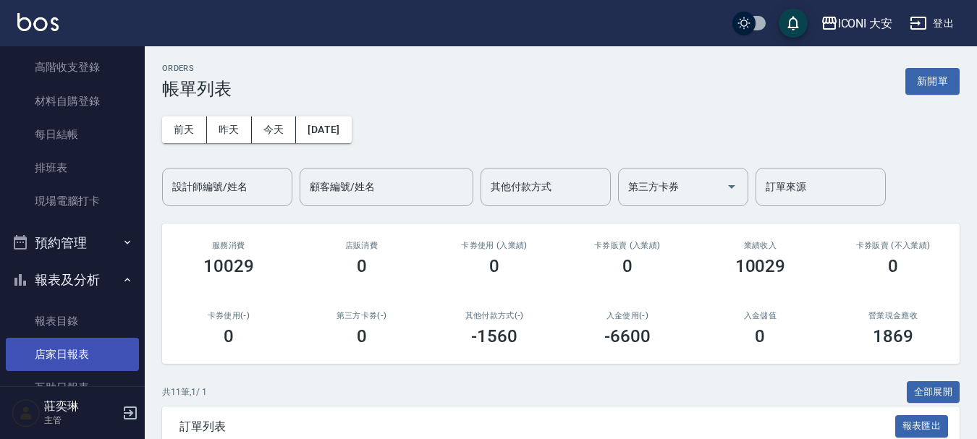
click at [80, 354] on link "店家日報表" at bounding box center [72, 354] width 133 height 33
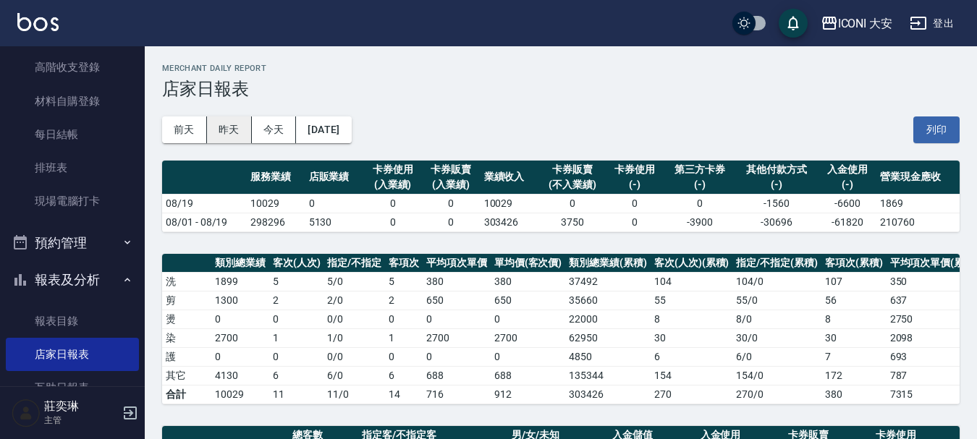
click at [237, 134] on button "昨天" at bounding box center [229, 129] width 45 height 27
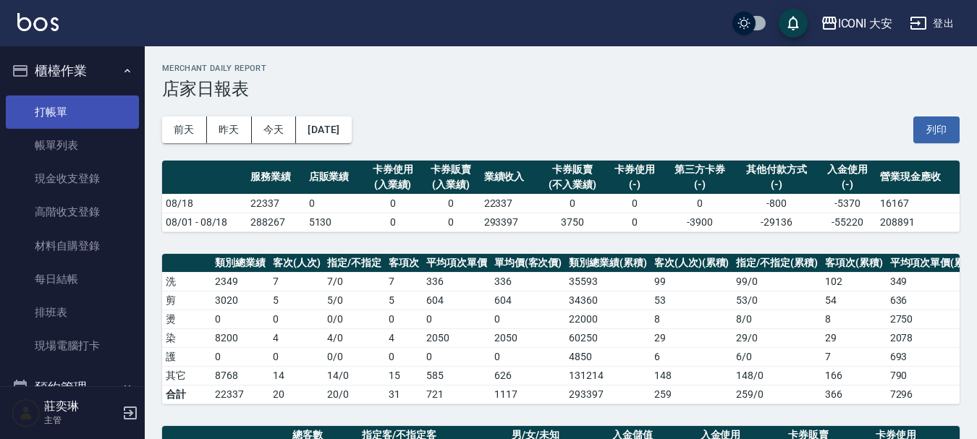
click at [73, 113] on link "打帳單" at bounding box center [72, 111] width 133 height 33
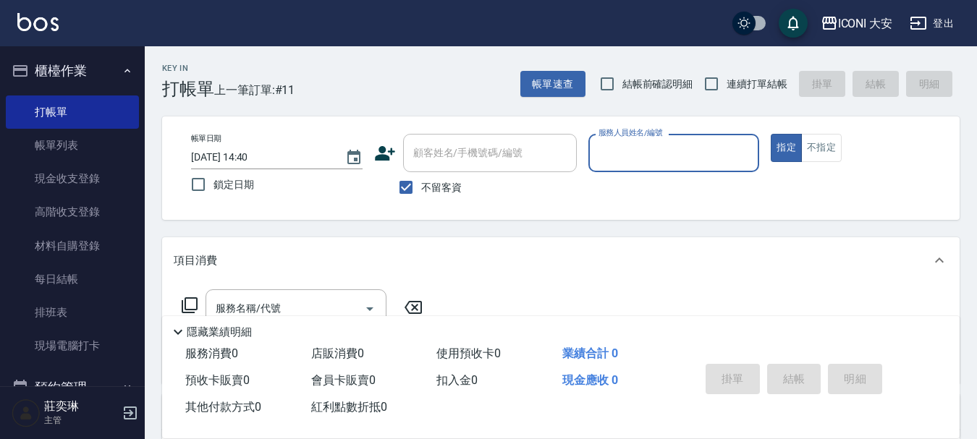
click at [677, 166] on div "服務人員姓名/編號" at bounding box center [673, 153] width 171 height 38
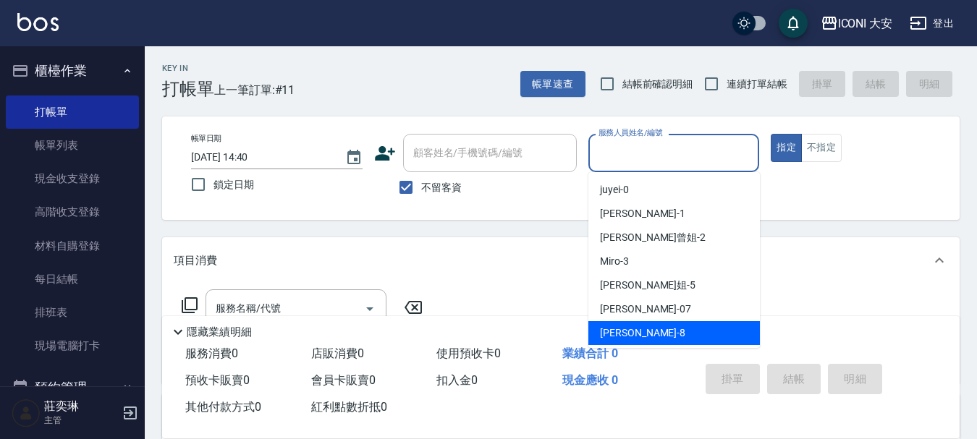
click at [630, 330] on span "Yulisa -8" at bounding box center [642, 333] width 85 height 15
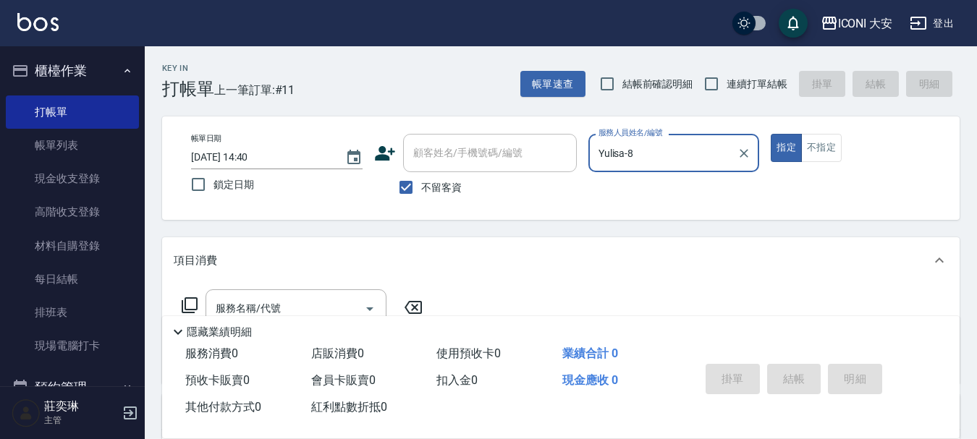
type input "Yulisa-8"
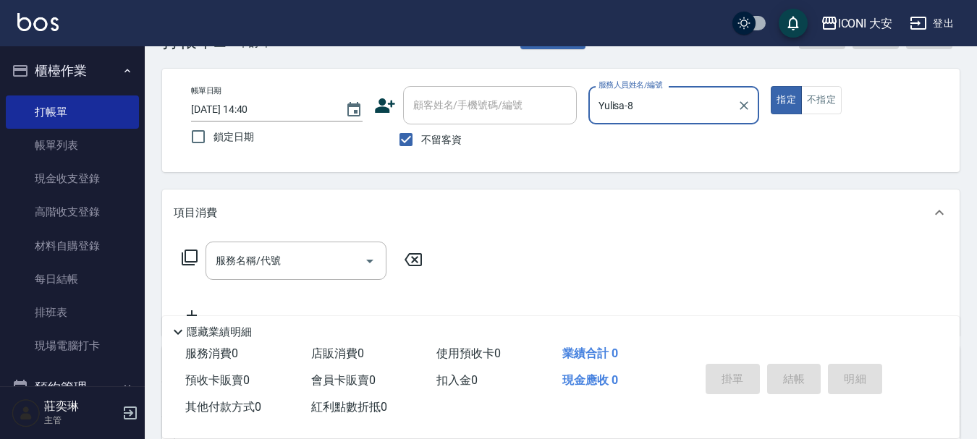
scroll to position [72, 0]
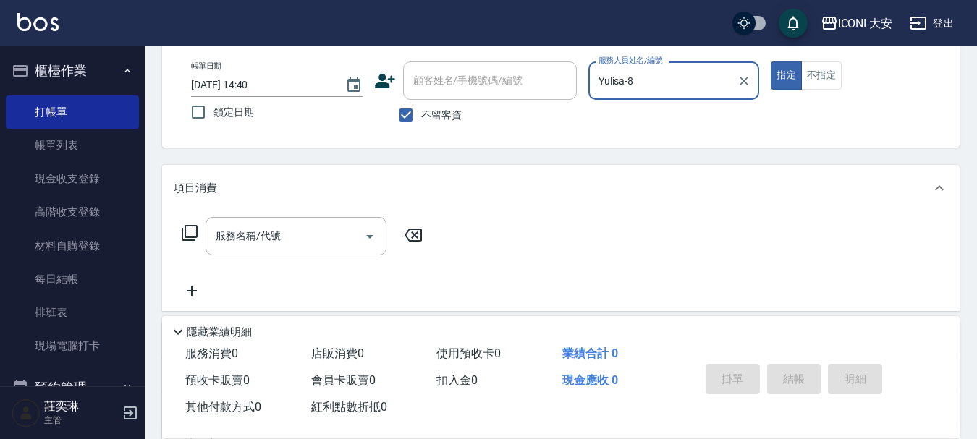
click at [191, 230] on icon at bounding box center [189, 232] width 17 height 17
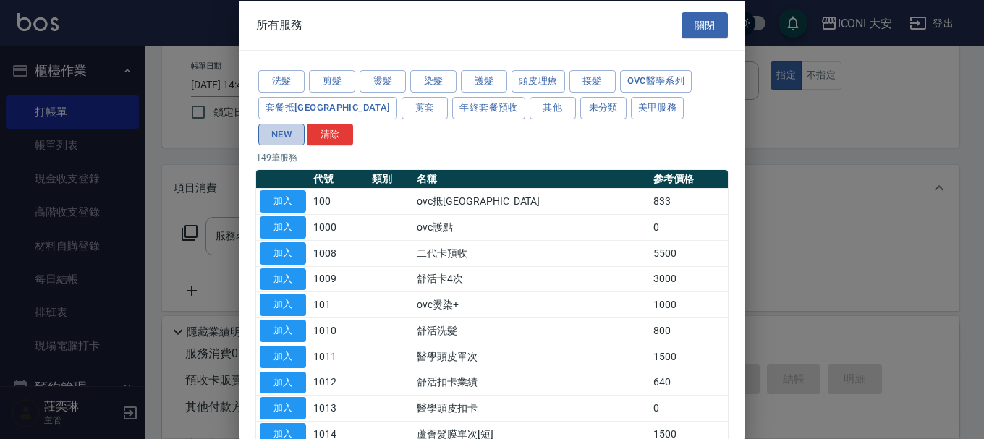
click at [305, 123] on button "NEW" at bounding box center [281, 134] width 46 height 22
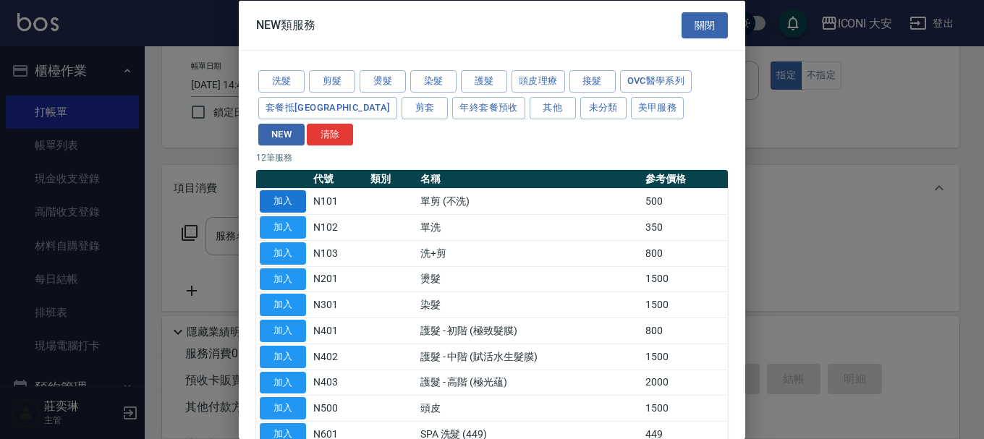
click at [268, 190] on button "加入" at bounding box center [283, 201] width 46 height 22
type input "單剪 (不洗)(N101)"
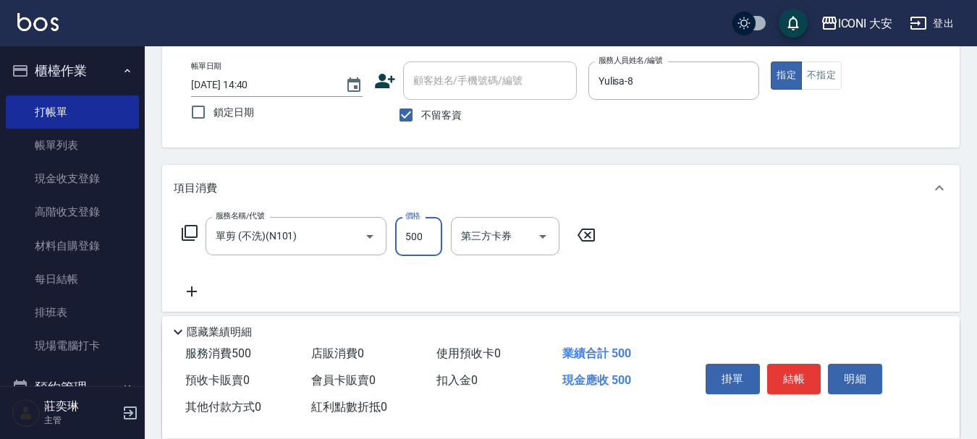
click at [422, 240] on input "500" at bounding box center [418, 236] width 47 height 39
type input "612"
click at [193, 233] on icon at bounding box center [189, 232] width 17 height 17
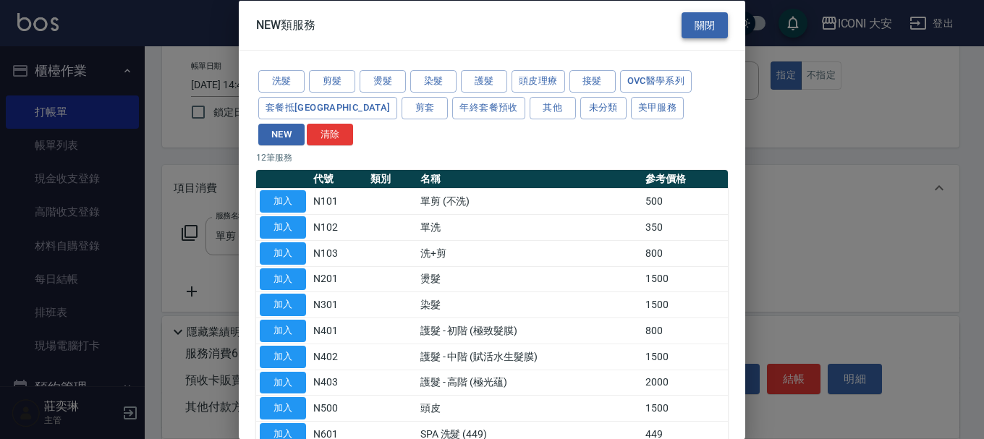
click at [713, 20] on button "關閉" at bounding box center [704, 25] width 46 height 27
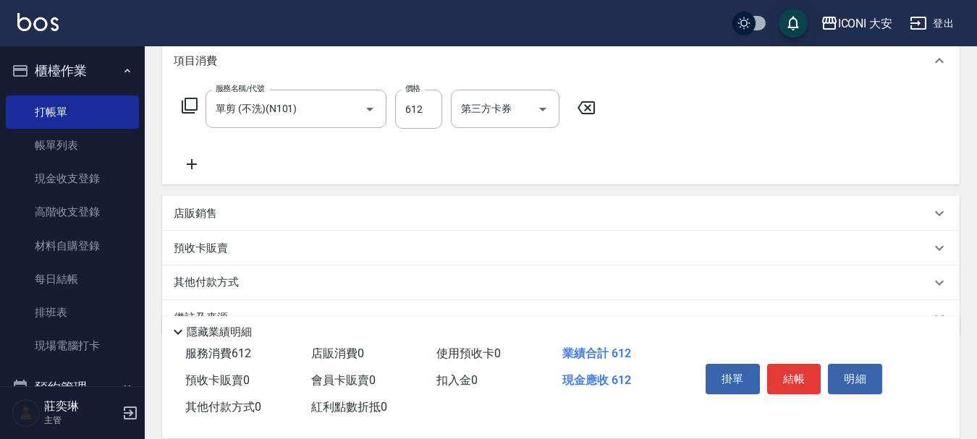
scroll to position [234, 0]
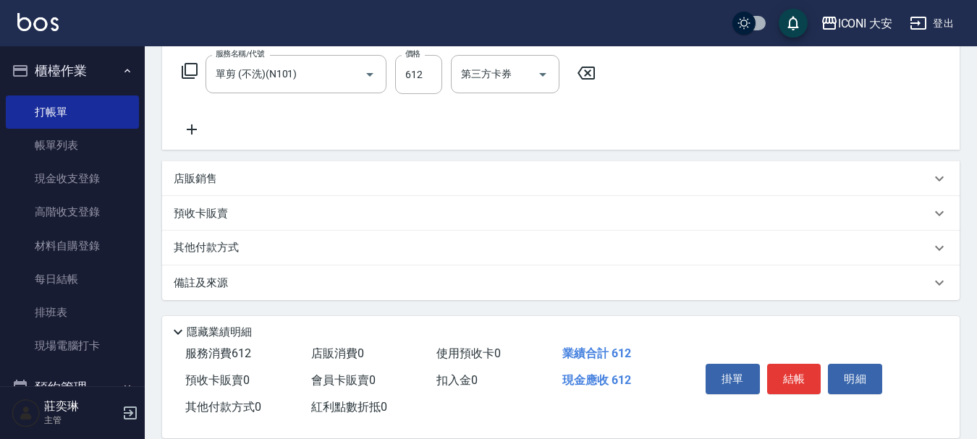
click at [229, 245] on p "其他付款方式" at bounding box center [210, 248] width 72 height 16
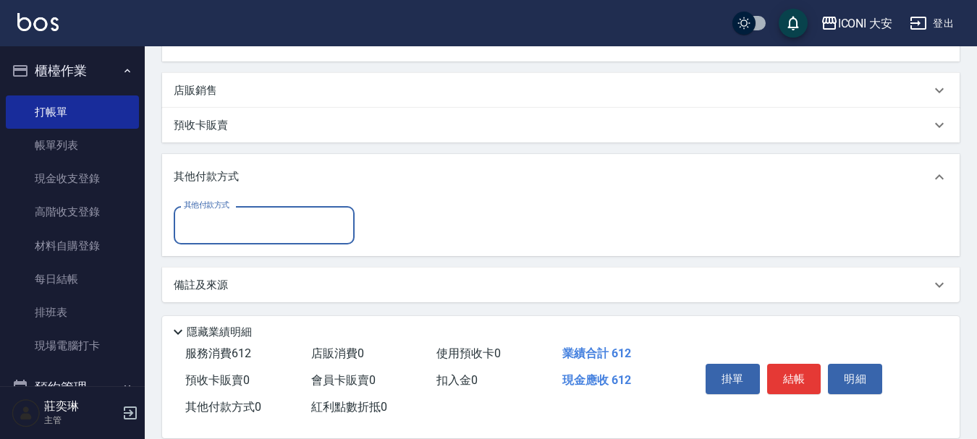
scroll to position [325, 0]
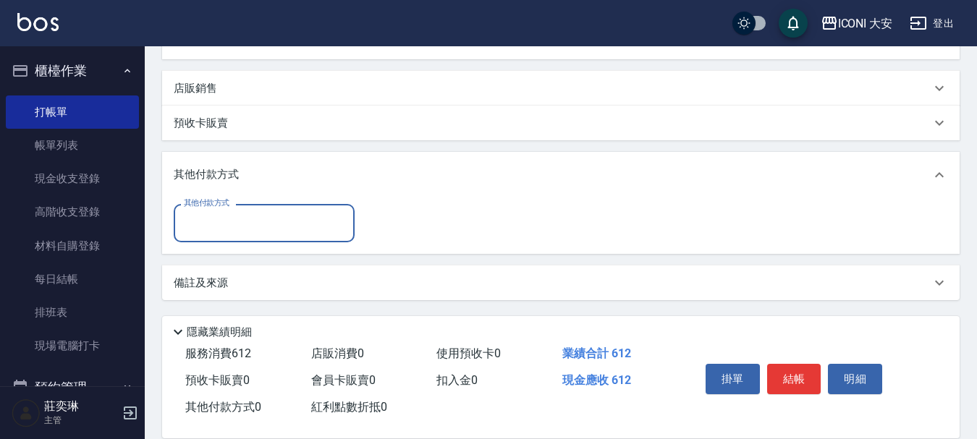
click at [200, 203] on label "其他付款方式" at bounding box center [207, 202] width 46 height 11
click at [200, 211] on input "其他付款方式" at bounding box center [264, 223] width 168 height 25
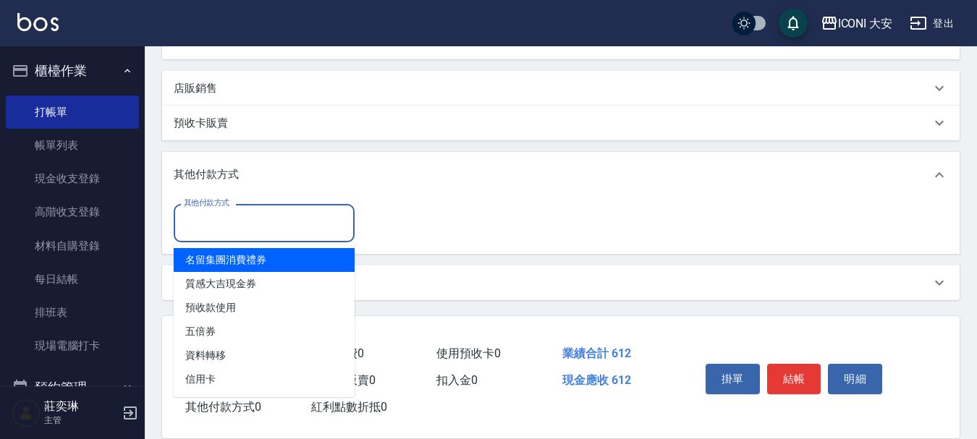
click at [202, 229] on input "其他付款方式" at bounding box center [264, 223] width 168 height 25
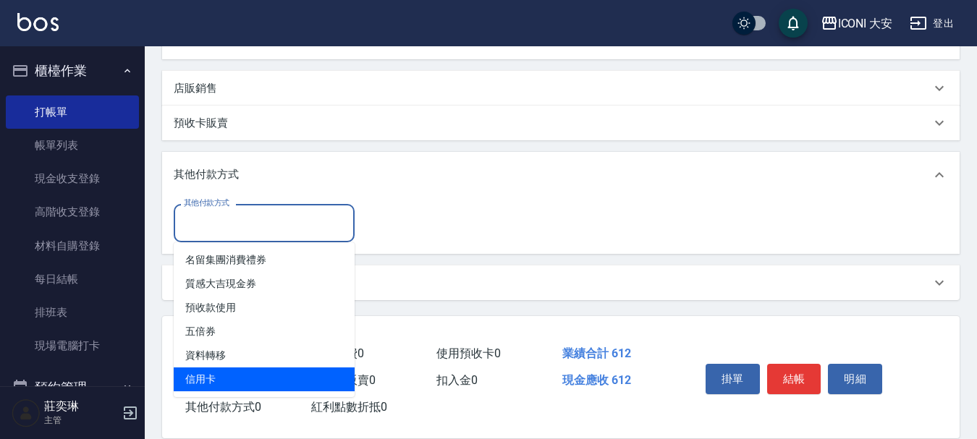
drag, startPoint x: 211, startPoint y: 377, endPoint x: 375, endPoint y: 275, distance: 193.3
click at [212, 376] on span "信用卡" at bounding box center [264, 380] width 181 height 24
type input "信用卡"
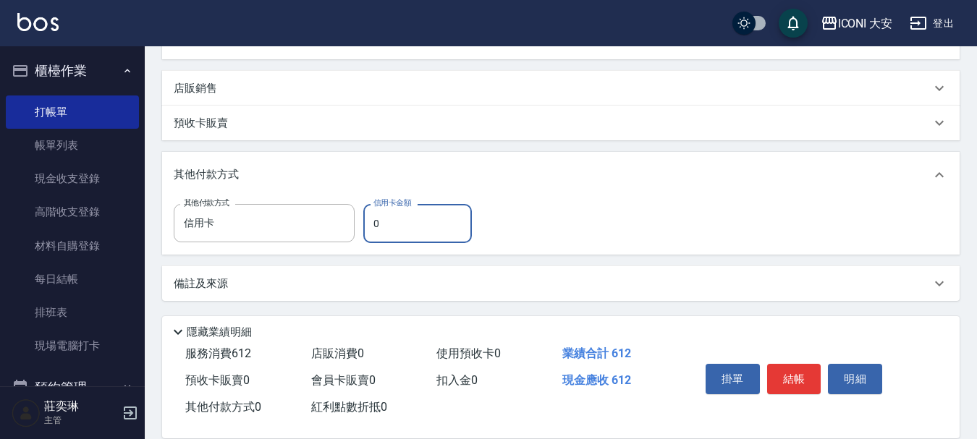
click at [444, 224] on input "0" at bounding box center [417, 223] width 109 height 39
type input "612"
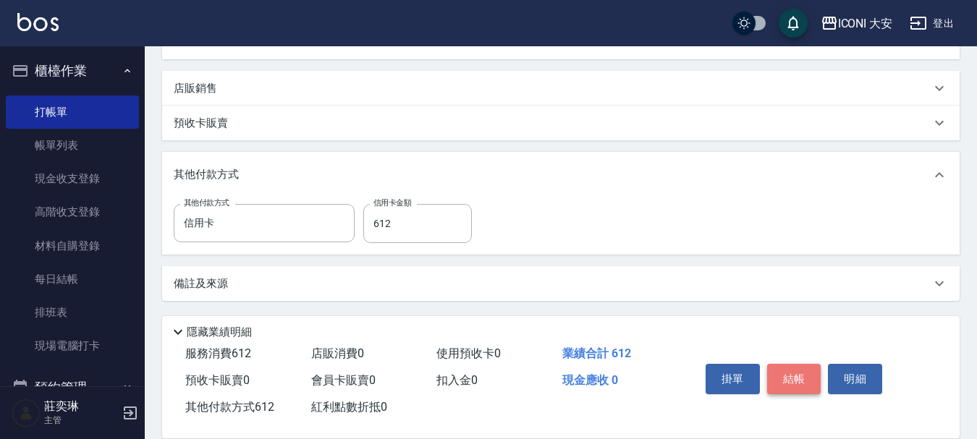
click at [799, 370] on button "結帳" at bounding box center [794, 379] width 54 height 30
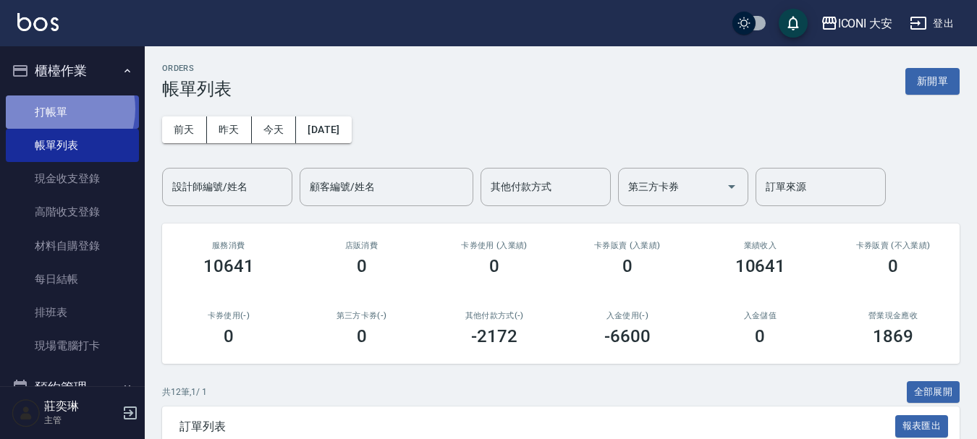
click at [54, 109] on link "打帳單" at bounding box center [72, 111] width 133 height 33
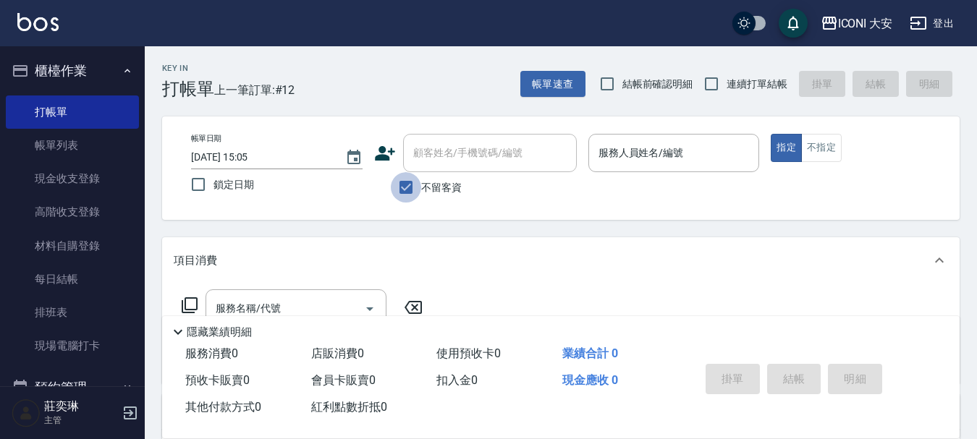
drag, startPoint x: 402, startPoint y: 187, endPoint x: 410, endPoint y: 190, distance: 9.4
click at [407, 192] on input "不留客資" at bounding box center [406, 187] width 30 height 30
checkbox input "false"
click at [488, 154] on input "顧客姓名/手機號碼/編號" at bounding box center [478, 152] width 139 height 25
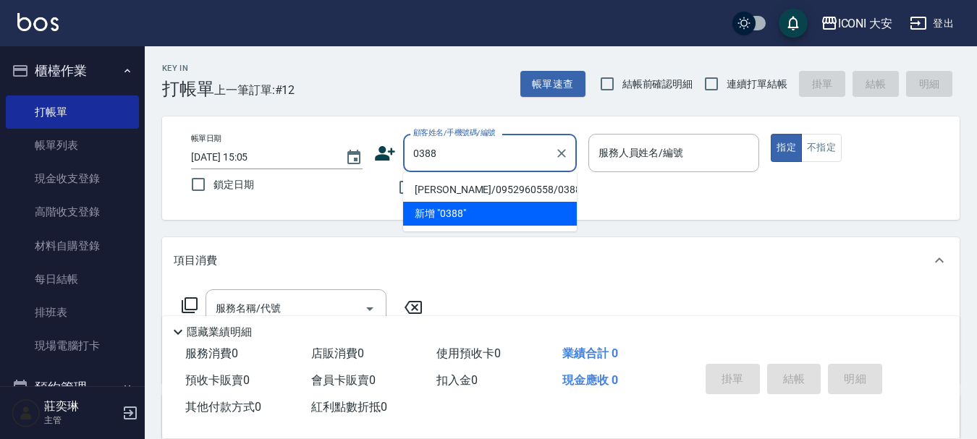
click at [497, 190] on li "[PERSON_NAME]/0952960558/0388" at bounding box center [490, 190] width 174 height 24
type input "[PERSON_NAME]/0952960558/0388"
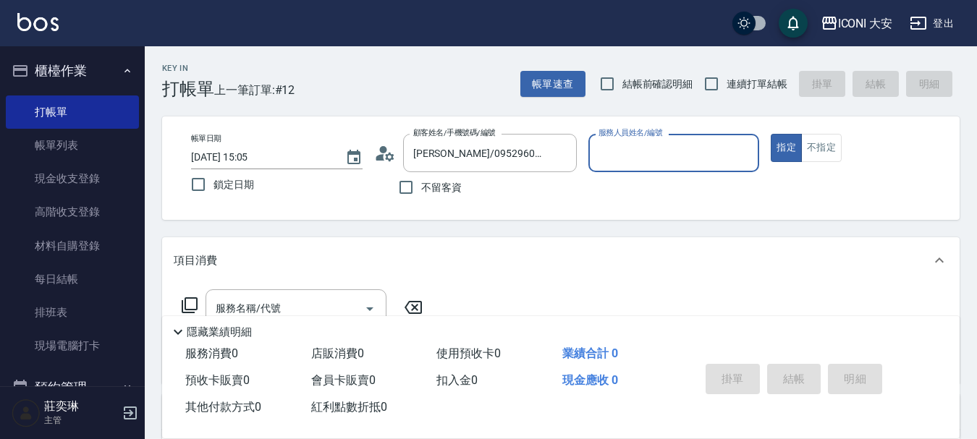
type input "[PERSON_NAME]曾姐-2"
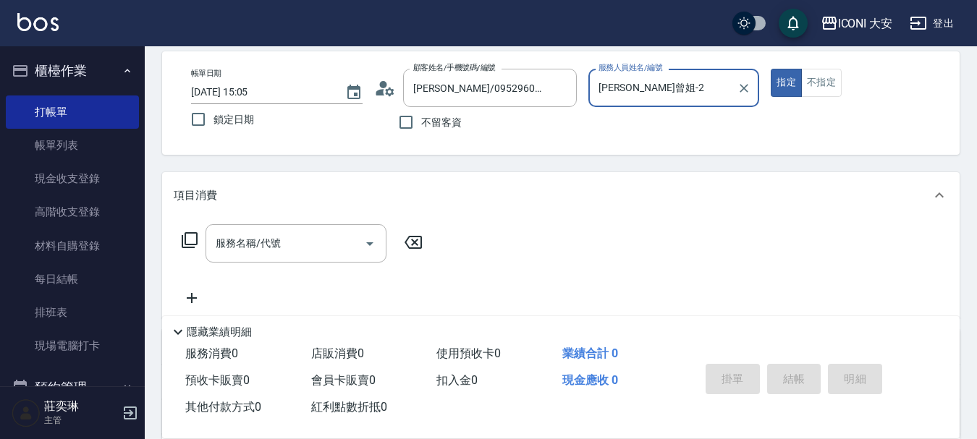
scroll to position [145, 0]
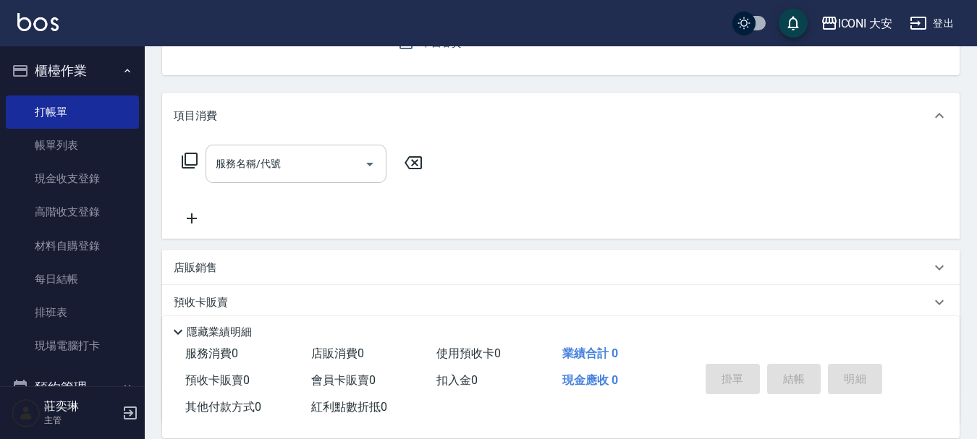
click at [290, 162] on input "服務名稱/代號" at bounding box center [285, 163] width 146 height 25
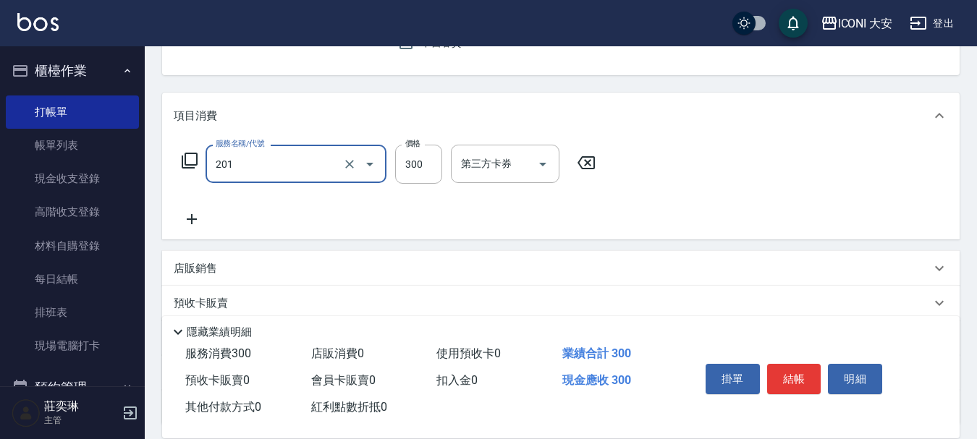
type input "張.曾洗髮　(201)"
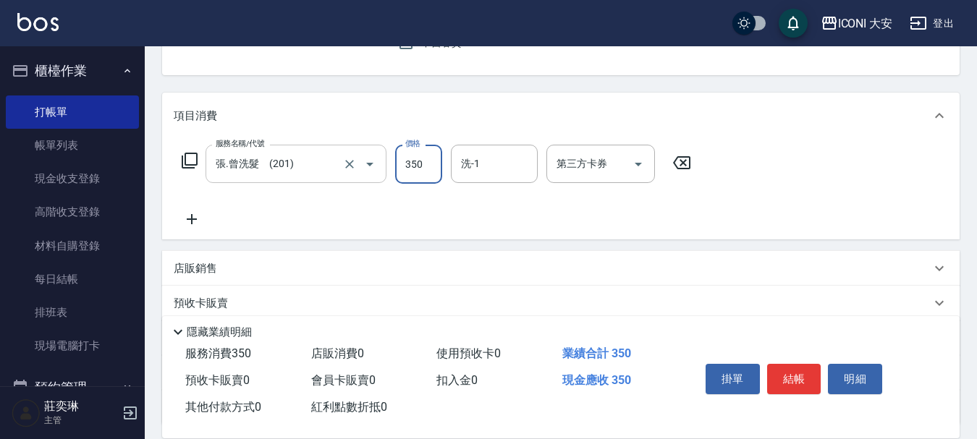
type input "350"
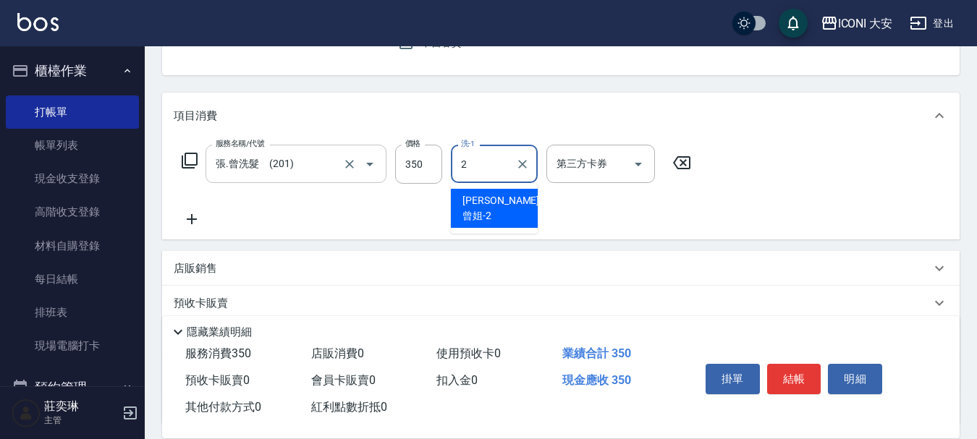
type input "[PERSON_NAME]曾姐-2"
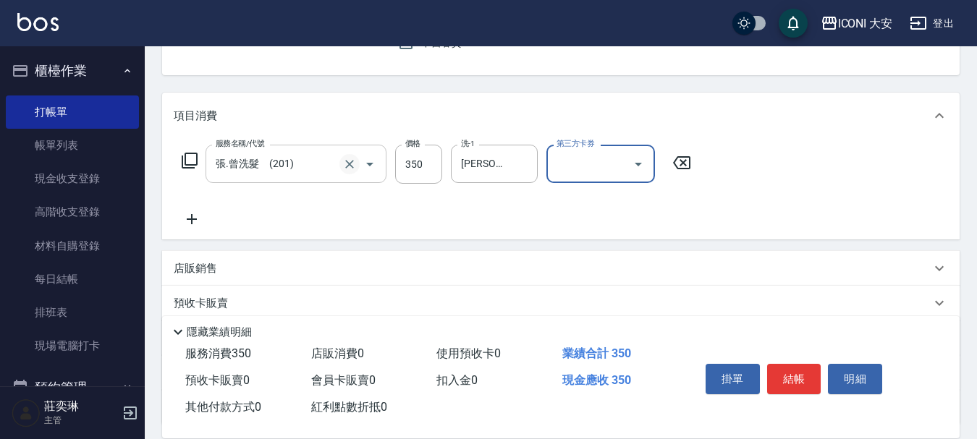
scroll to position [269, 0]
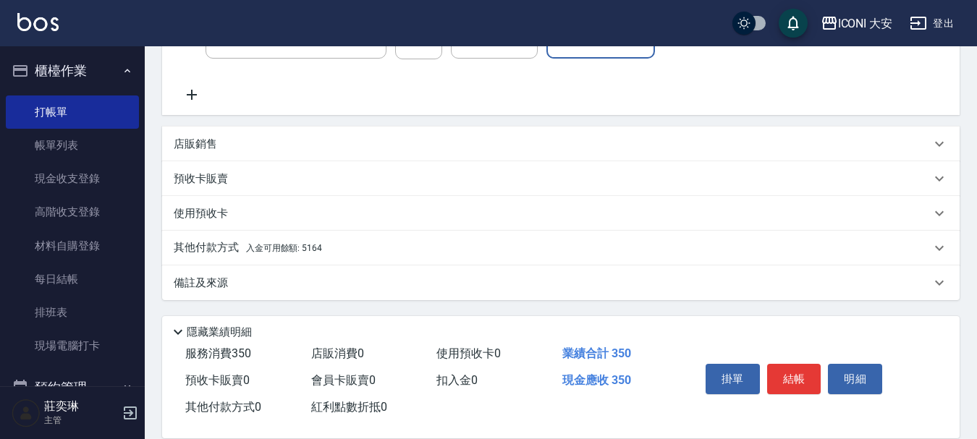
click at [265, 244] on span "入金可用餘額: 5164" at bounding box center [284, 248] width 76 height 10
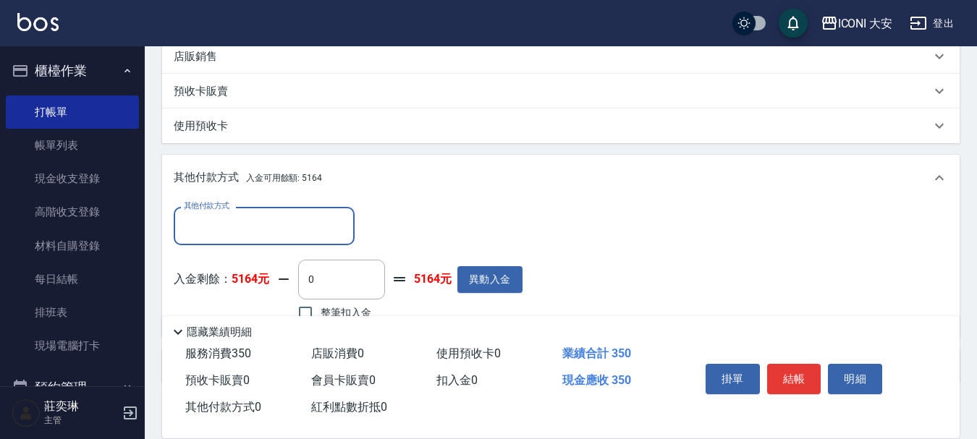
scroll to position [440, 0]
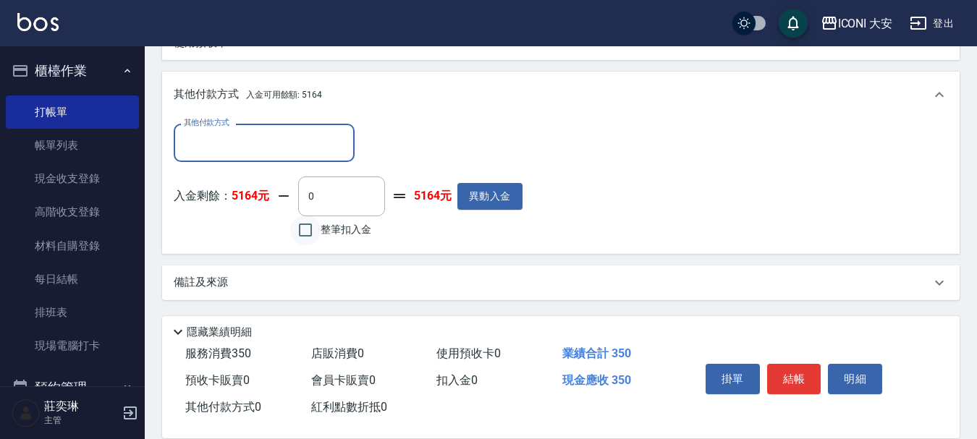
click at [310, 227] on input "整筆扣入金" at bounding box center [305, 230] width 30 height 30
checkbox input "true"
type input "350"
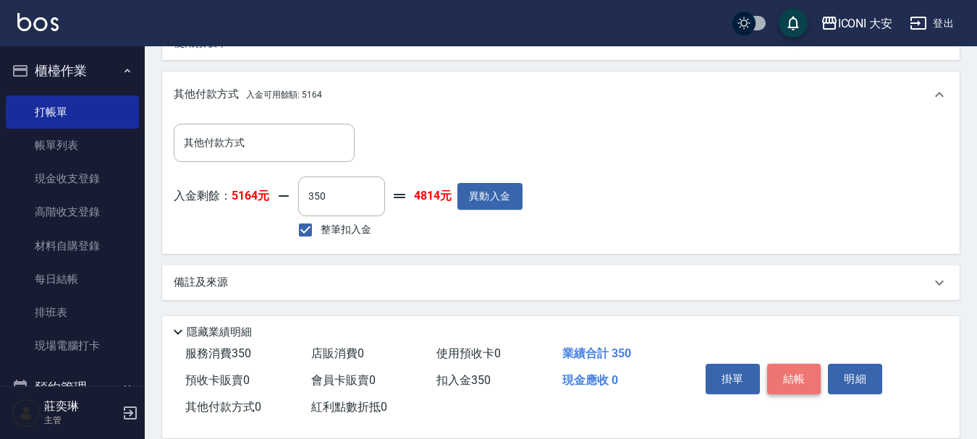
click at [793, 367] on button "結帳" at bounding box center [794, 379] width 54 height 30
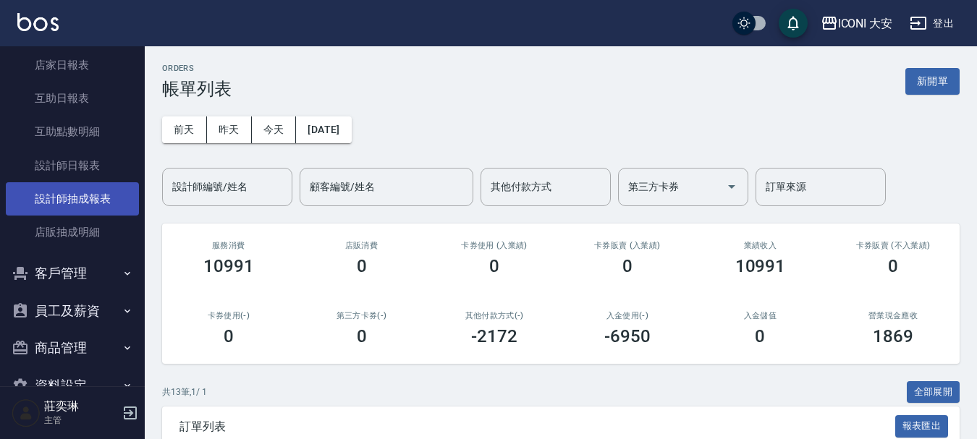
scroll to position [469, 0]
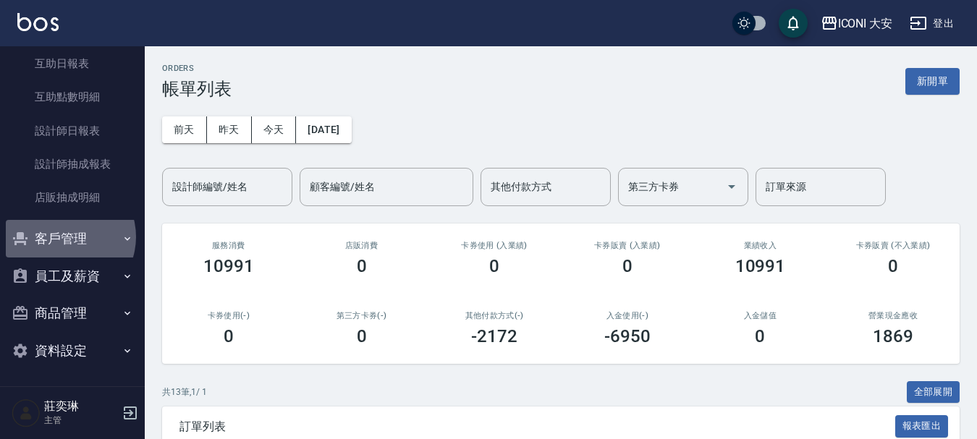
click at [63, 237] on button "客戶管理" at bounding box center [72, 239] width 133 height 38
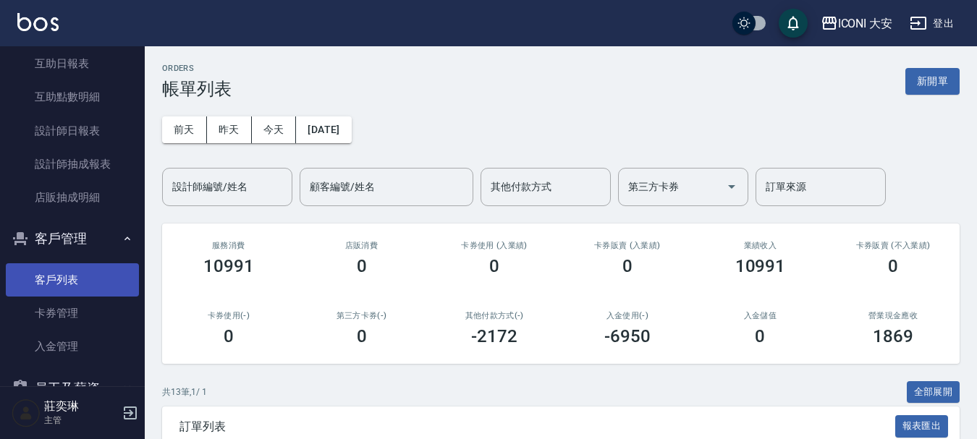
click at [80, 277] on link "客戶列表" at bounding box center [72, 279] width 133 height 33
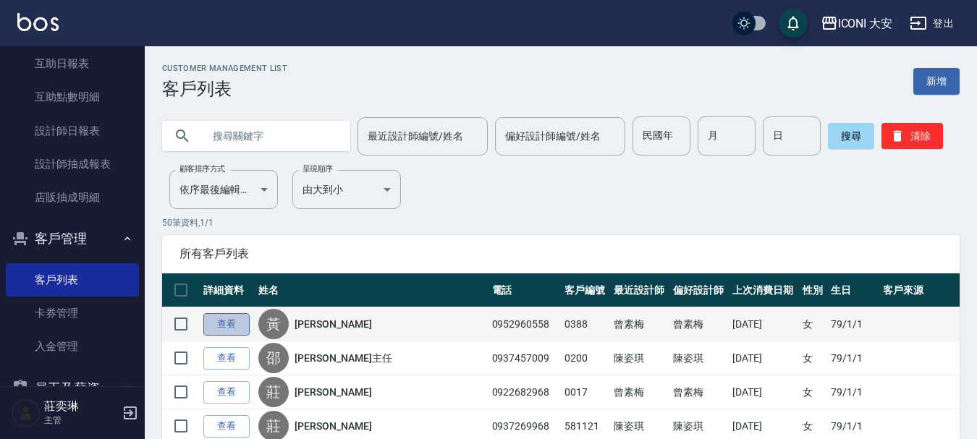
click at [237, 325] on link "查看" at bounding box center [226, 324] width 46 height 22
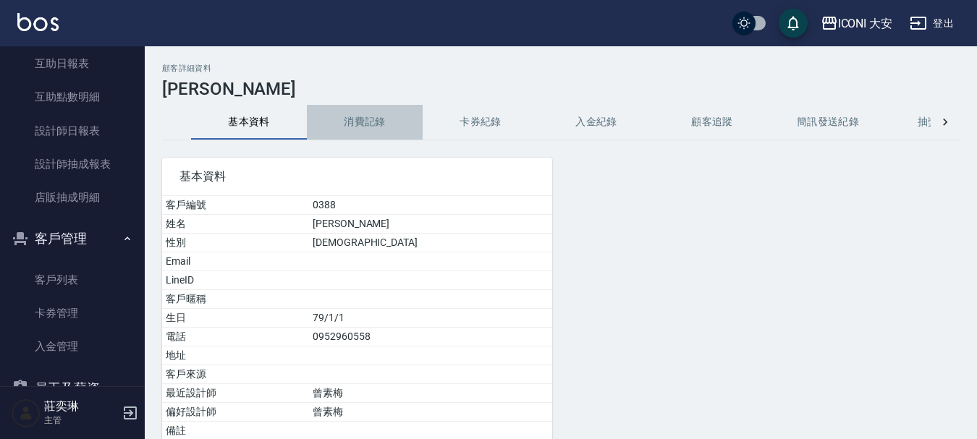
click at [371, 122] on button "消費記錄" at bounding box center [365, 122] width 116 height 35
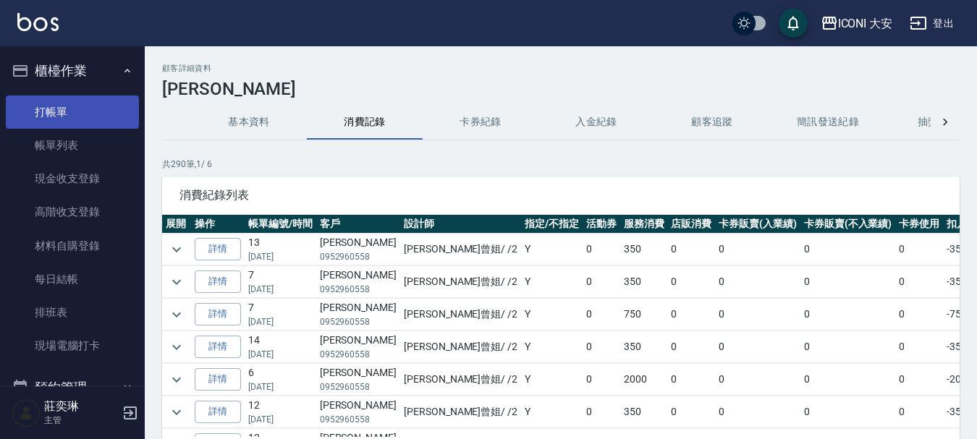
click at [83, 101] on link "打帳單" at bounding box center [72, 111] width 133 height 33
